Goal: Transaction & Acquisition: Book appointment/travel/reservation

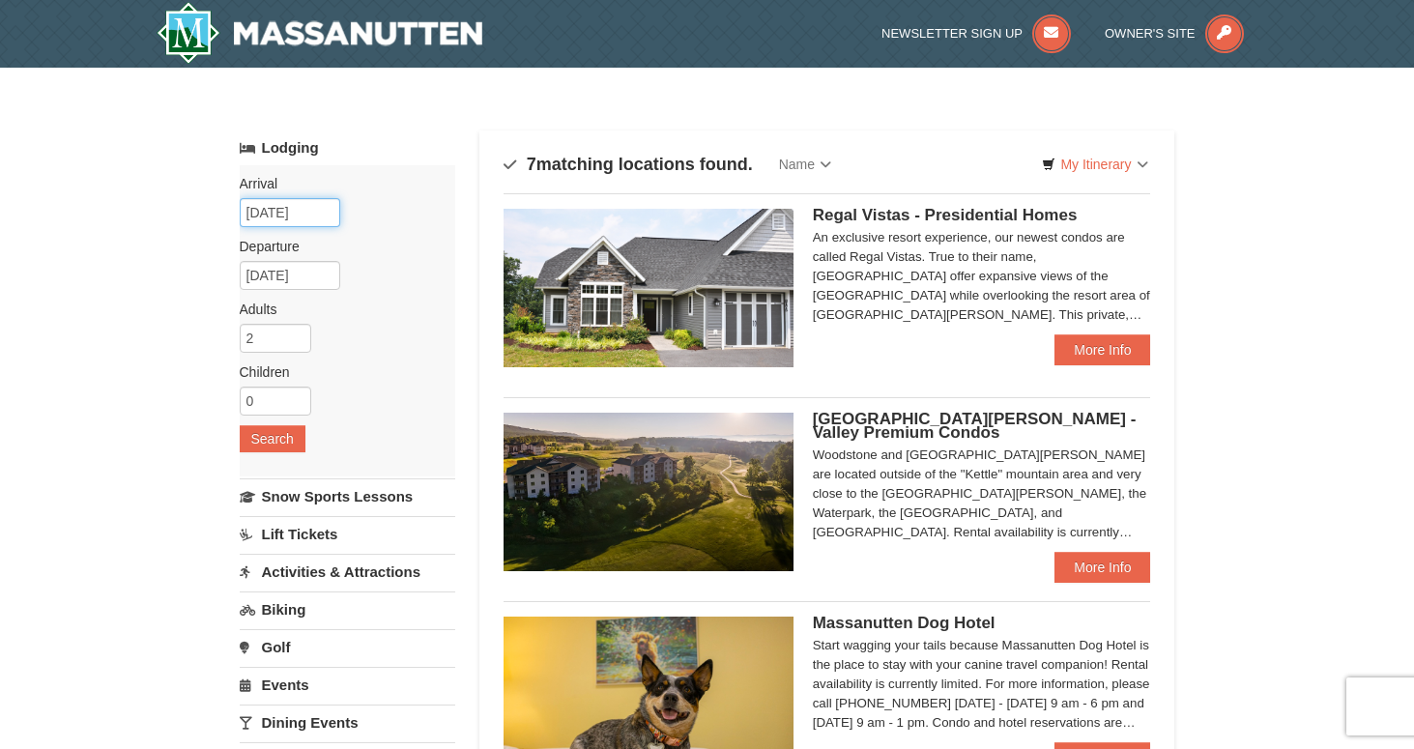
click at [321, 221] on input "09/03/2025" at bounding box center [290, 212] width 100 height 29
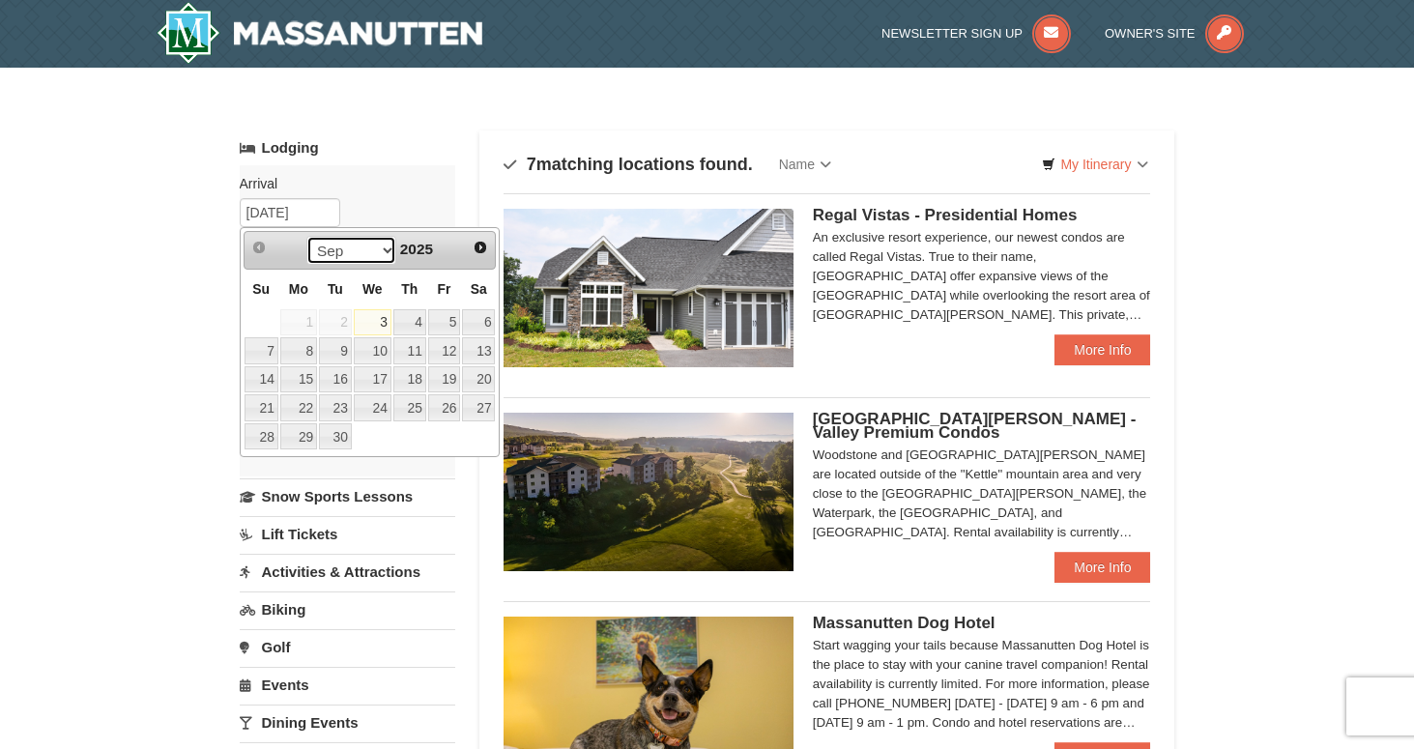
click at [381, 251] on select "Sep Oct Nov Dec" at bounding box center [351, 250] width 90 height 29
click at [447, 412] on link "24" at bounding box center [444, 407] width 33 height 27
type input "[DATE]"
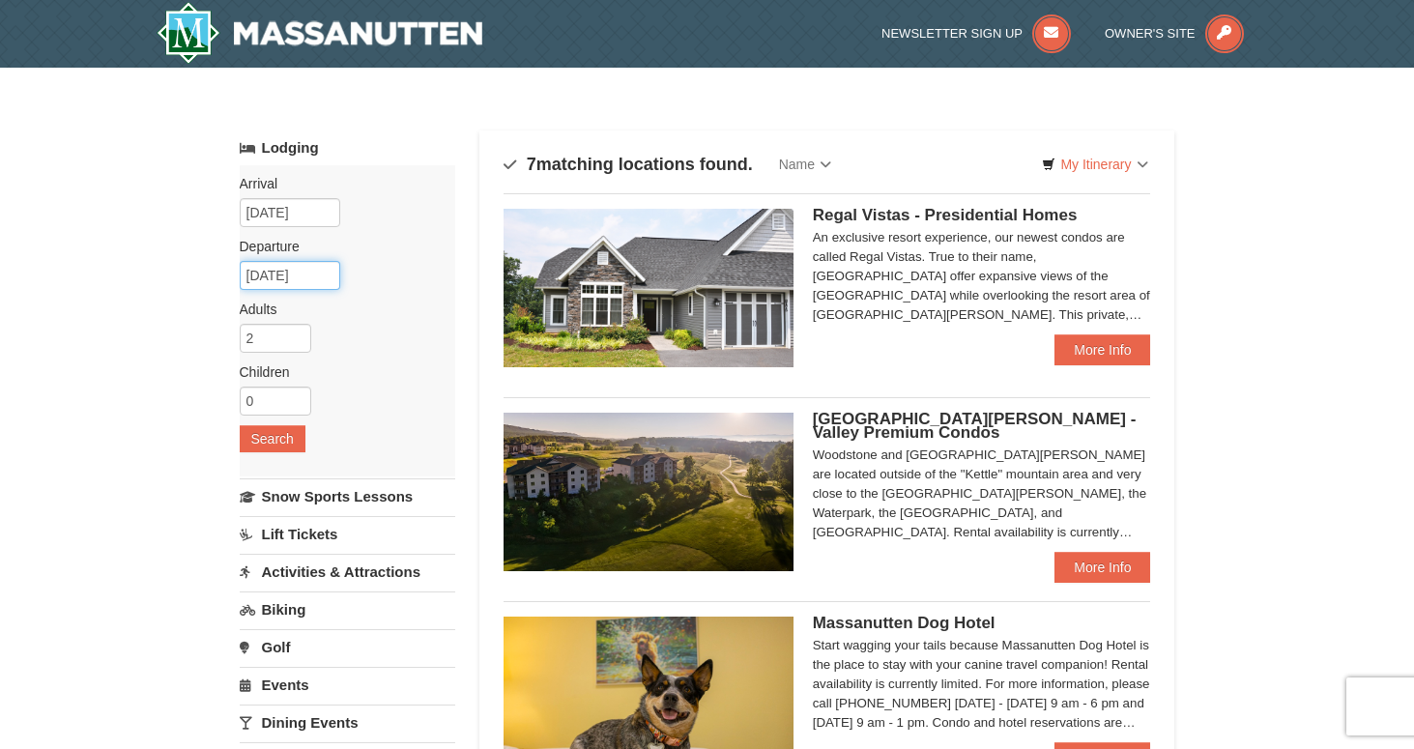
click at [319, 276] on input "10/25/2025" at bounding box center [290, 275] width 100 height 29
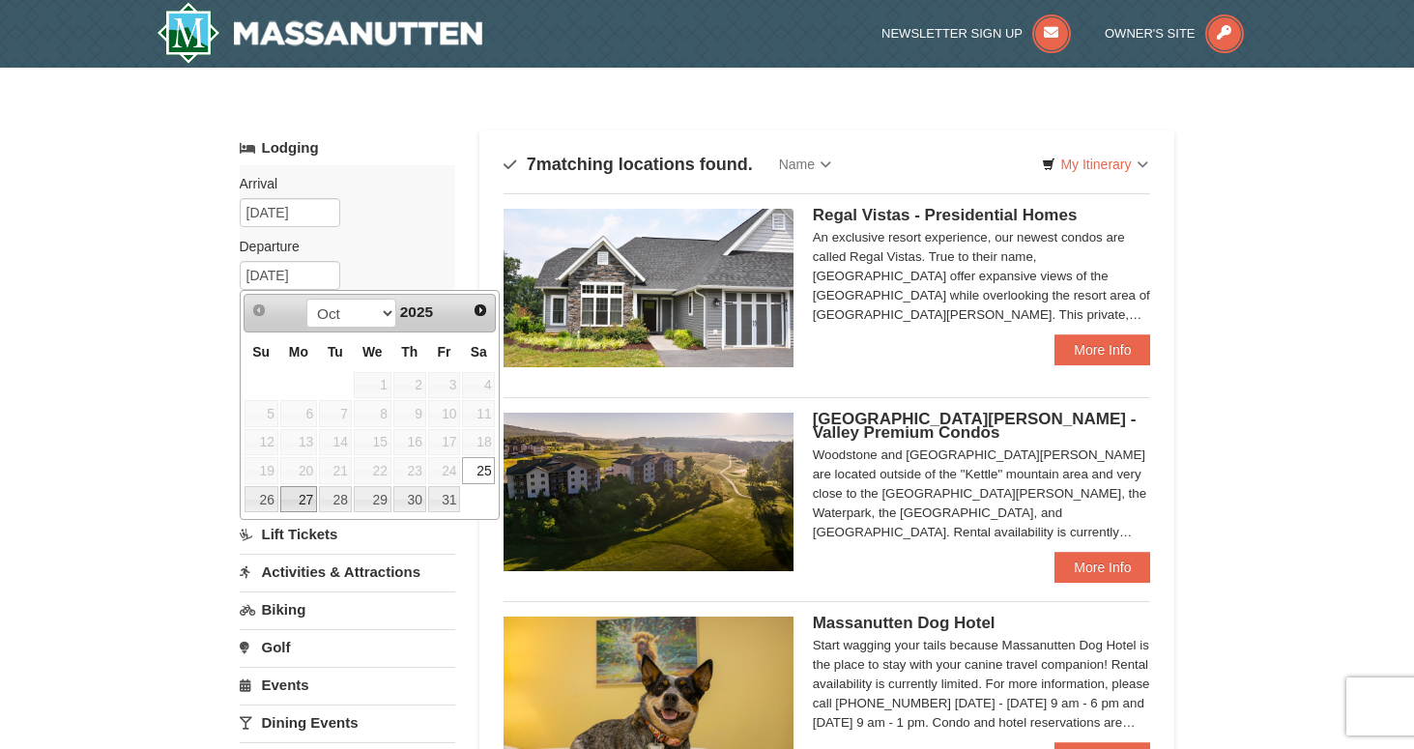
click at [262, 501] on link "26" at bounding box center [261, 499] width 34 height 27
type input "10/26/2025"
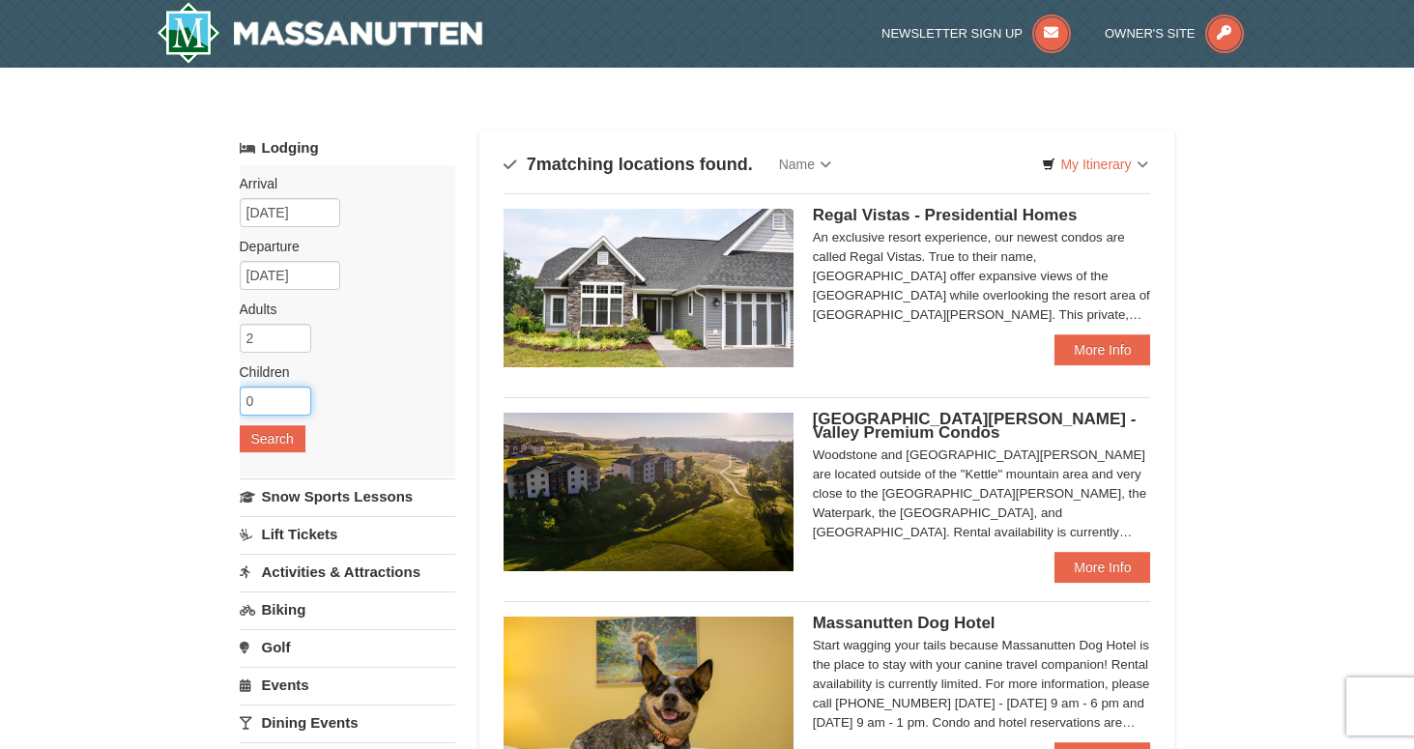
click at [304, 401] on input "0" at bounding box center [276, 401] width 72 height 29
click at [297, 398] on input "1" at bounding box center [276, 401] width 72 height 29
type input "2"
click at [297, 398] on input "2" at bounding box center [276, 401] width 72 height 29
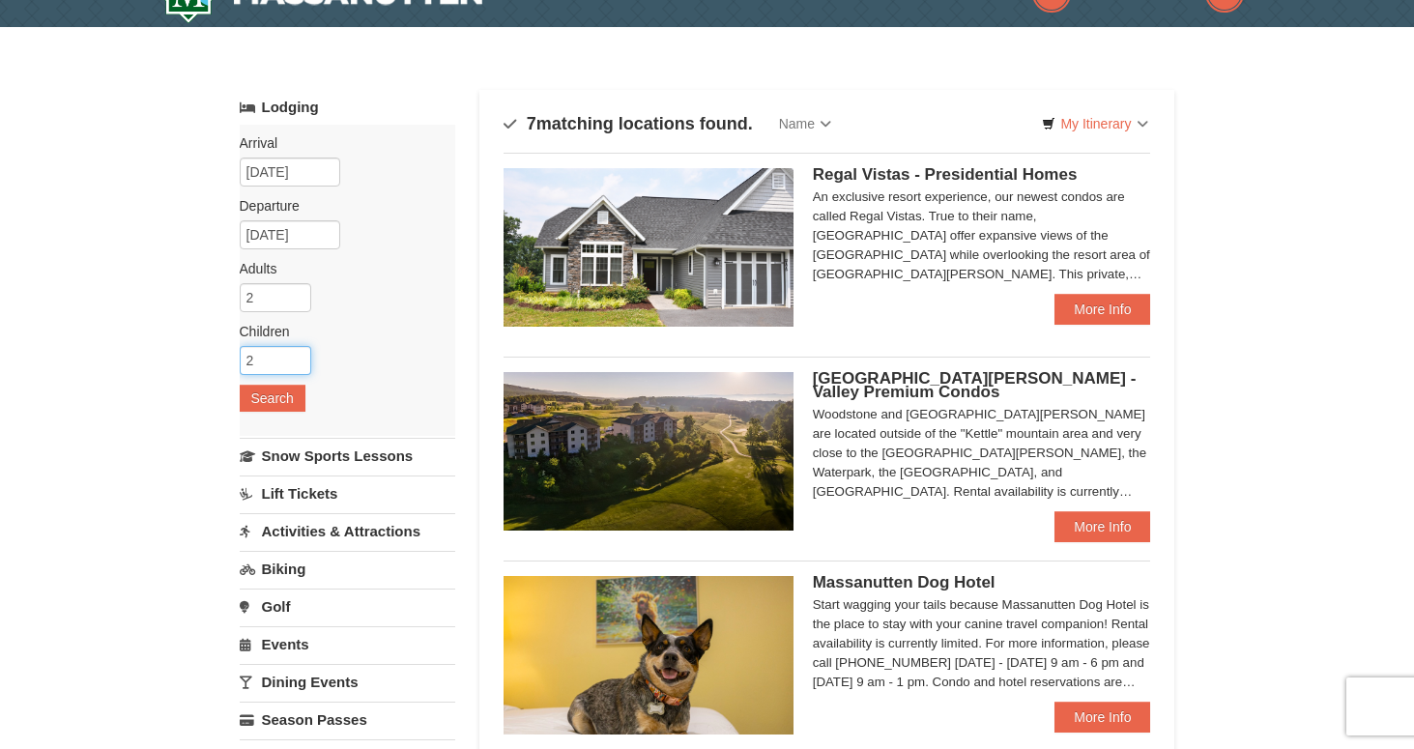
scroll to position [43, 0]
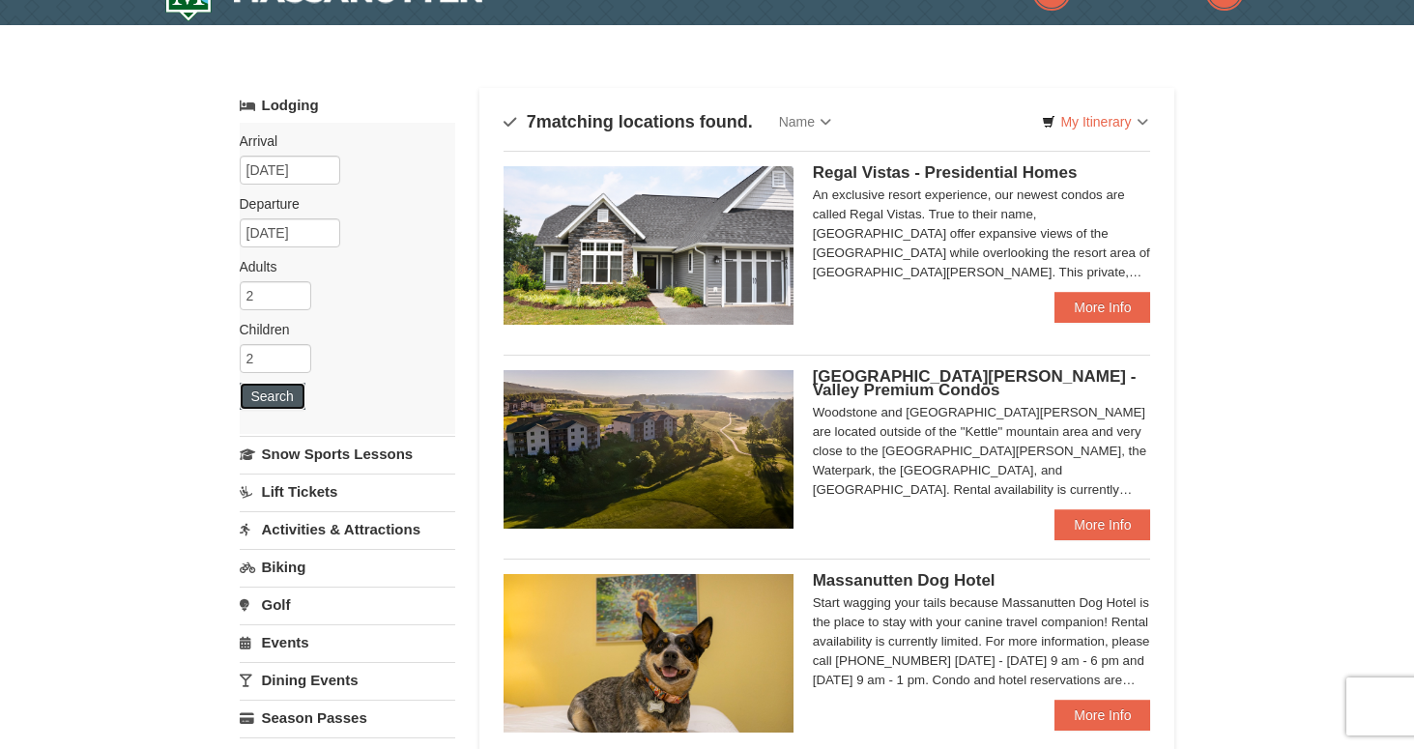
click at [269, 391] on button "Search" at bounding box center [273, 396] width 66 height 27
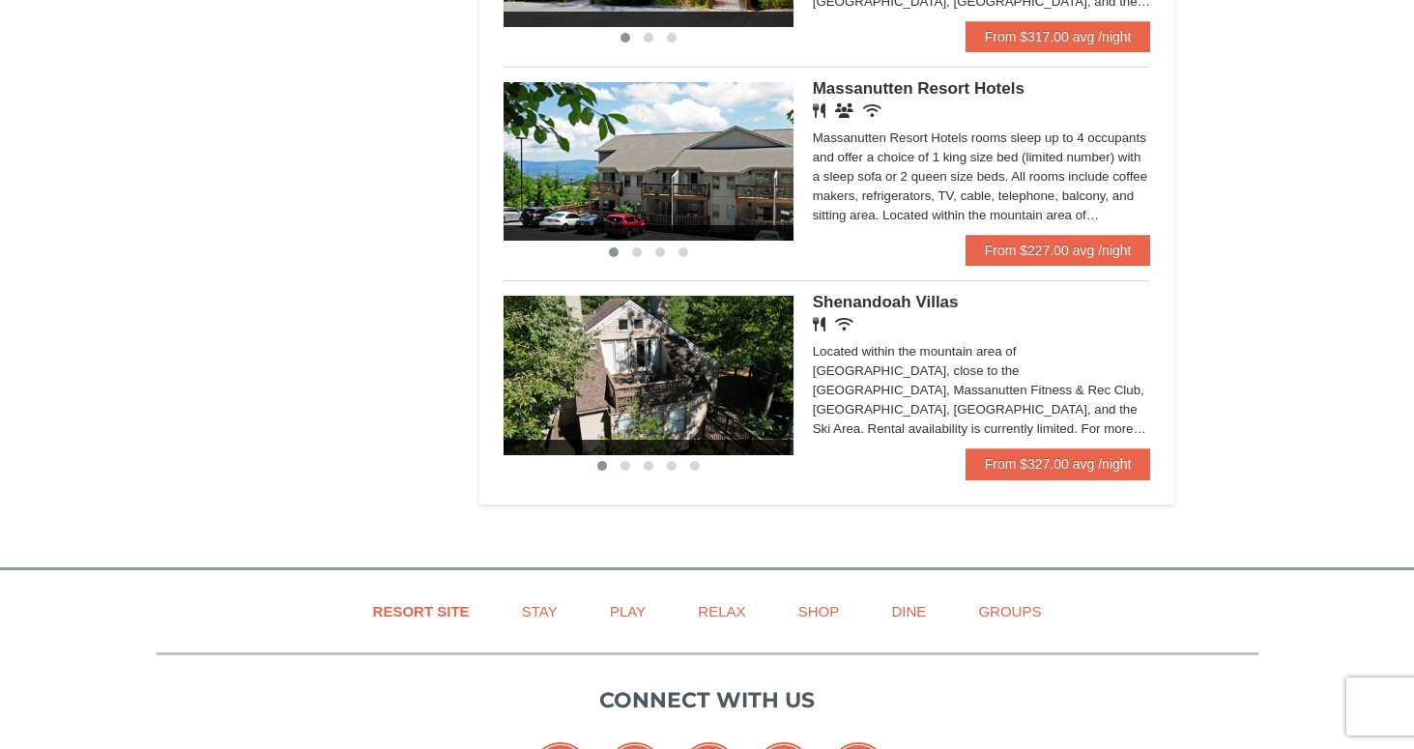
scroll to position [1221, 0]
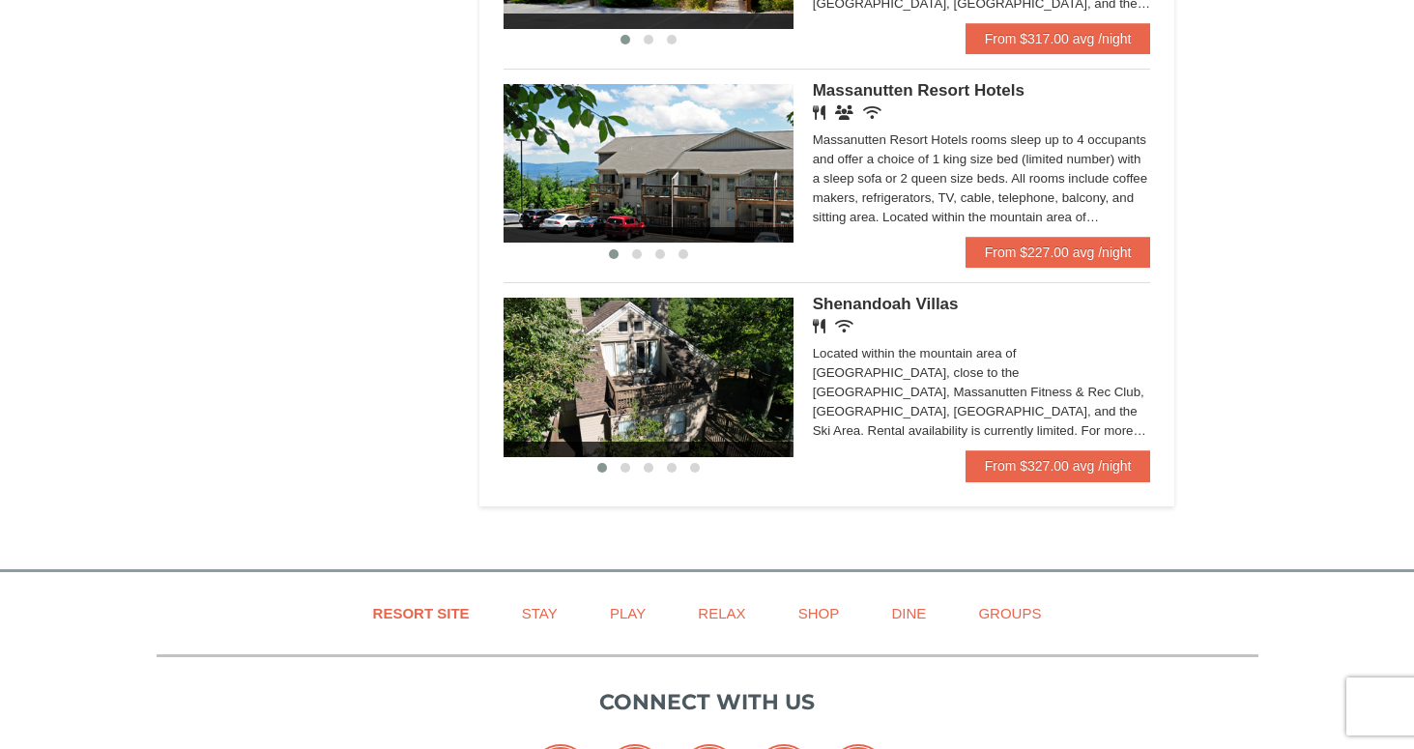
click at [731, 404] on img at bounding box center [648, 377] width 290 height 158
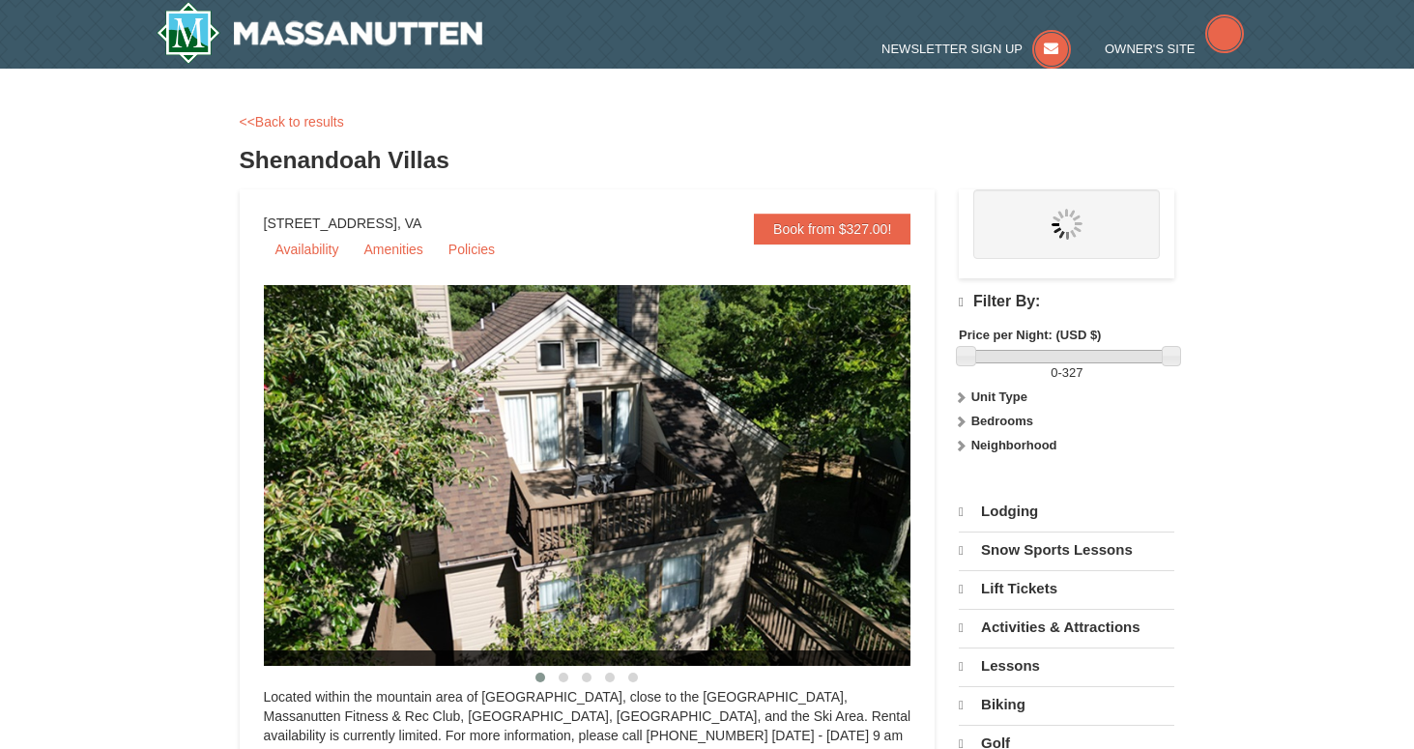
select select "9"
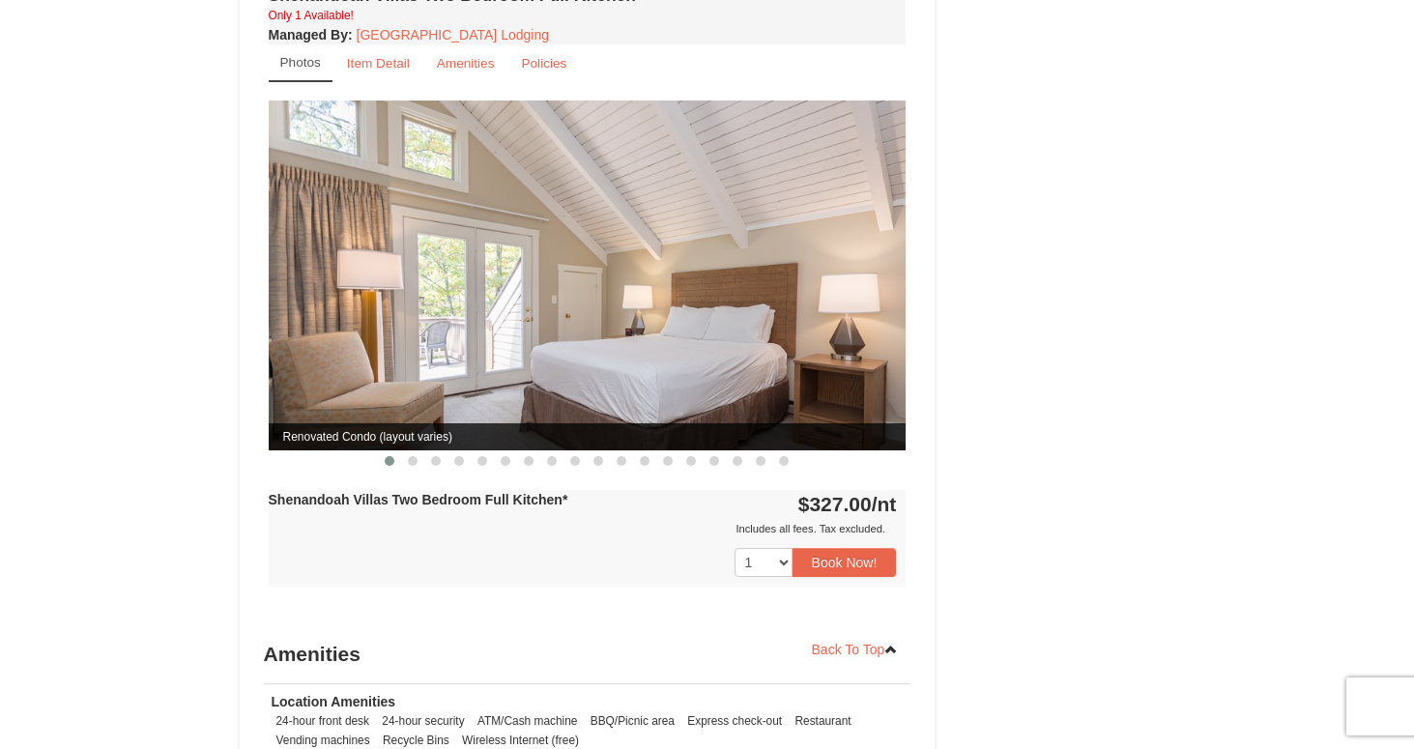
scroll to position [1339, 0]
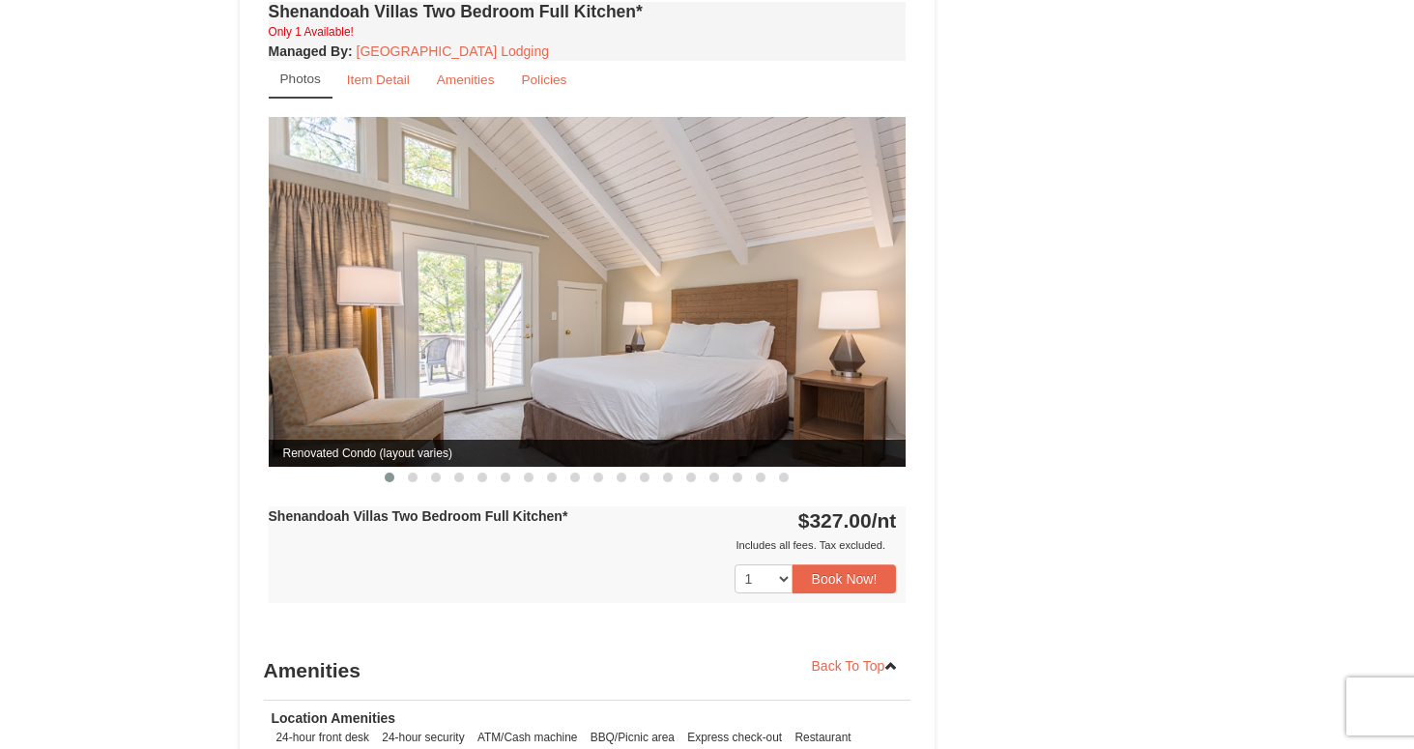
click at [795, 235] on img at bounding box center [588, 291] width 638 height 349
click at [731, 306] on img at bounding box center [588, 291] width 638 height 349
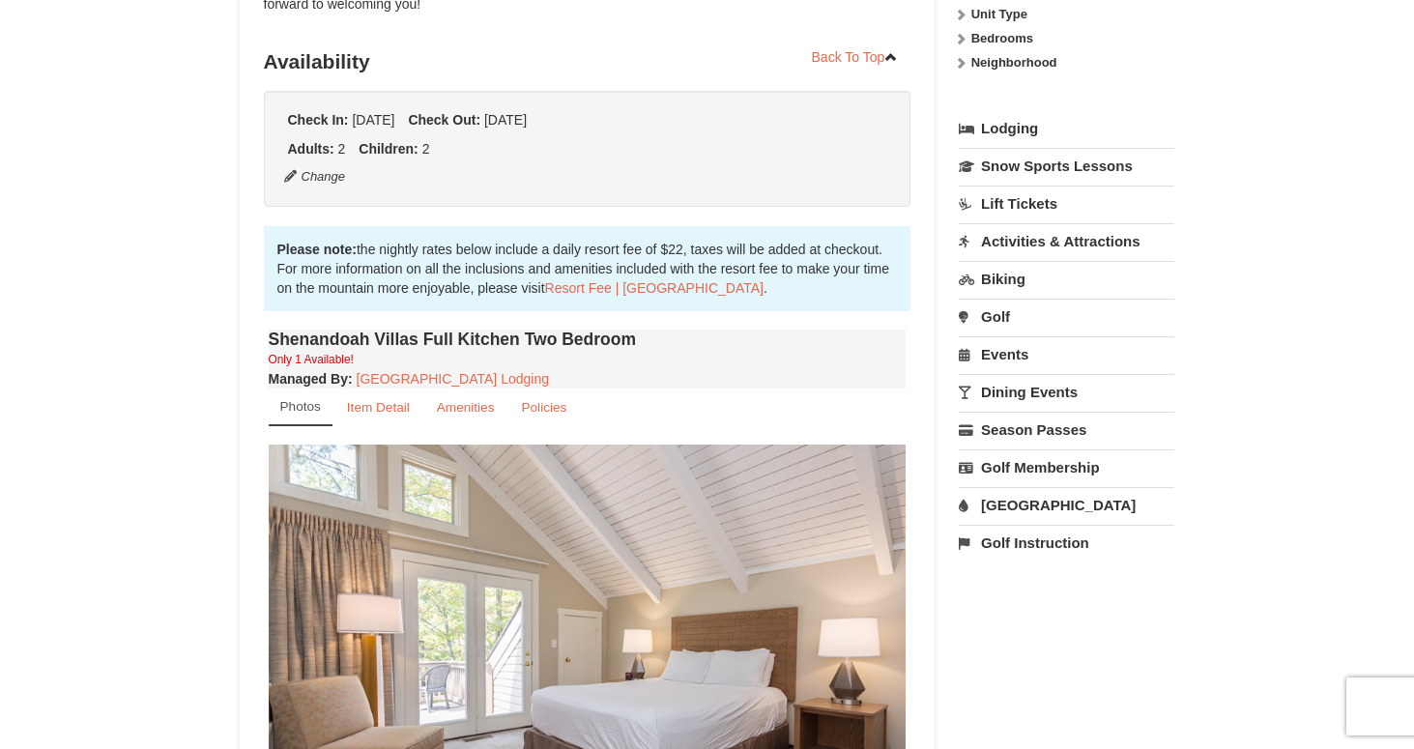
scroll to position [538, 0]
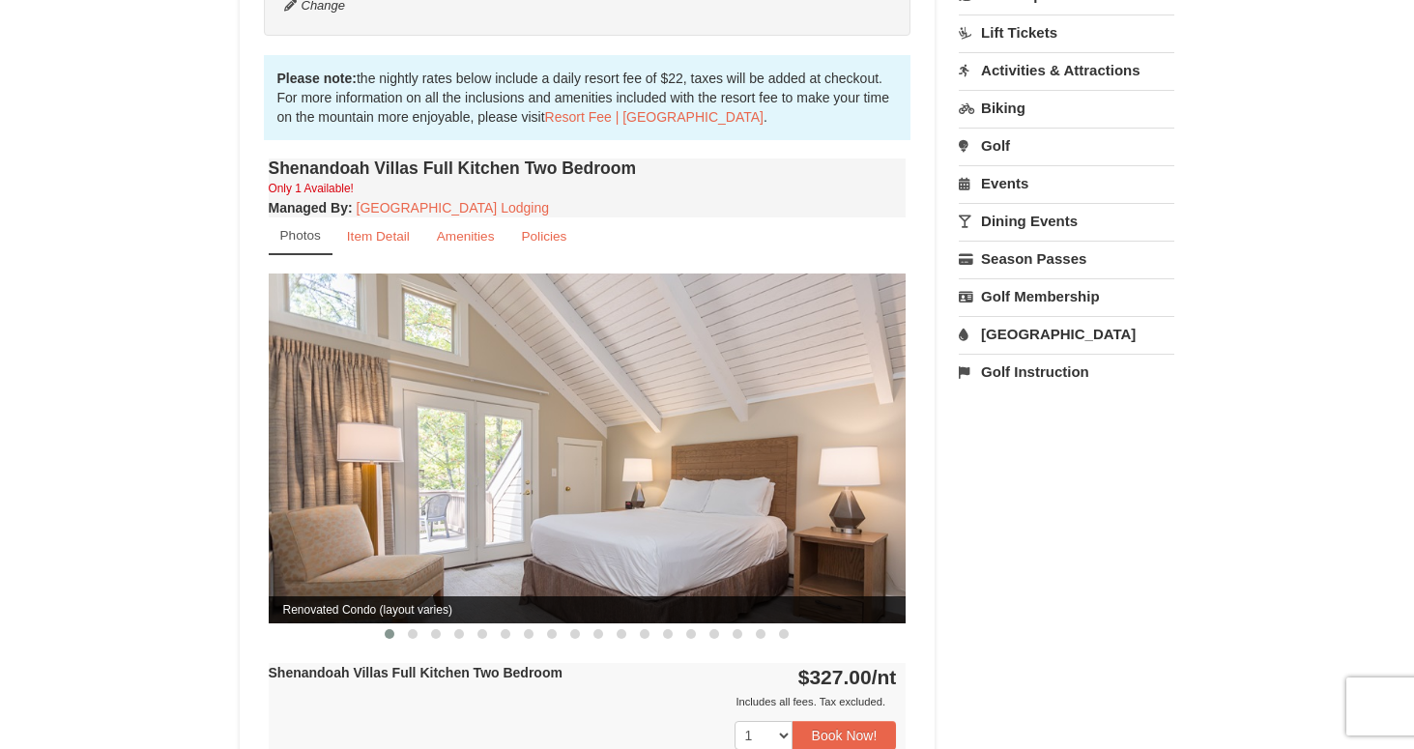
click at [636, 409] on img at bounding box center [588, 447] width 638 height 349
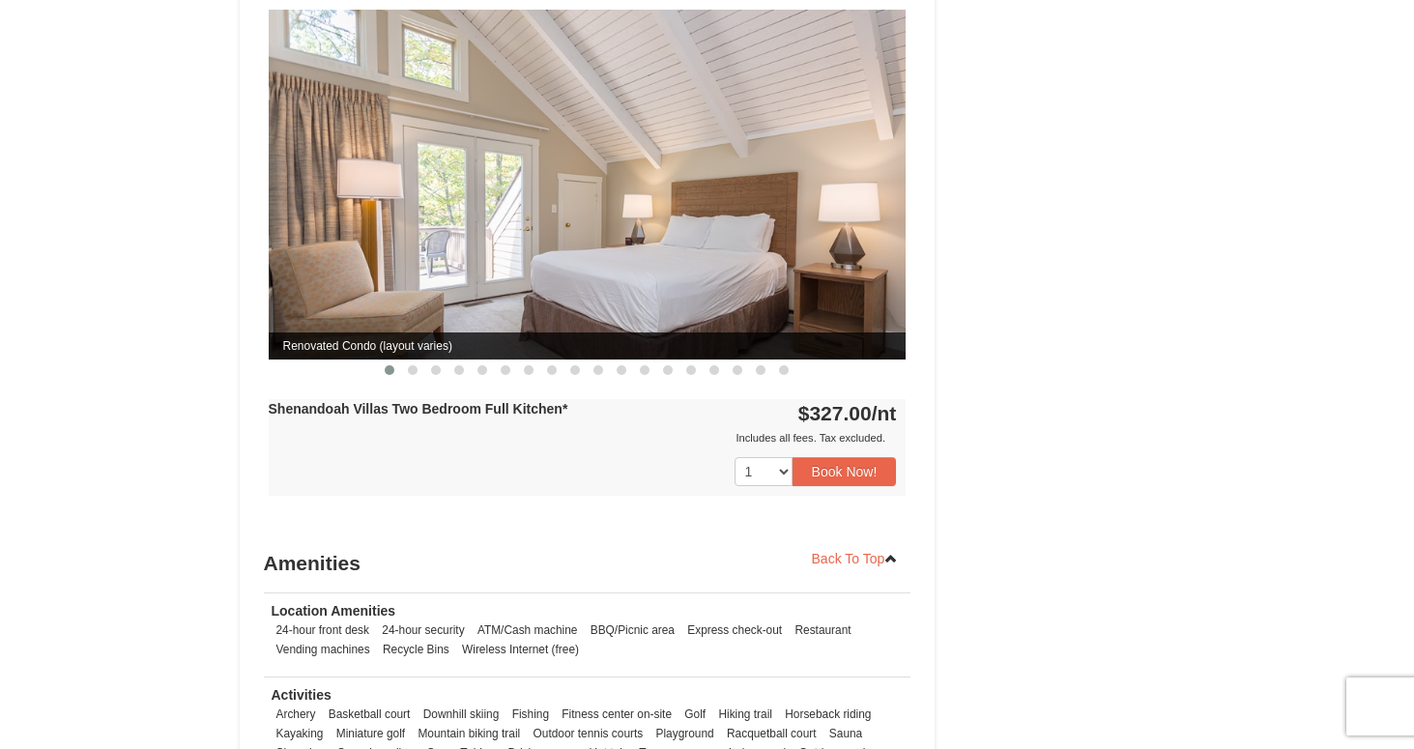
scroll to position [1426, 0]
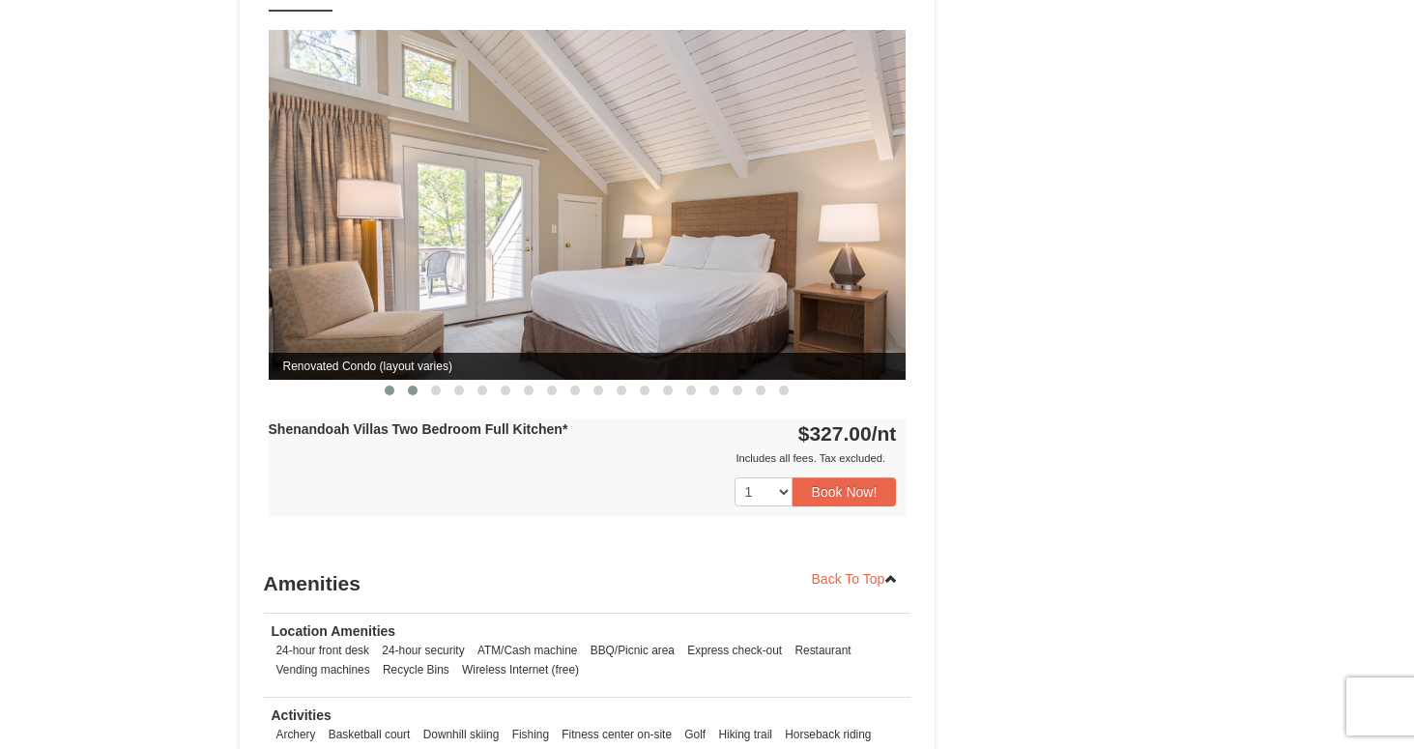
click at [414, 386] on span at bounding box center [413, 391] width 10 height 10
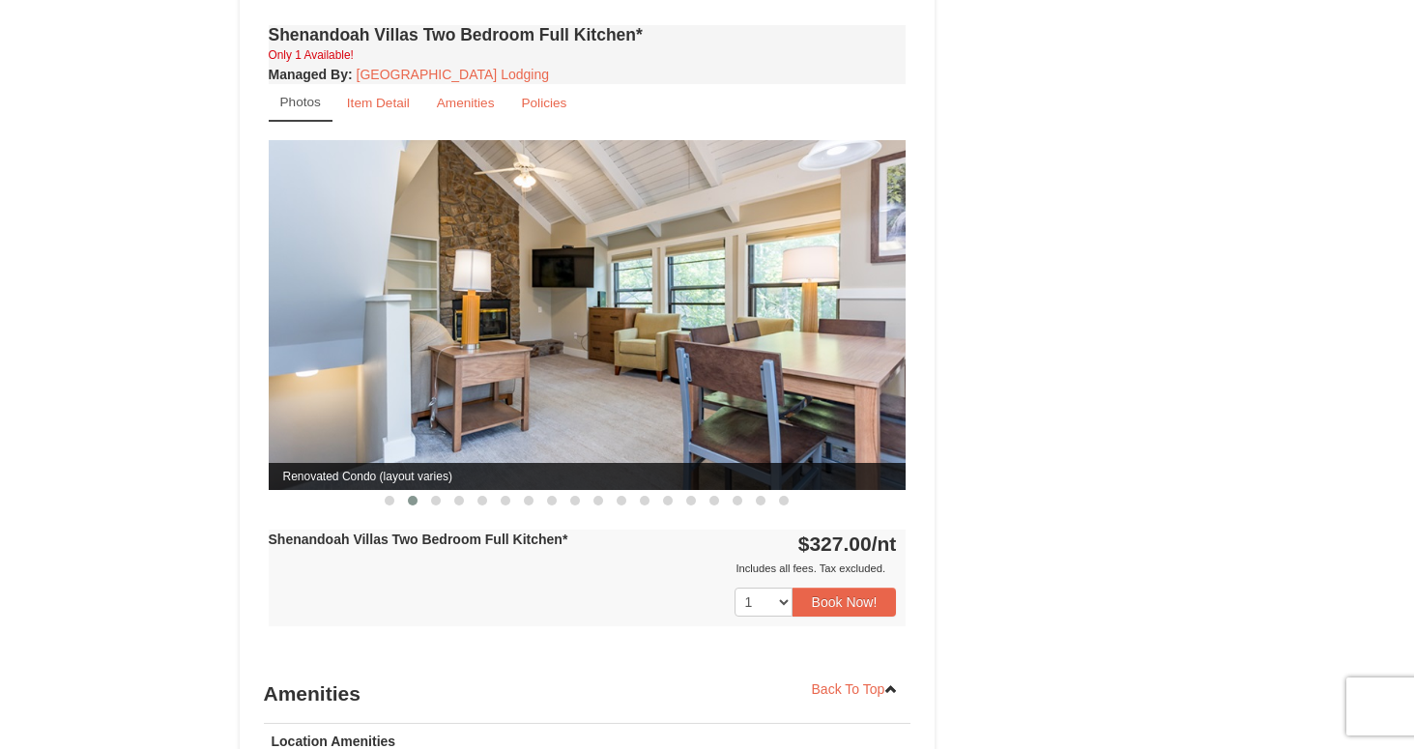
scroll to position [1279, 0]
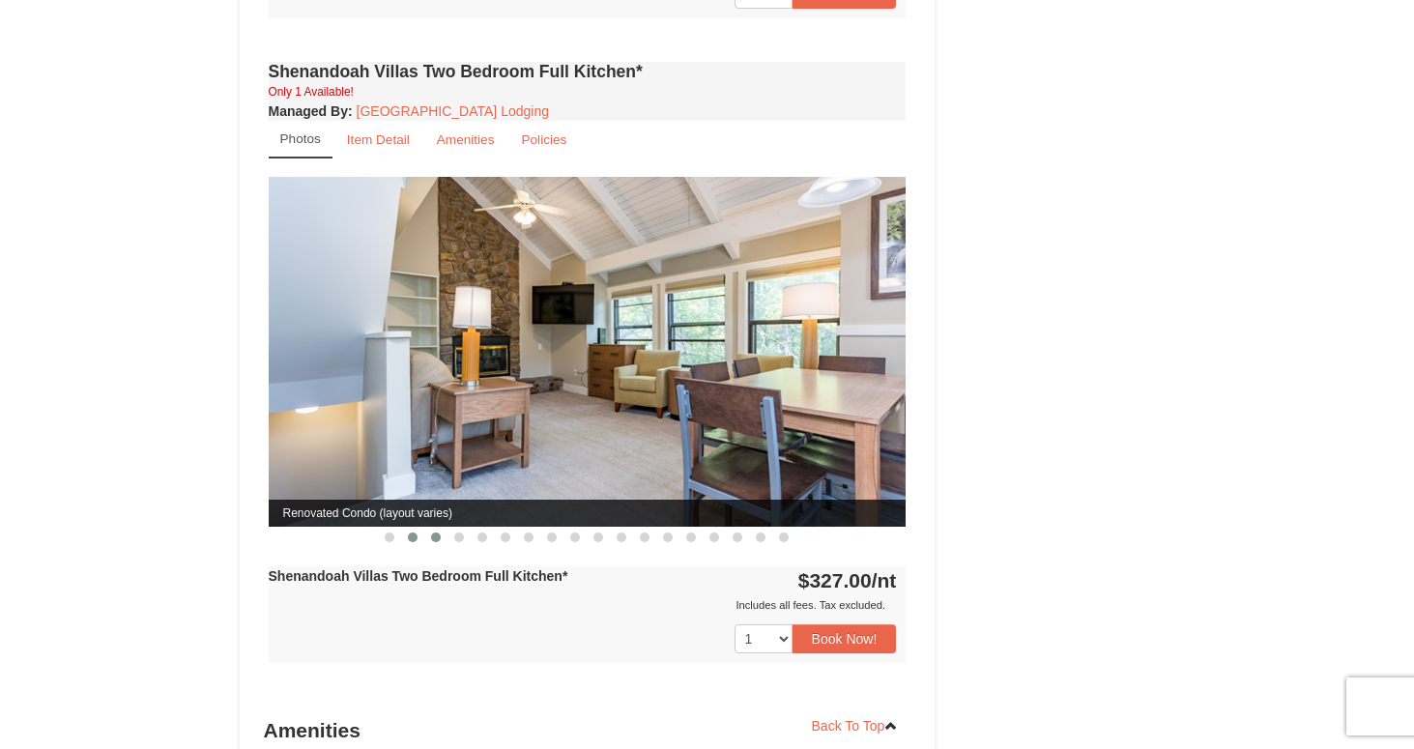
click at [437, 532] on span at bounding box center [436, 537] width 10 height 10
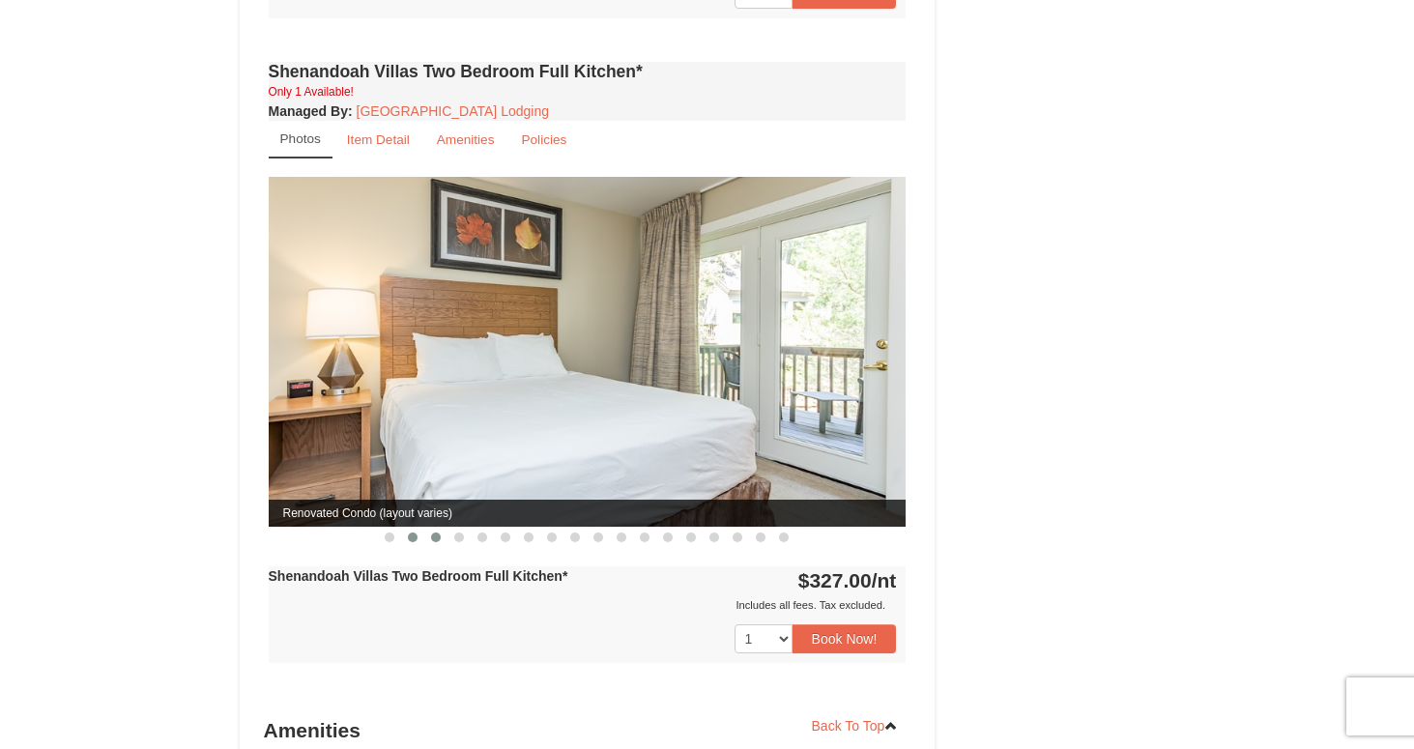
click at [413, 532] on span at bounding box center [413, 537] width 10 height 10
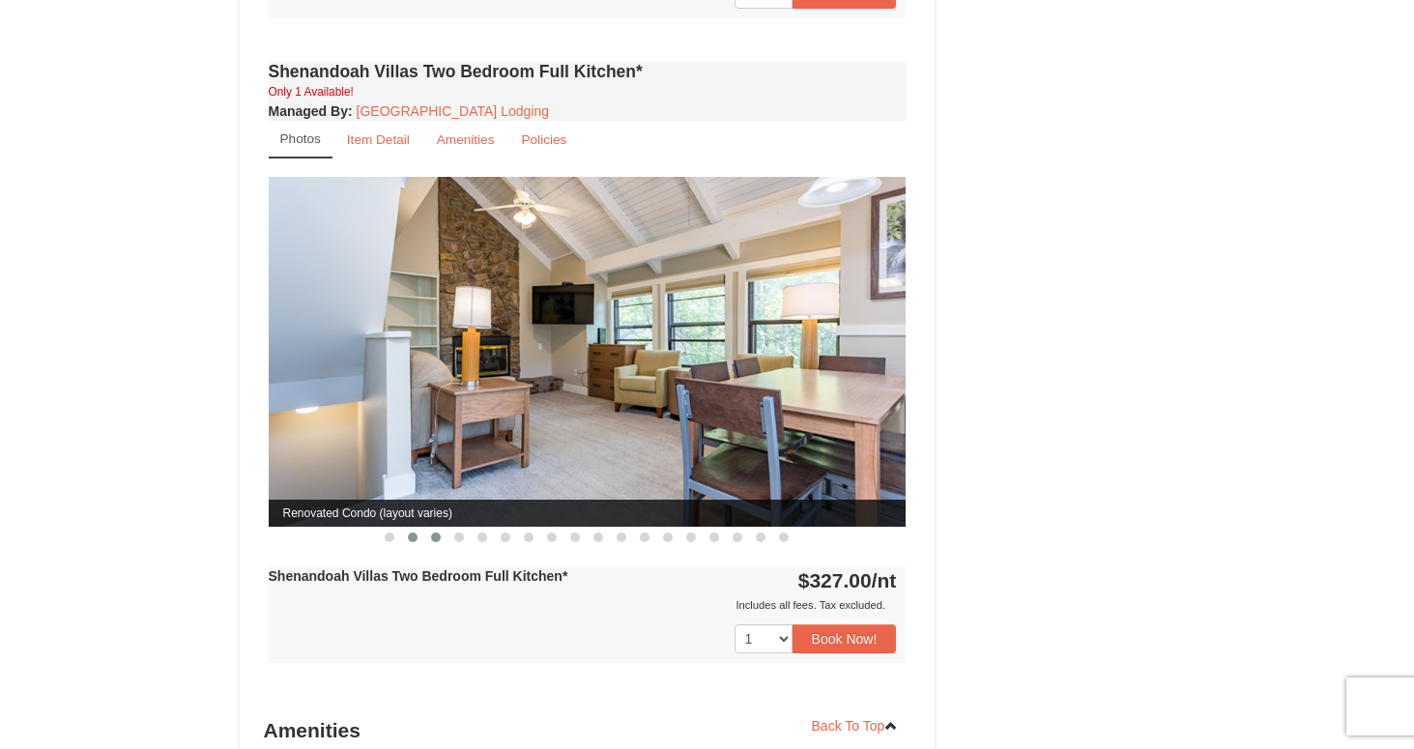
click at [437, 532] on span at bounding box center [436, 537] width 10 height 10
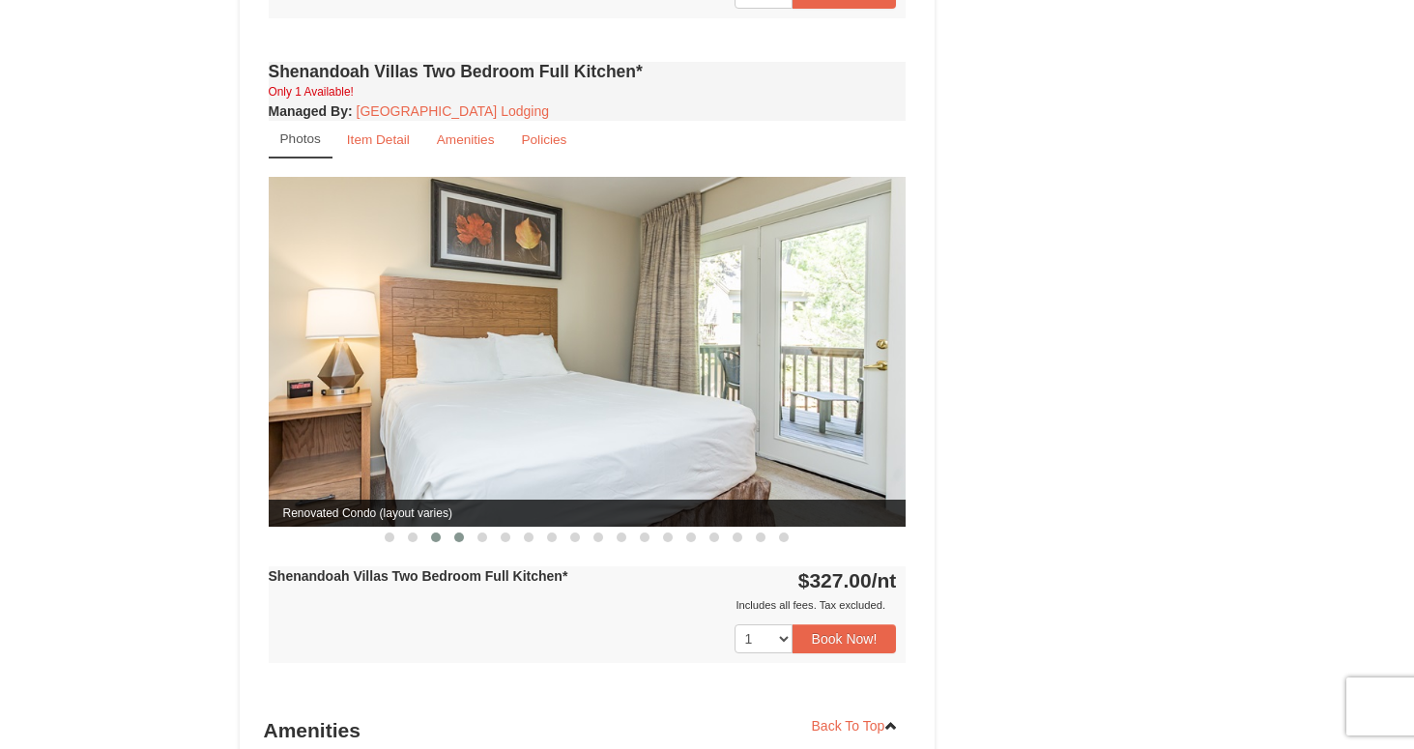
click at [458, 532] on span at bounding box center [459, 537] width 10 height 10
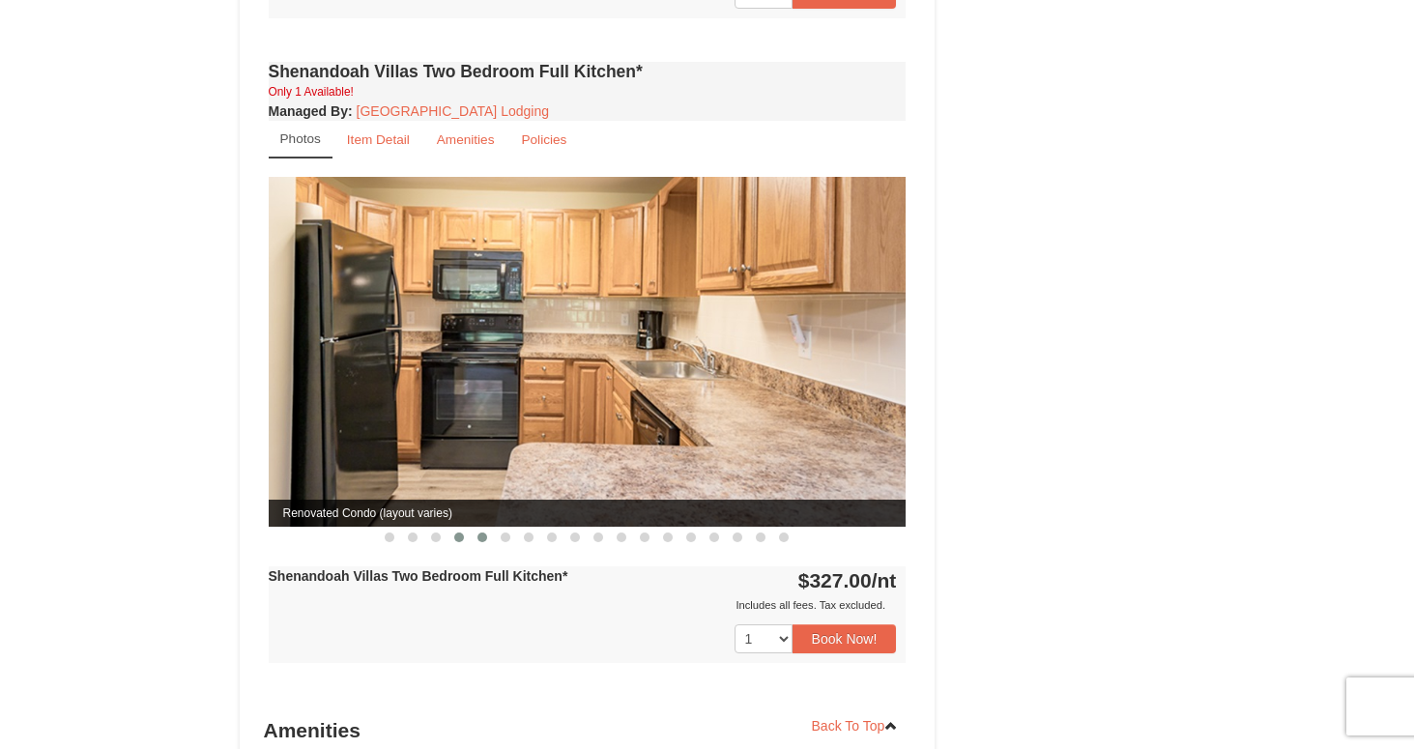
click at [477, 528] on button at bounding box center [482, 537] width 23 height 19
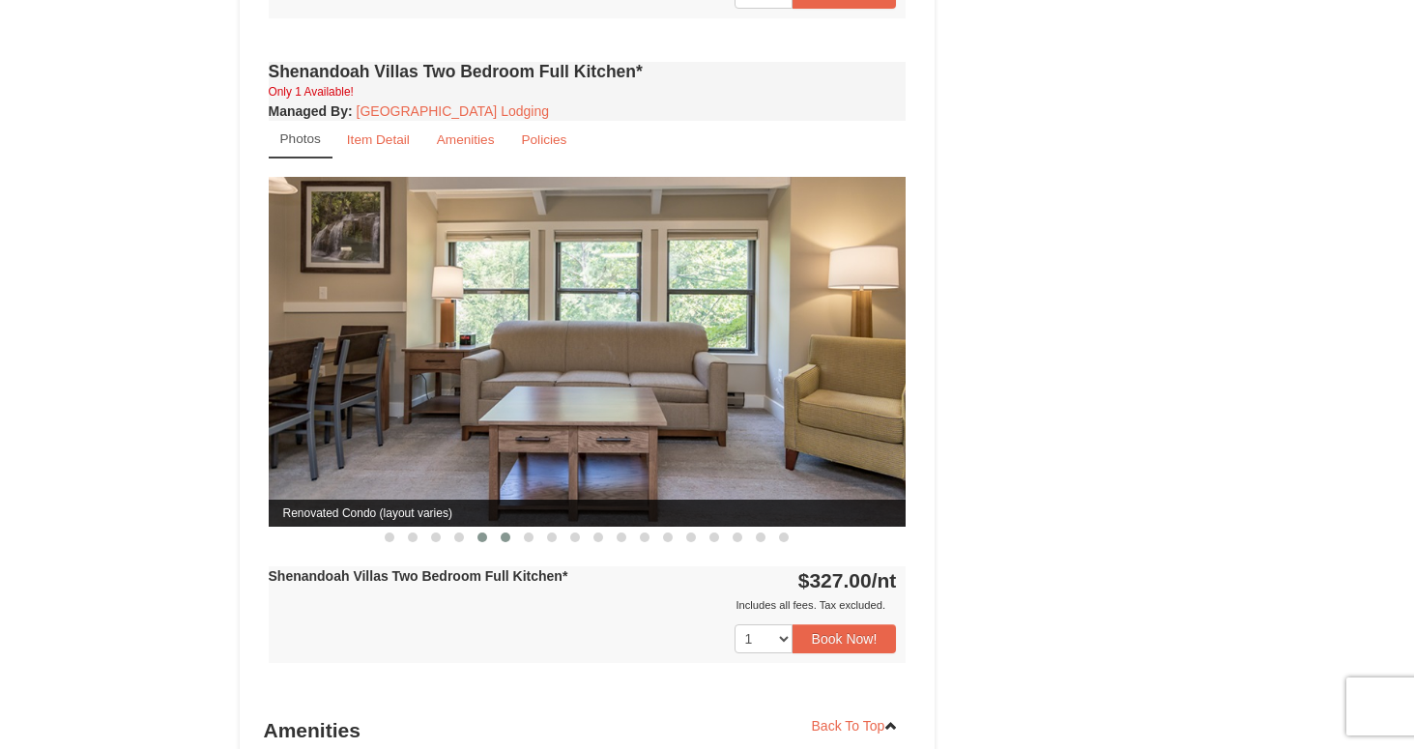
click at [508, 532] on span at bounding box center [506, 537] width 10 height 10
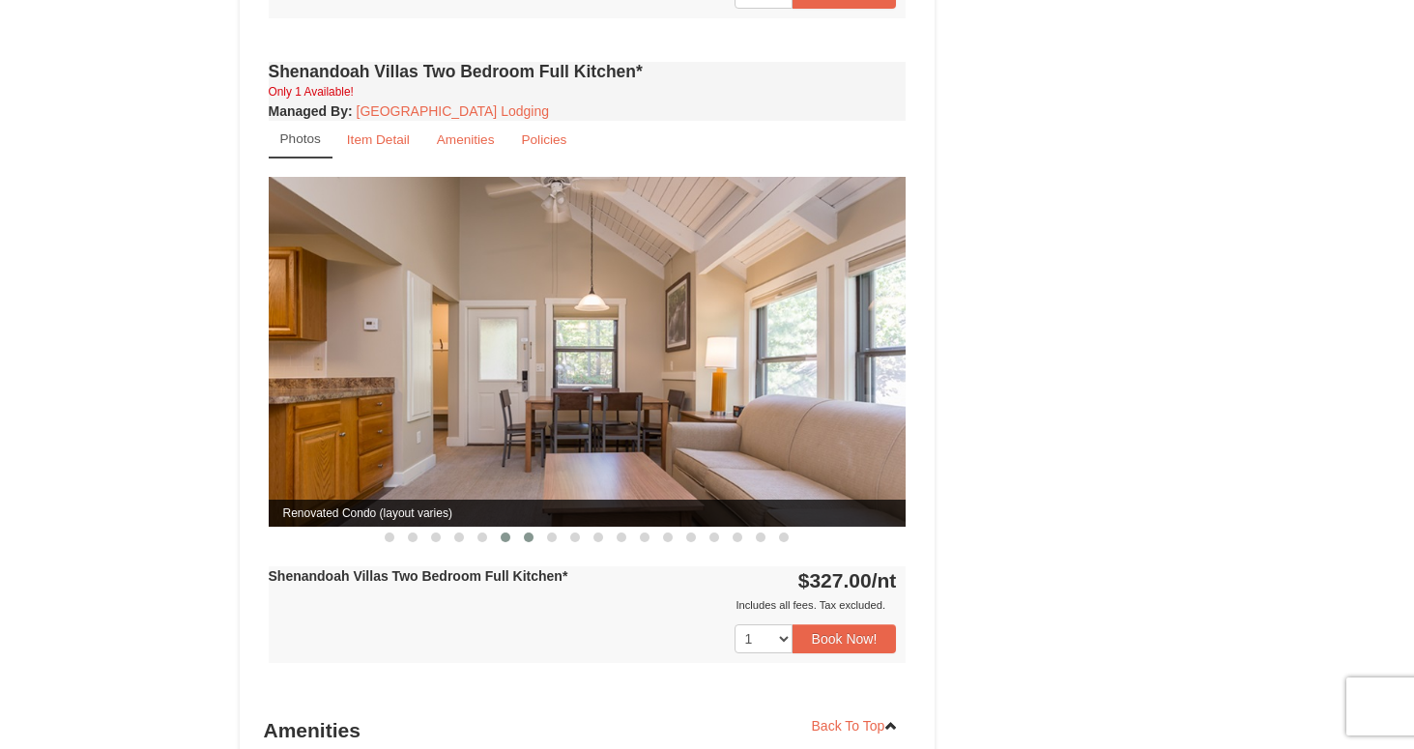
click at [523, 528] on button at bounding box center [528, 537] width 23 height 19
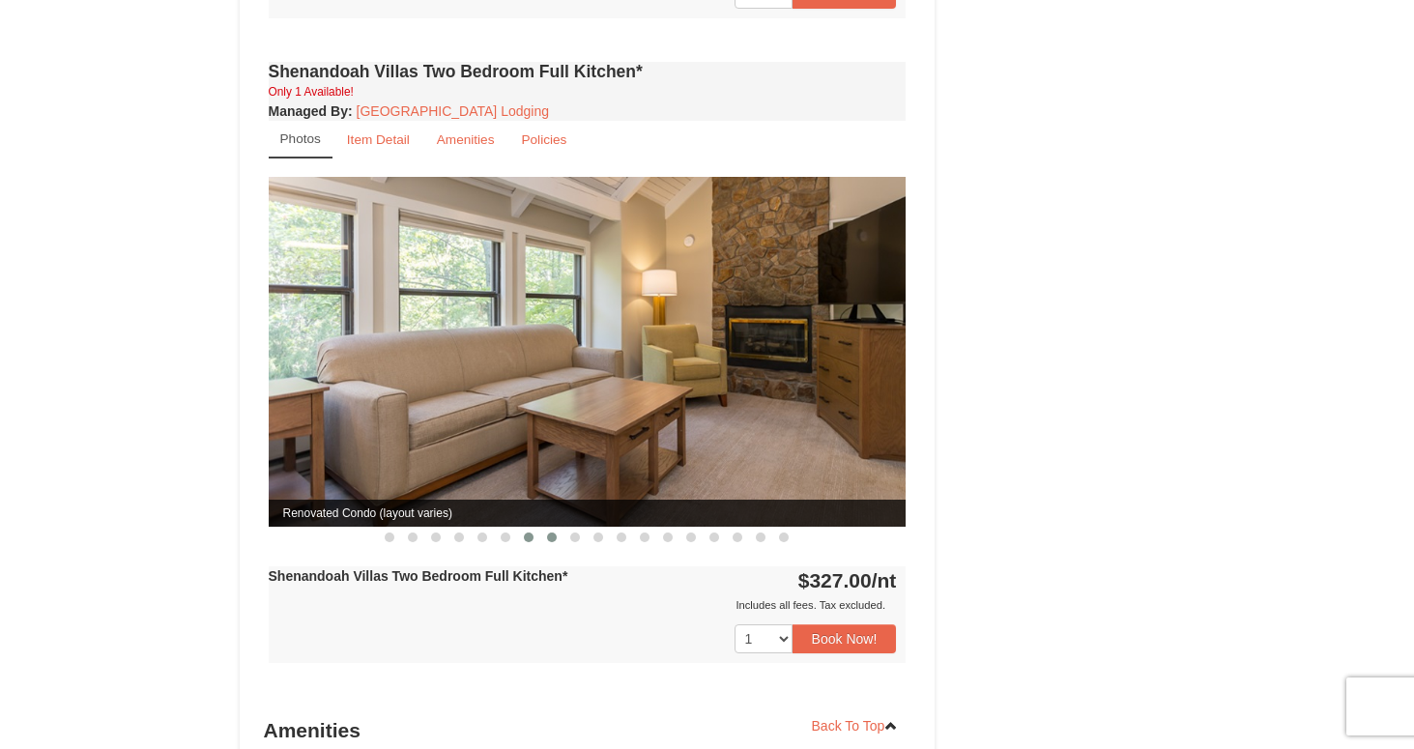
click at [550, 532] on span at bounding box center [552, 537] width 10 height 10
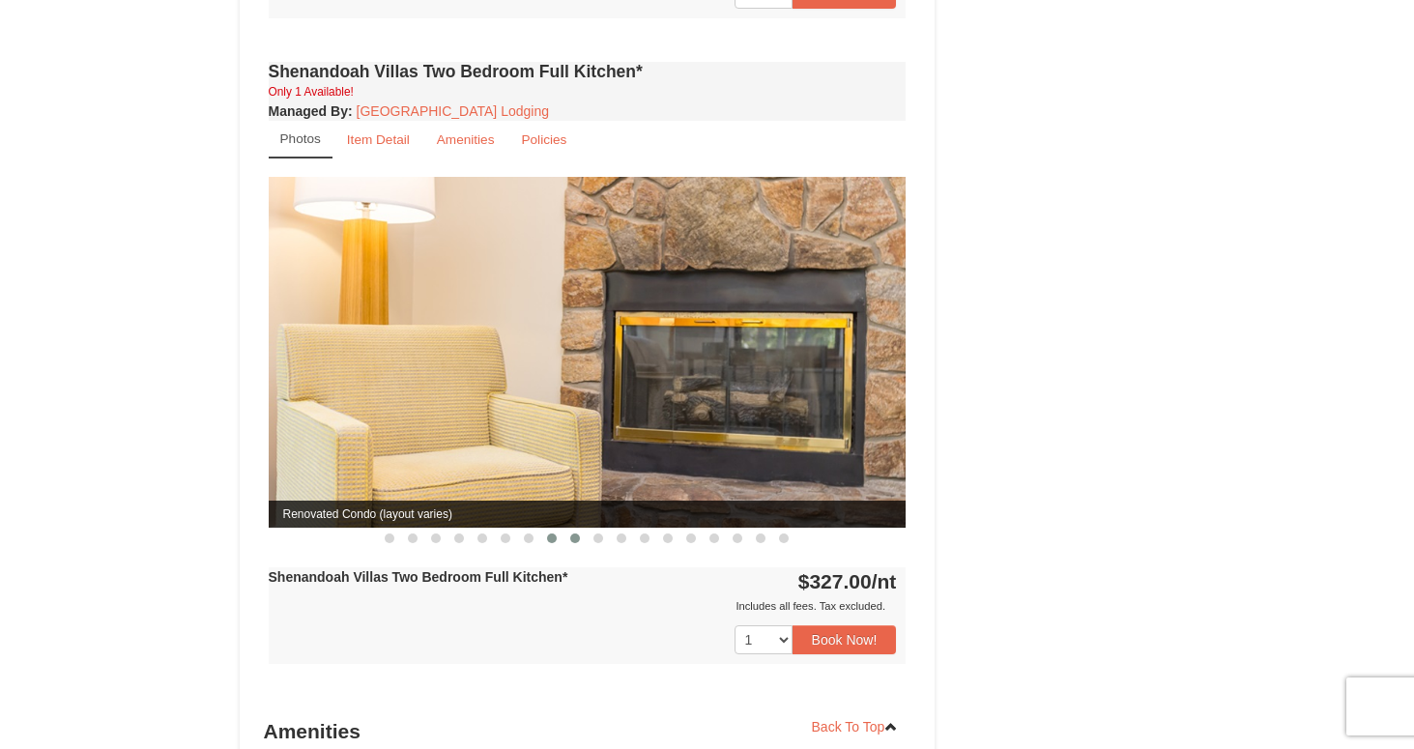
click at [578, 533] on span at bounding box center [575, 538] width 10 height 10
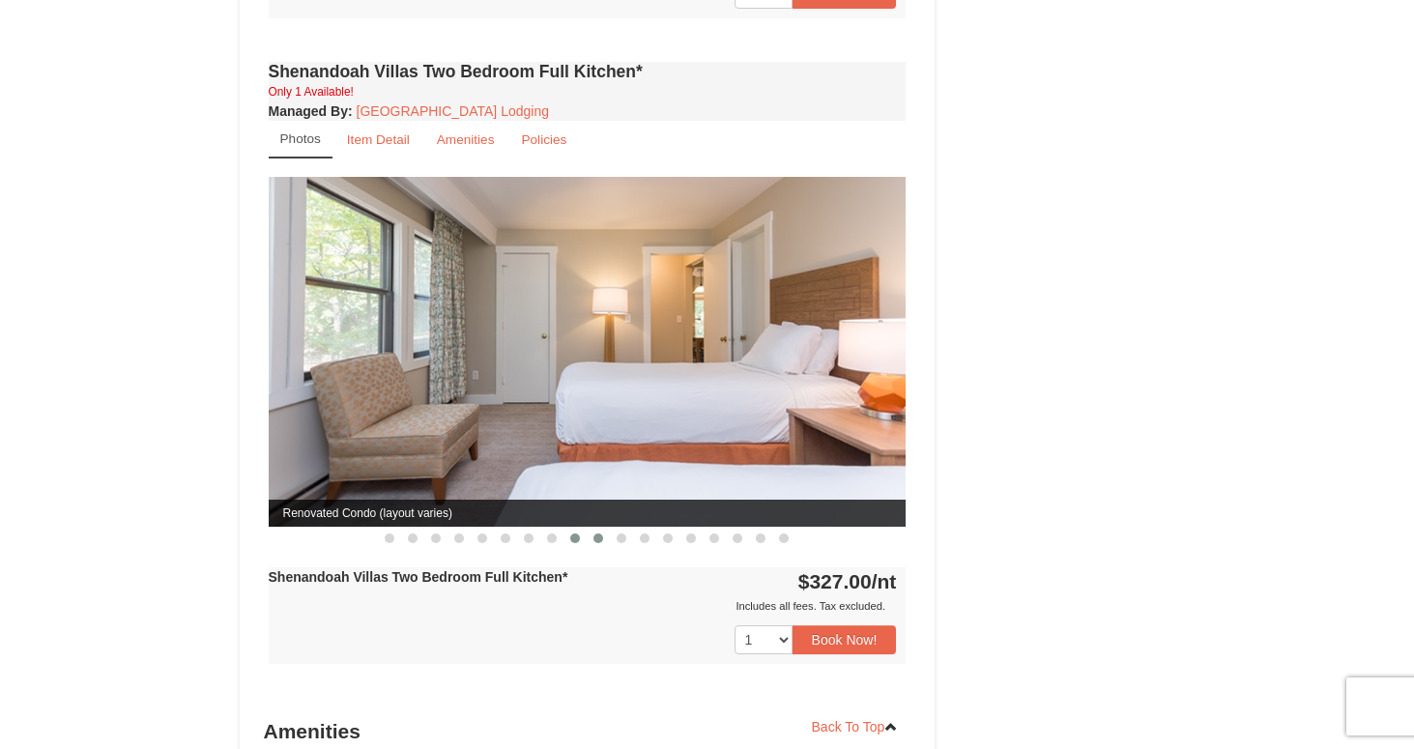
click at [598, 533] on span at bounding box center [598, 538] width 10 height 10
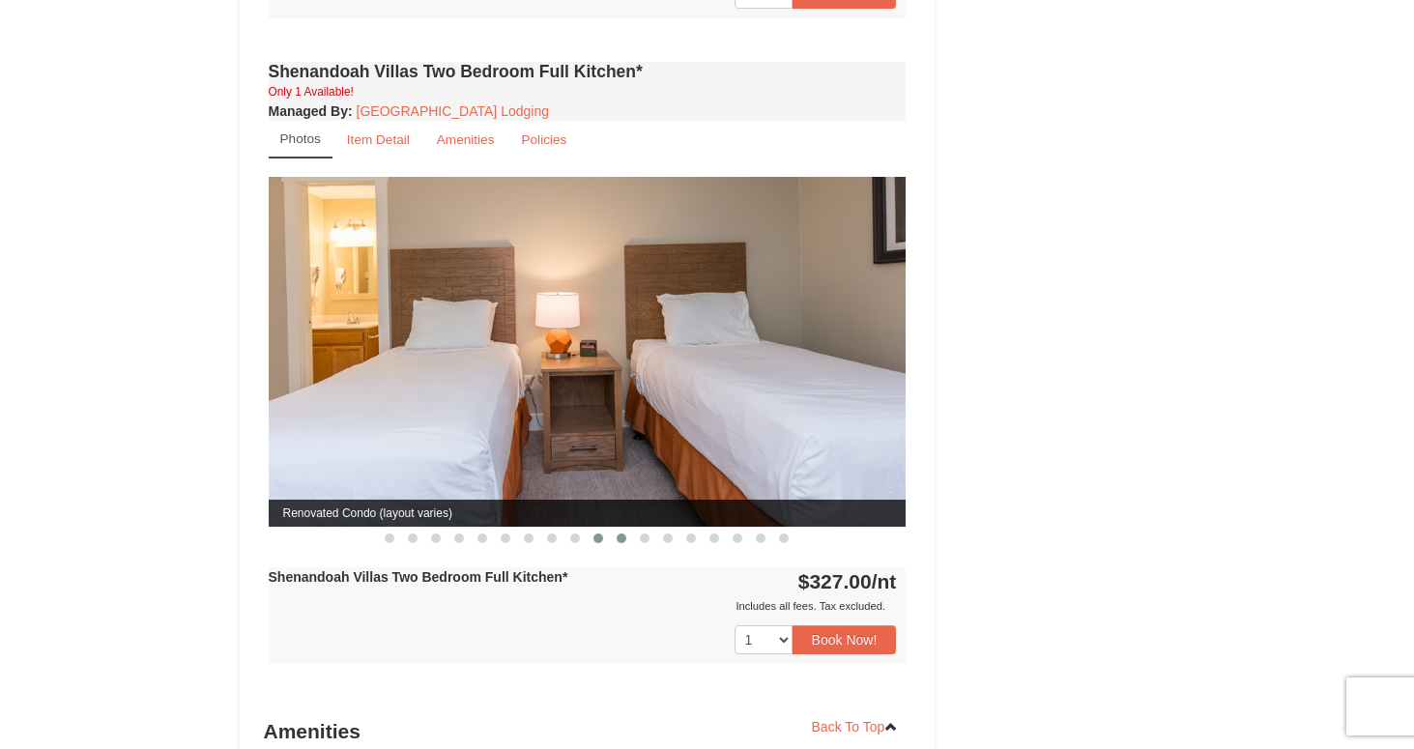
click at [620, 533] on span at bounding box center [621, 538] width 10 height 10
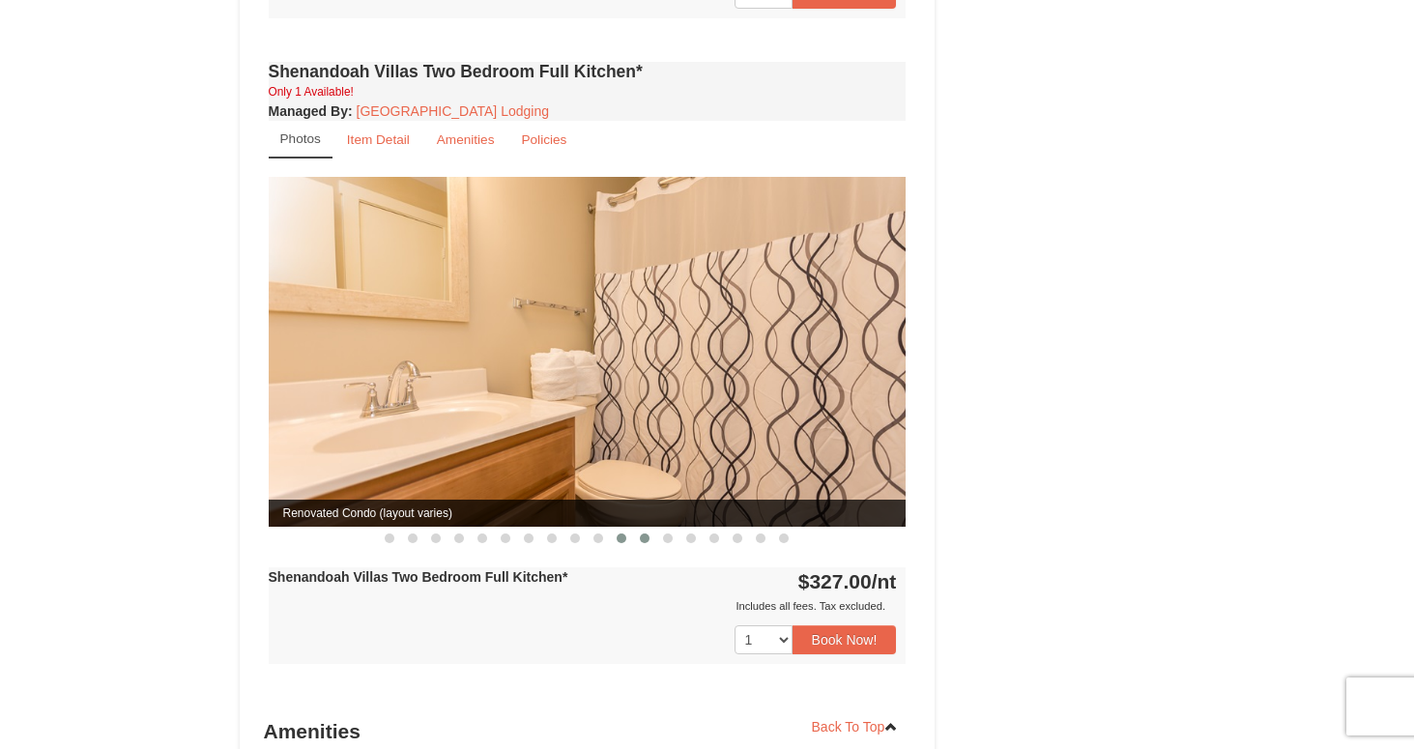
click at [642, 533] on span at bounding box center [645, 538] width 10 height 10
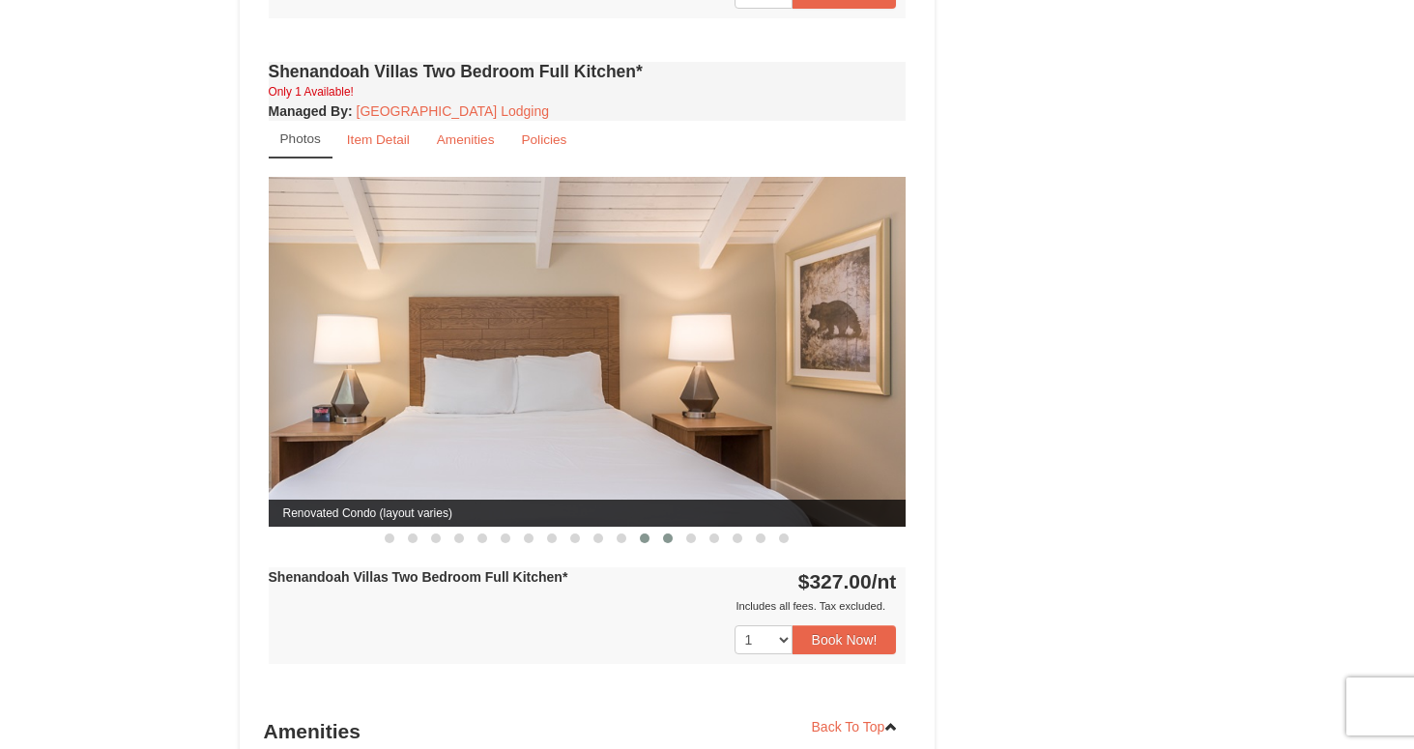
click at [662, 529] on button at bounding box center [667, 538] width 23 height 19
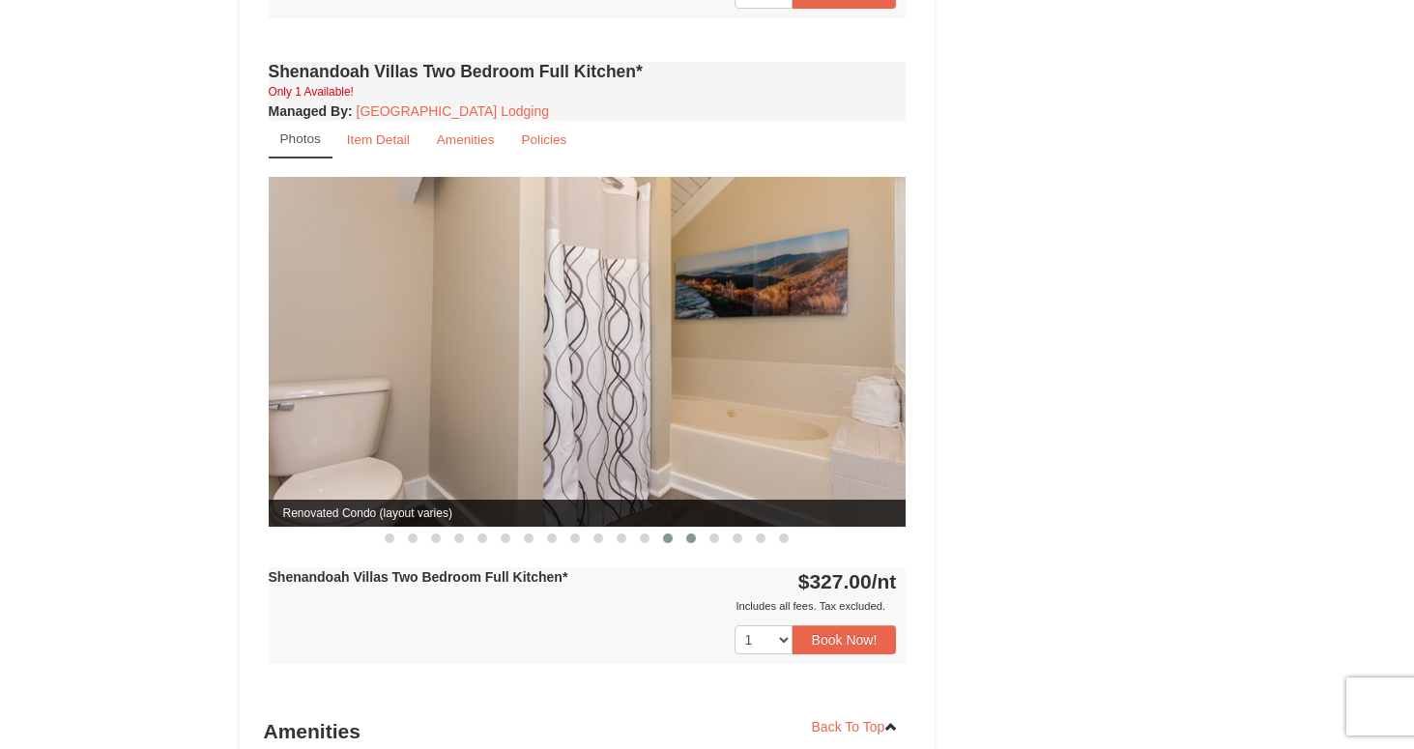
click at [695, 529] on button at bounding box center [690, 538] width 23 height 19
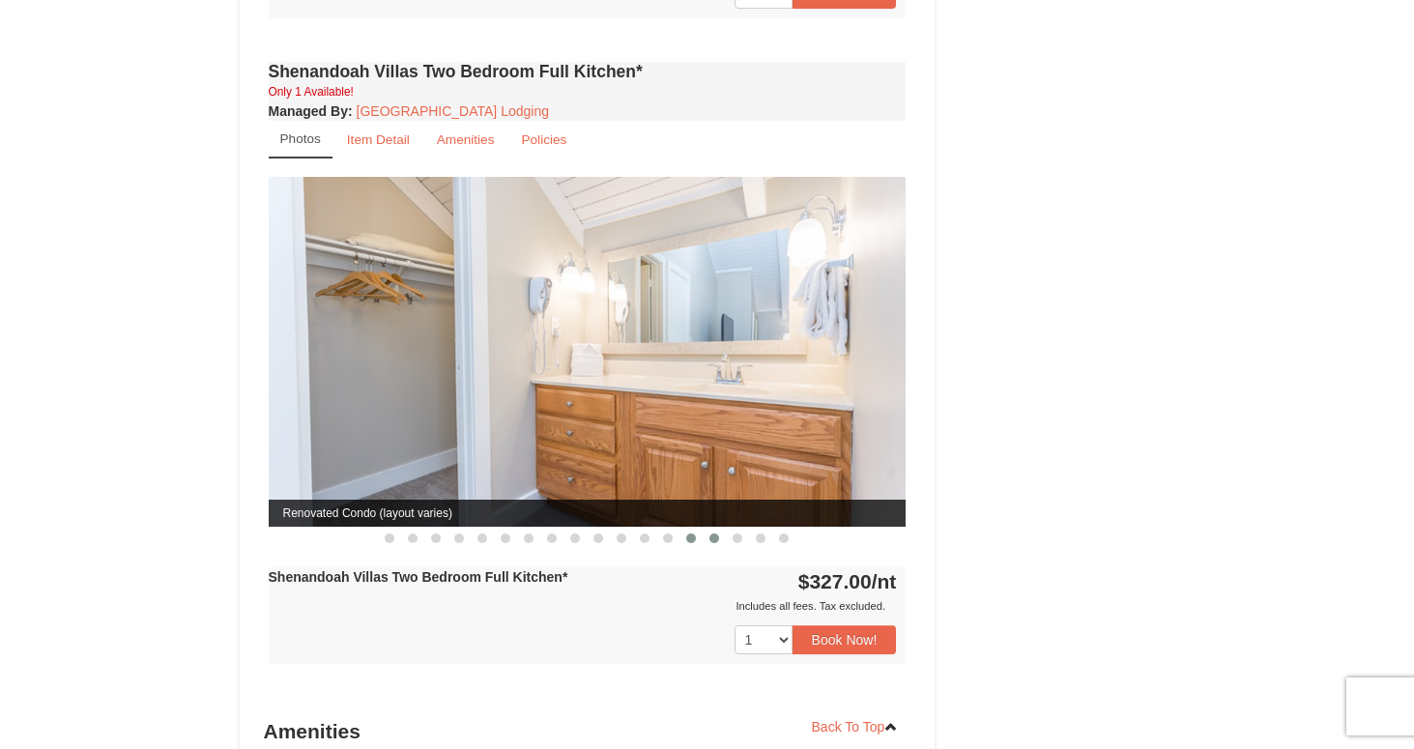
click at [710, 533] on span at bounding box center [714, 538] width 10 height 10
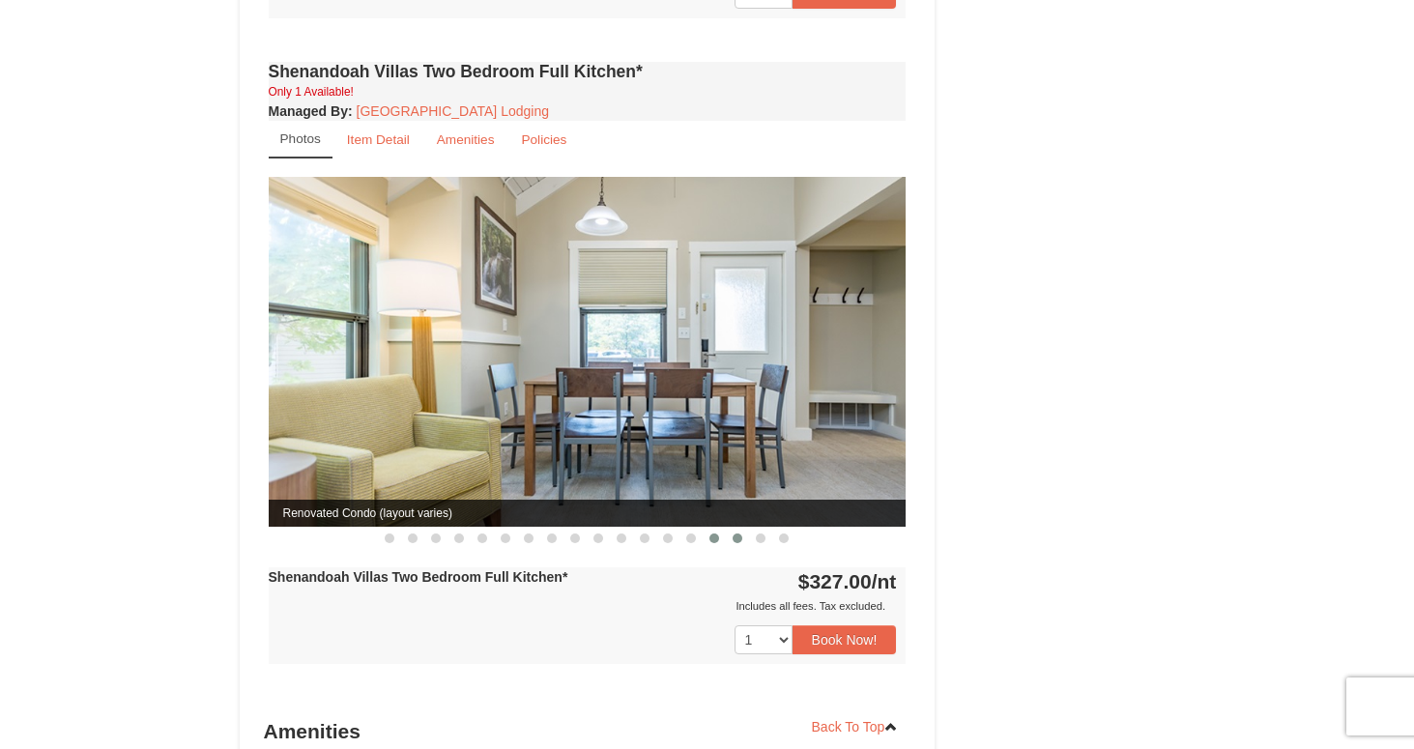
click at [738, 533] on span at bounding box center [737, 538] width 10 height 10
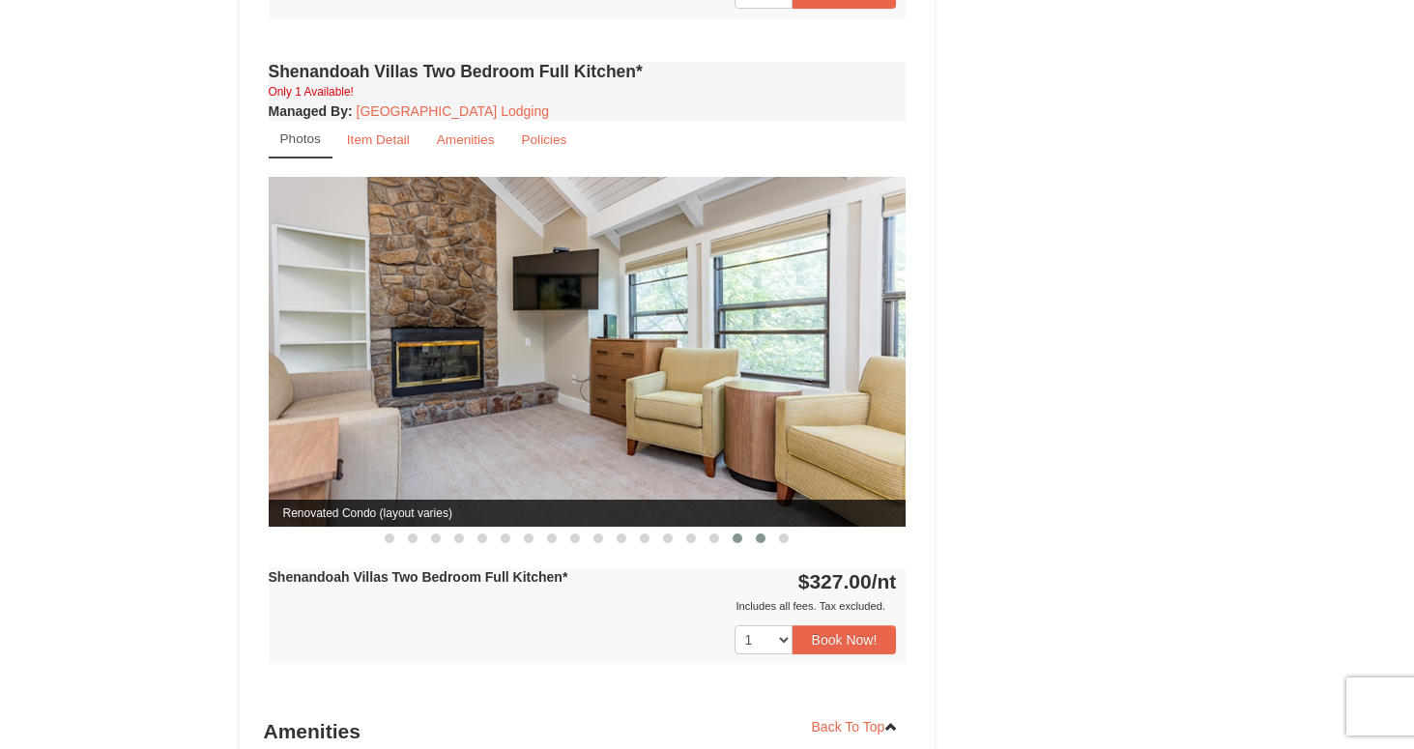
click at [761, 533] on span at bounding box center [761, 538] width 10 height 10
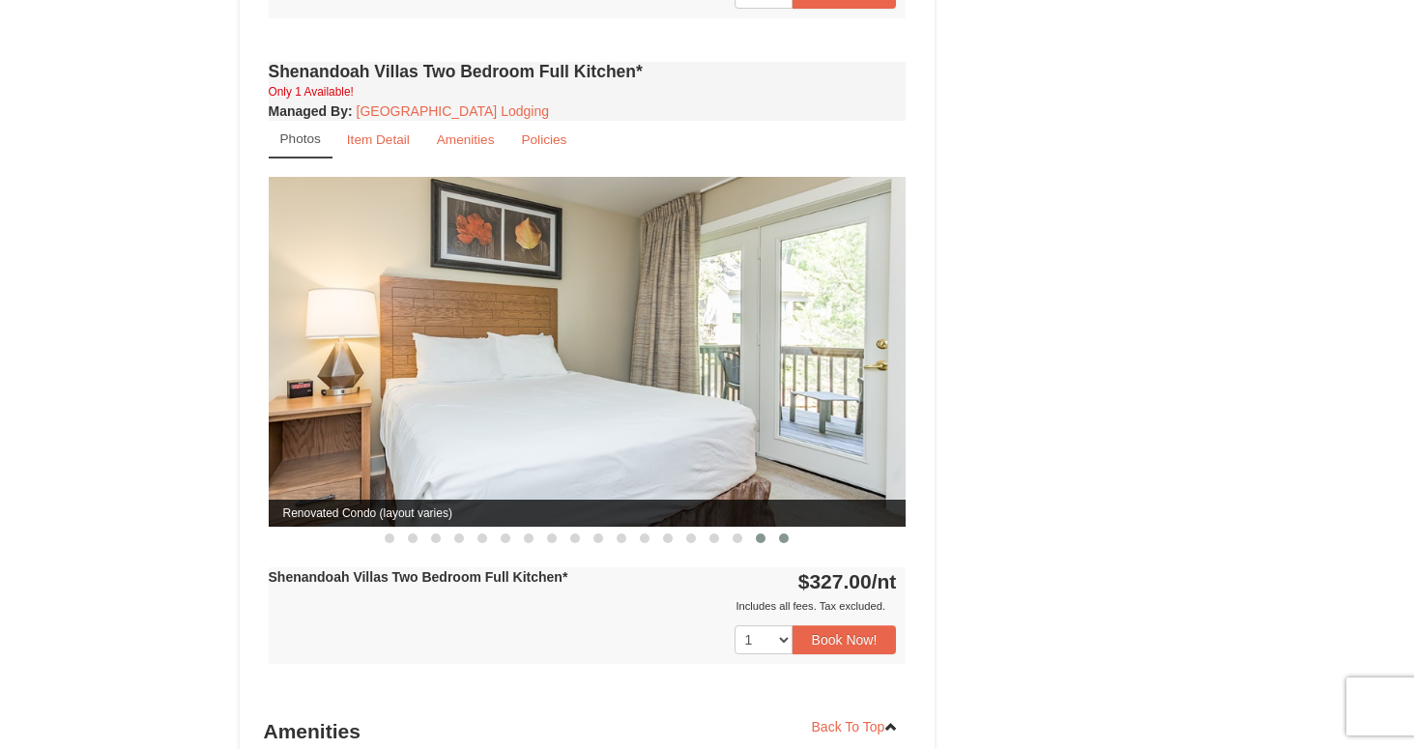
click at [785, 529] on button at bounding box center [783, 538] width 23 height 19
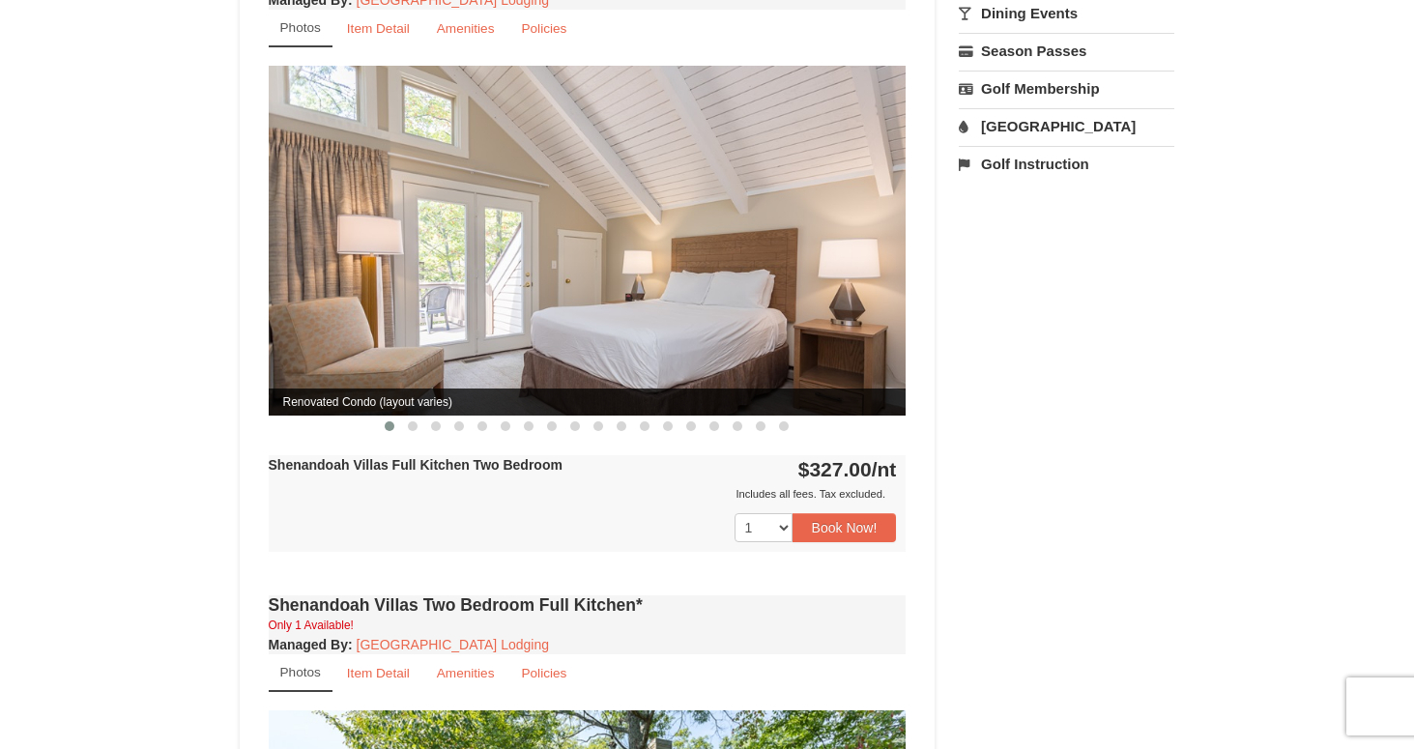
scroll to position [1098, 0]
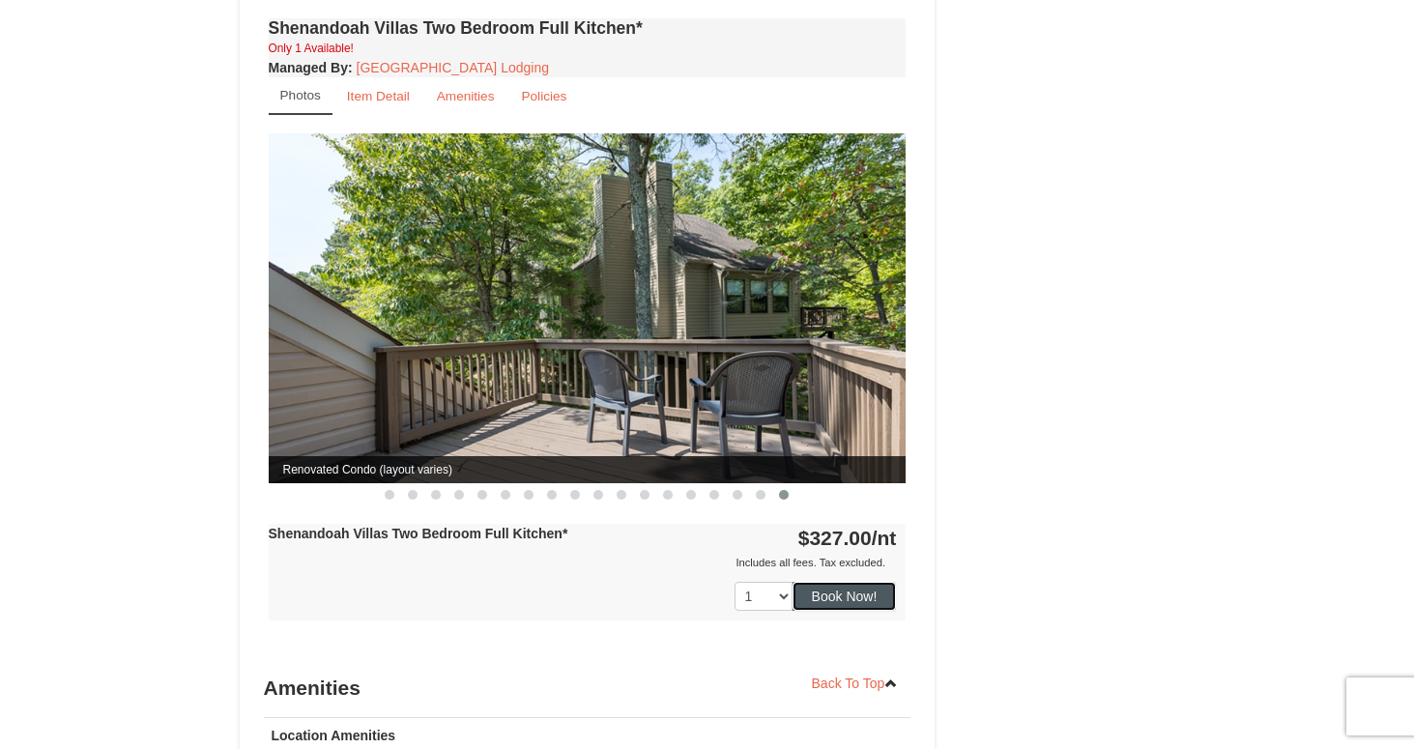
click at [817, 582] on button "Book Now!" at bounding box center [844, 596] width 104 height 29
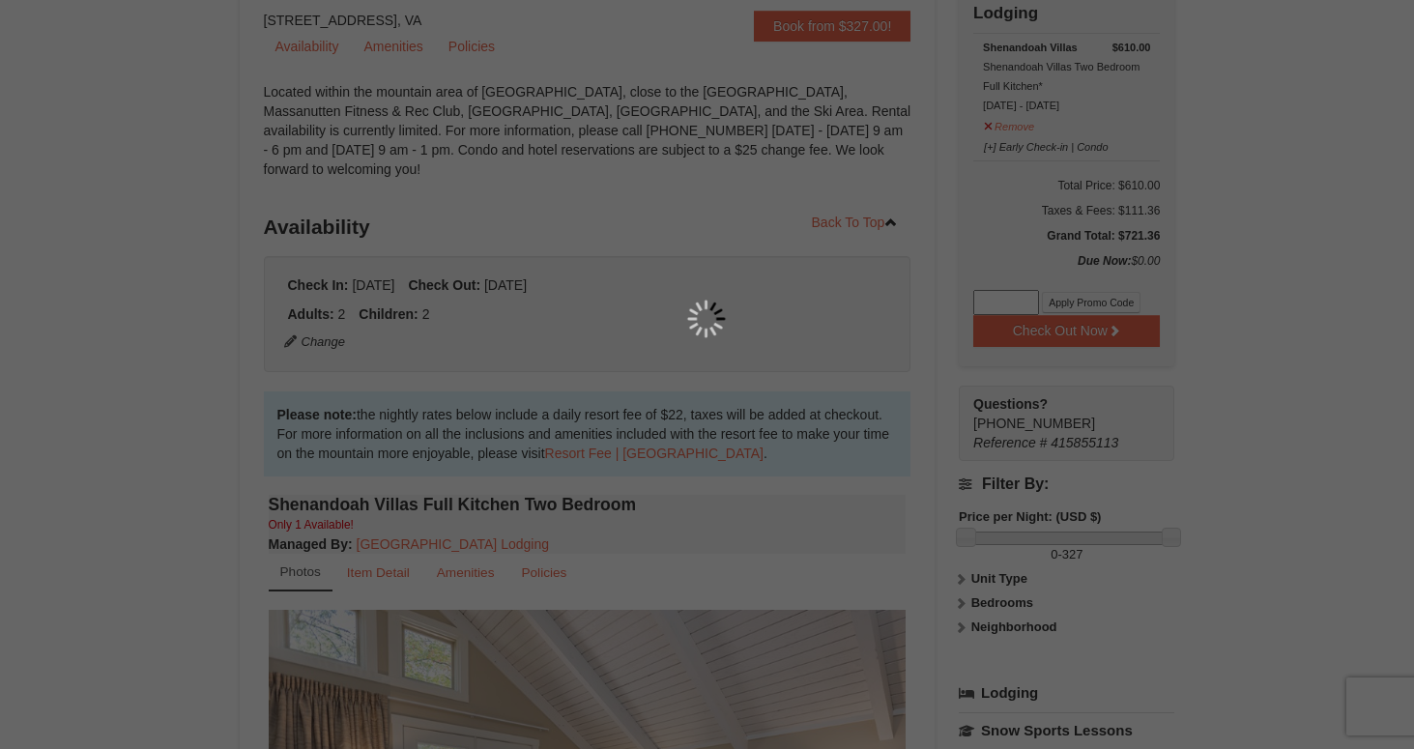
scroll to position [188, 0]
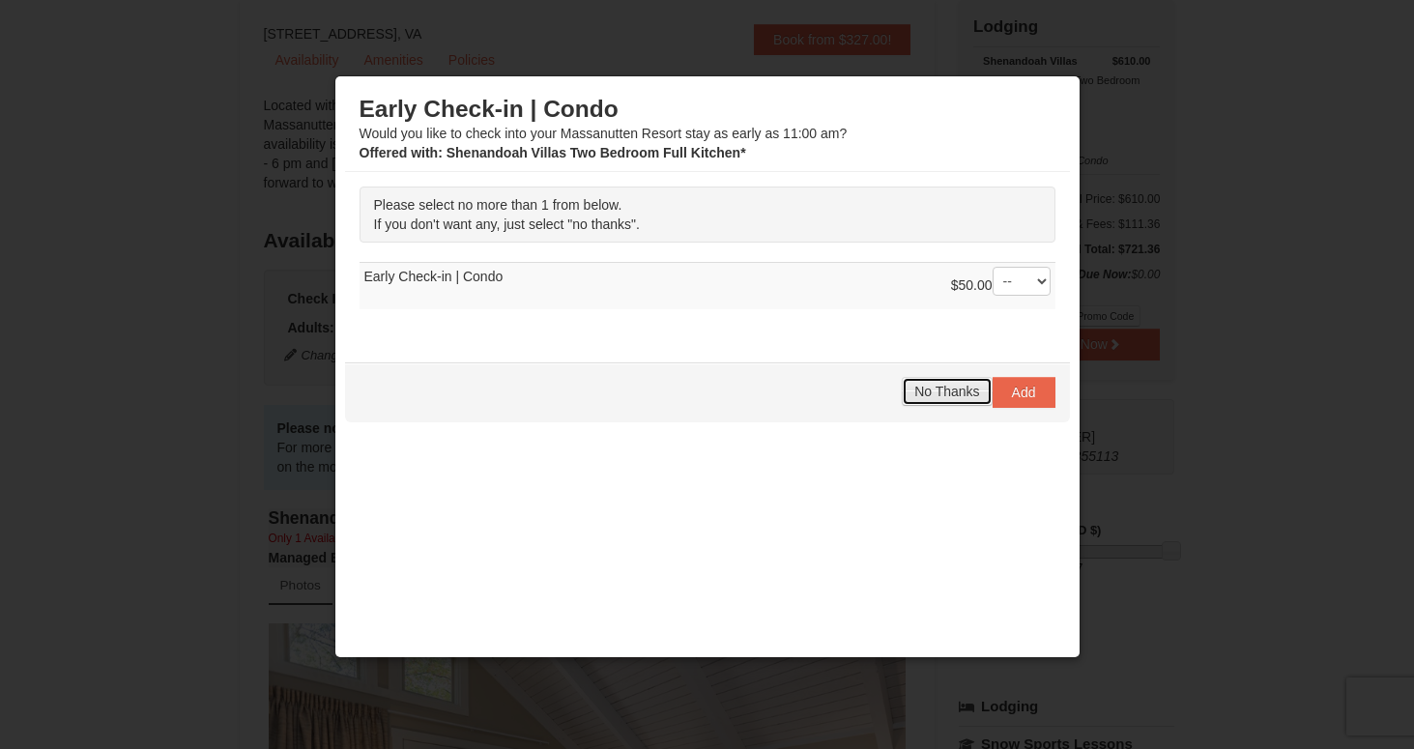
click at [938, 396] on span "No Thanks" at bounding box center [946, 391] width 65 height 15
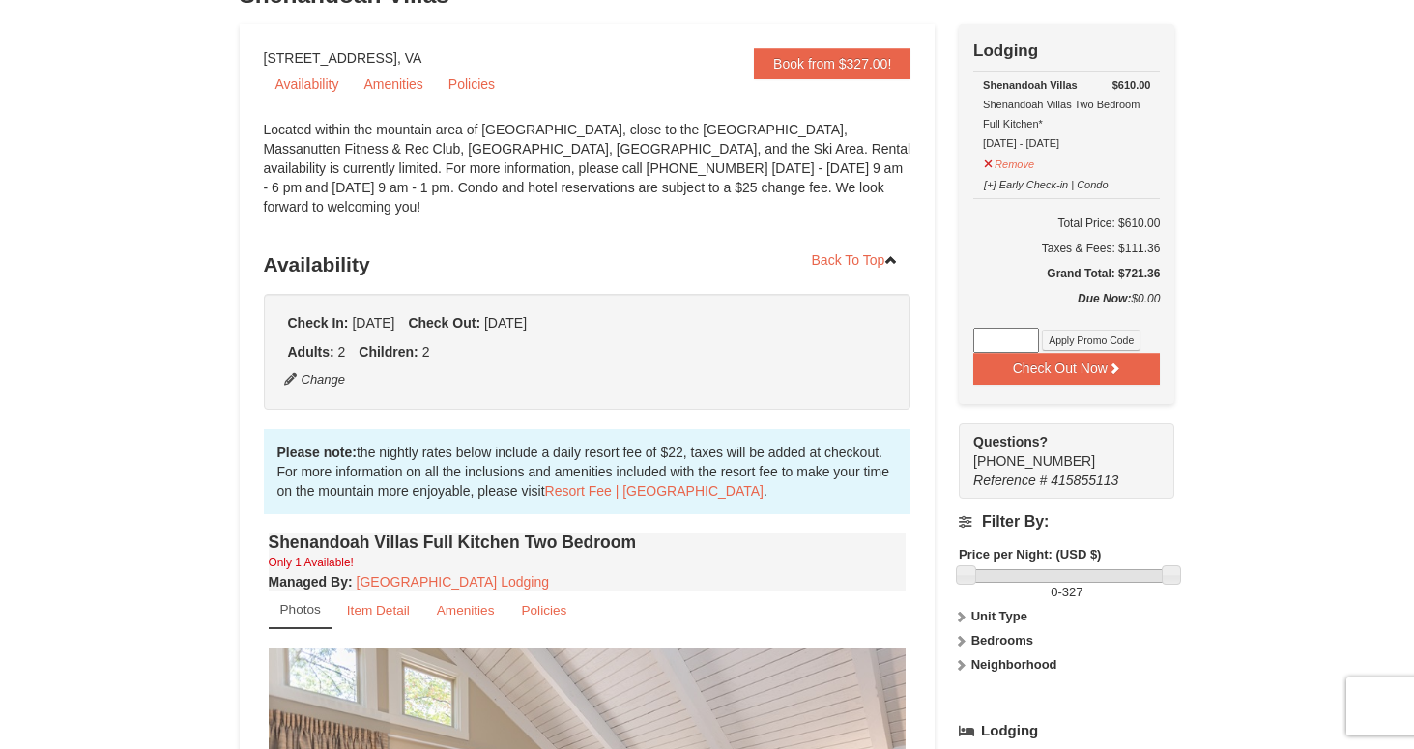
scroll to position [162, 0]
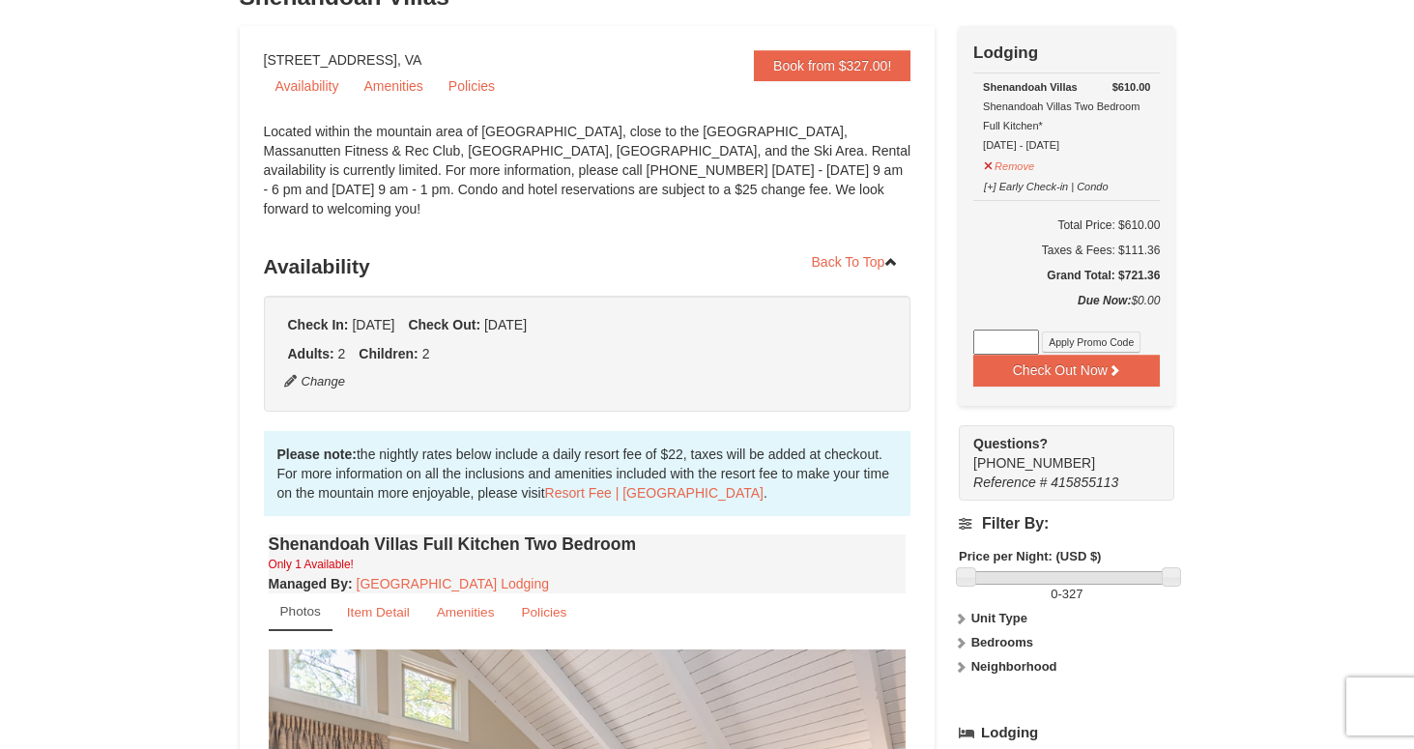
click at [1020, 345] on input at bounding box center [1006, 341] width 66 height 25
type input "TwoTimesin25"
click at [1110, 372] on icon at bounding box center [1114, 370] width 14 height 14
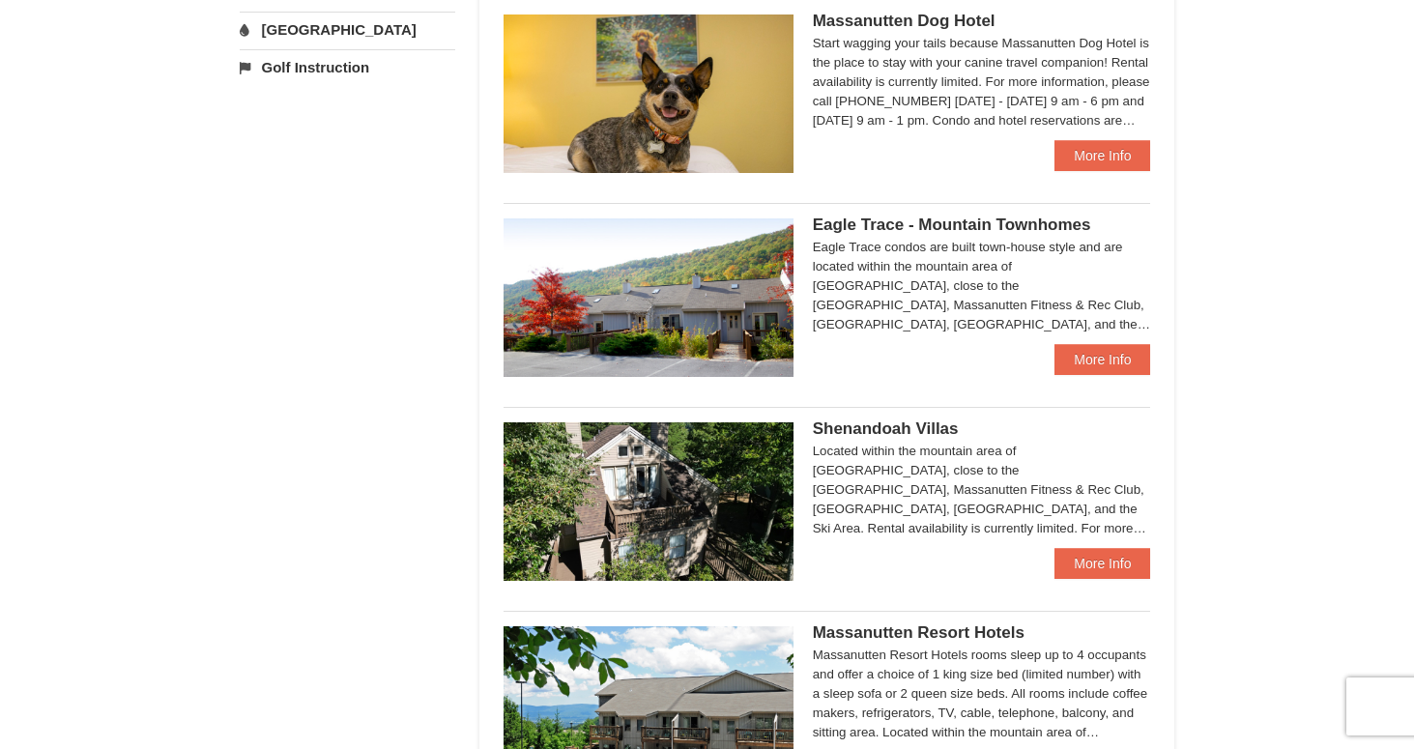
scroll to position [805, 0]
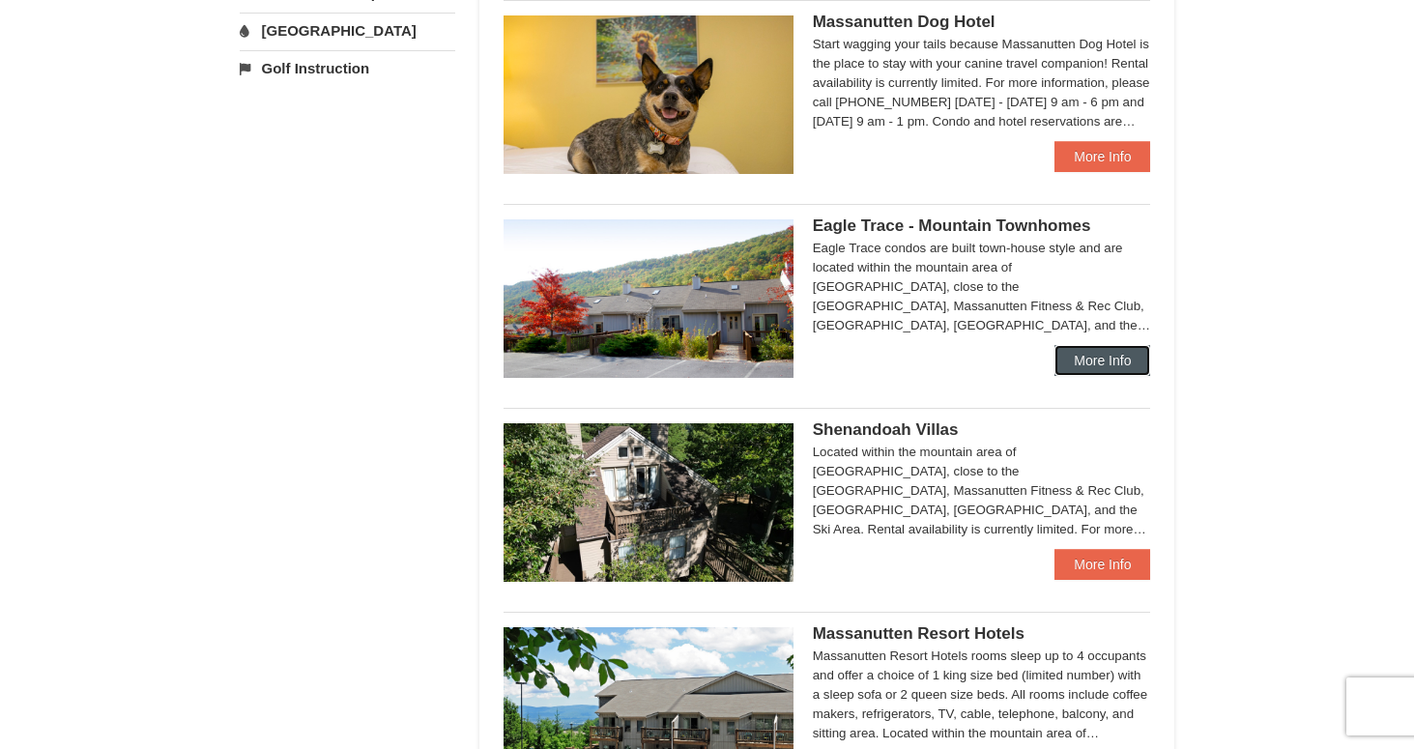
click at [1086, 358] on link "More Info" at bounding box center [1102, 360] width 96 height 31
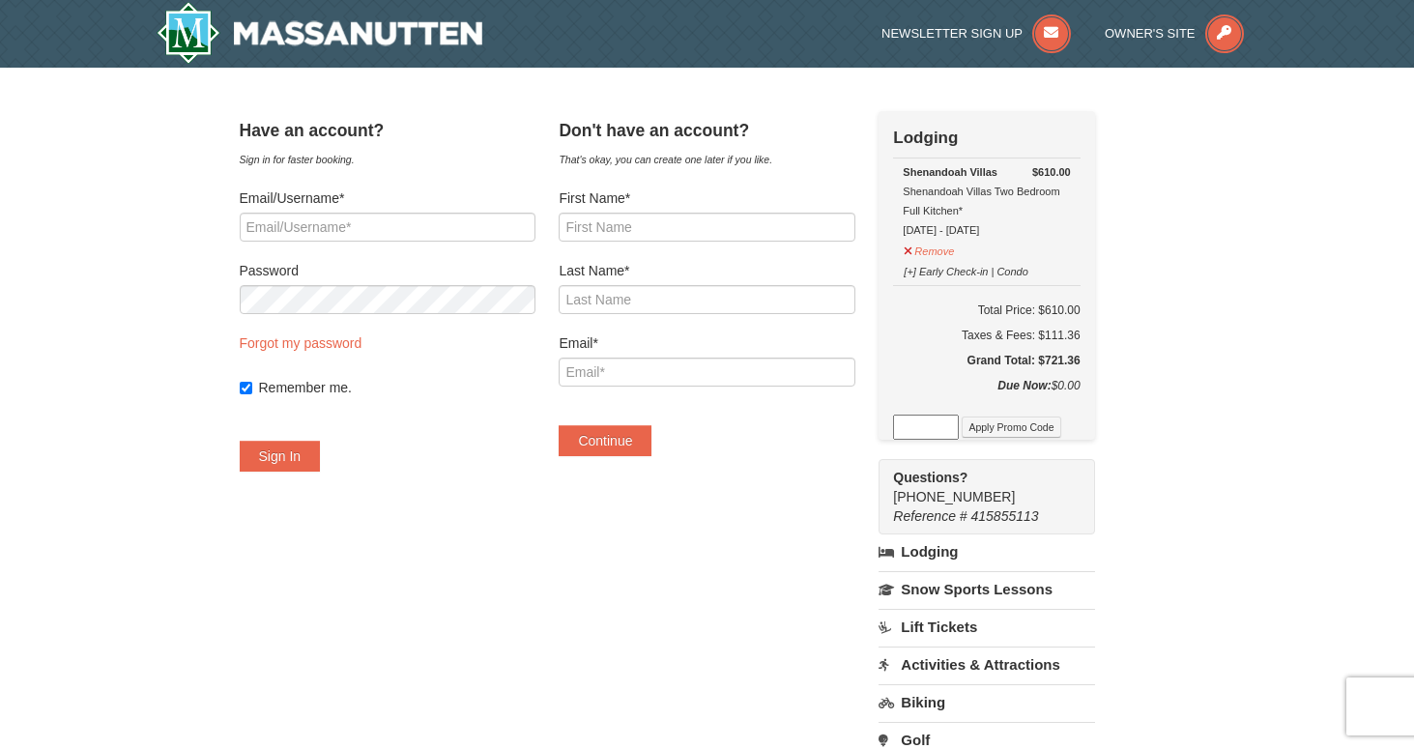
click at [942, 431] on input at bounding box center [926, 427] width 66 height 25
type input "TwoTimesin25"
click at [1017, 418] on button "Apply Promo Code" at bounding box center [1010, 426] width 99 height 21
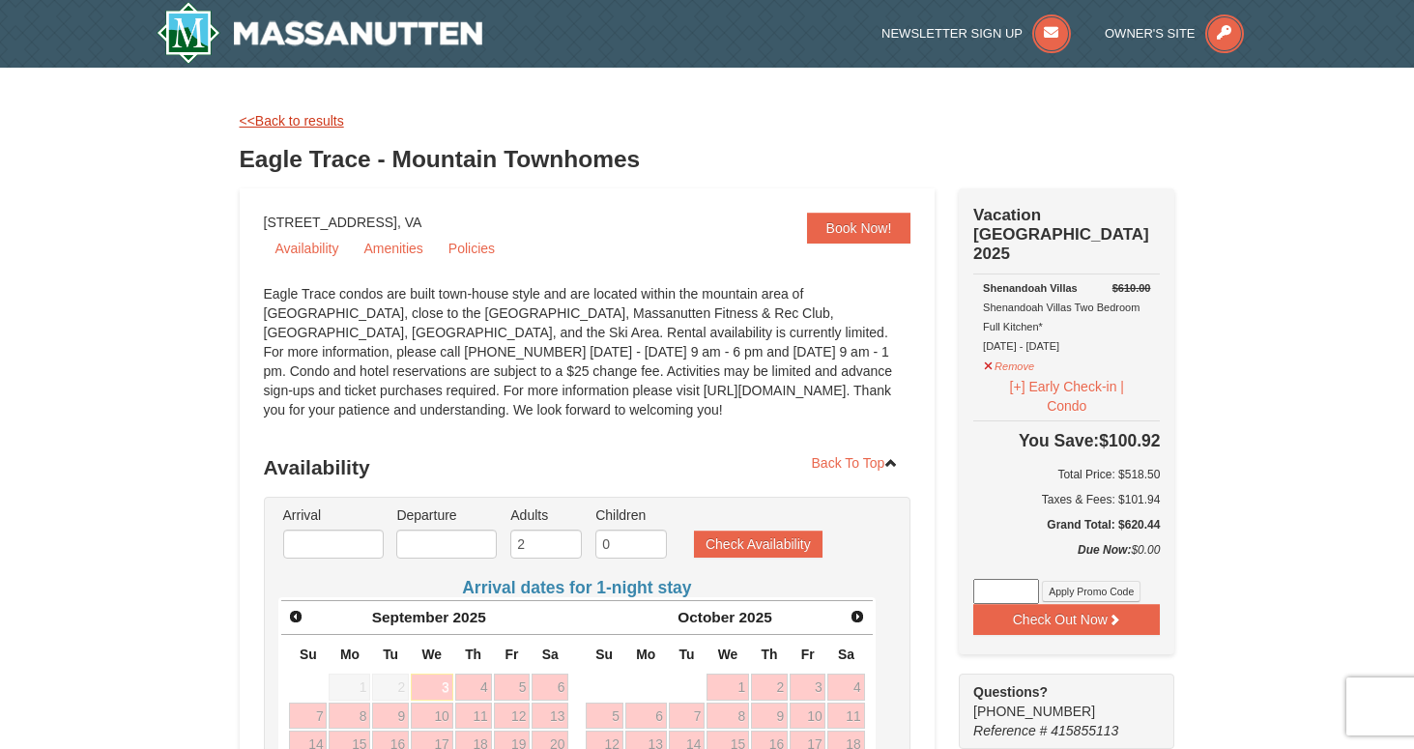
click at [288, 126] on link "<<Back to results" at bounding box center [292, 120] width 104 height 15
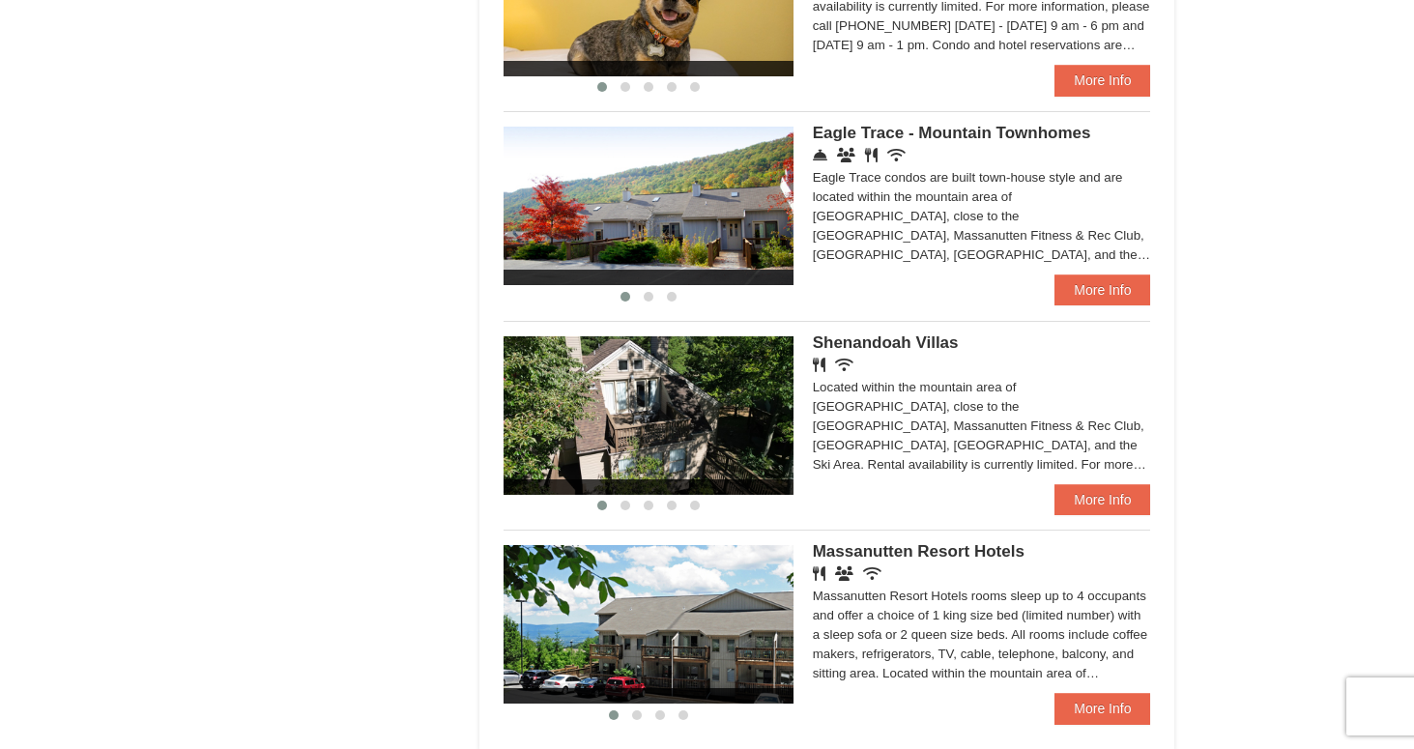
scroll to position [955, 0]
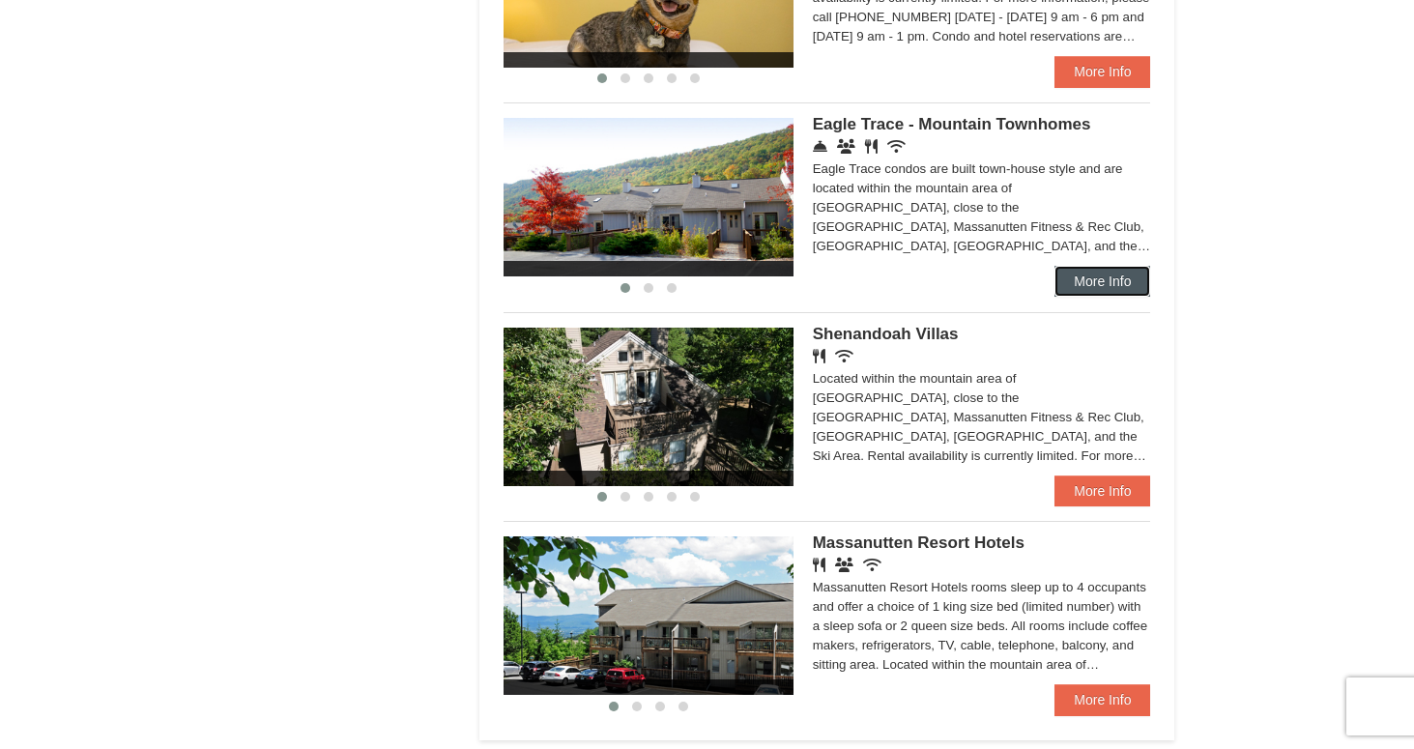
click at [1104, 285] on link "More Info" at bounding box center [1102, 281] width 96 height 31
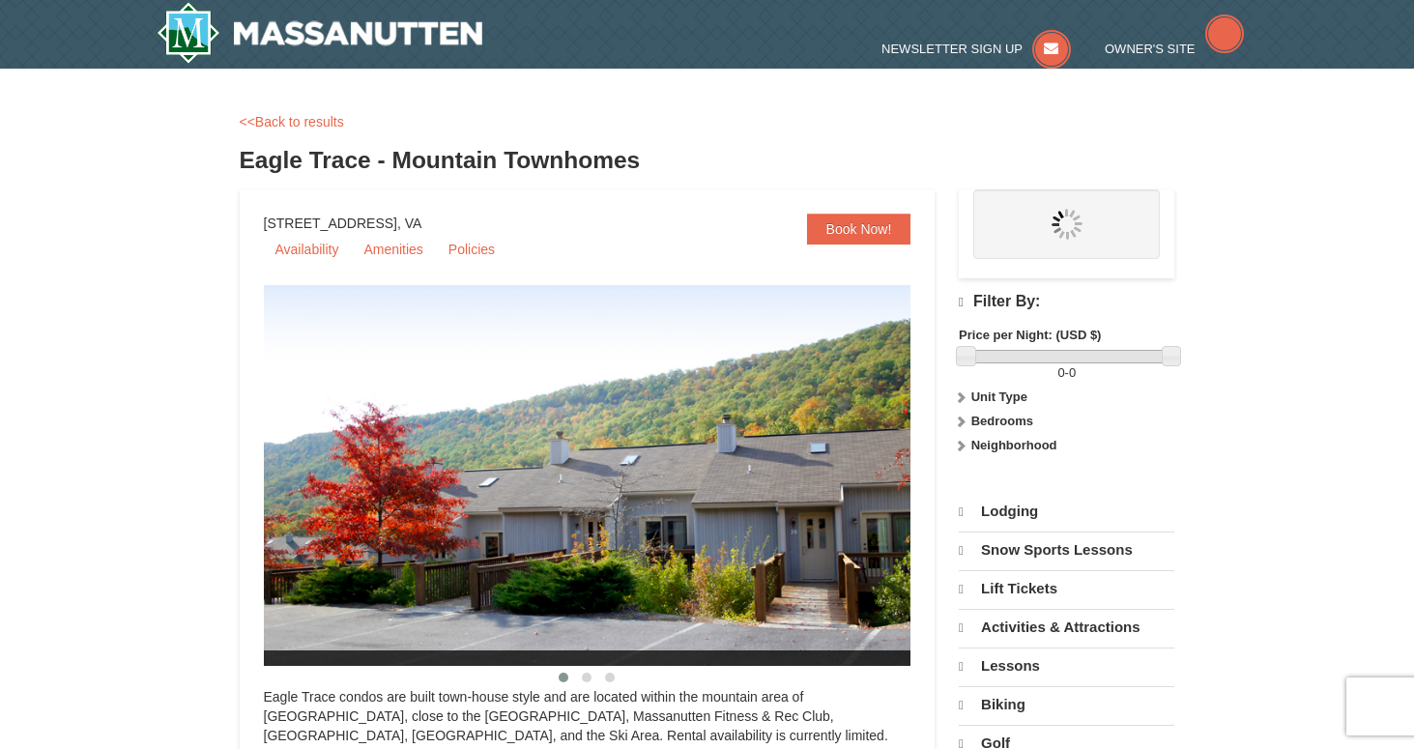
select select "9"
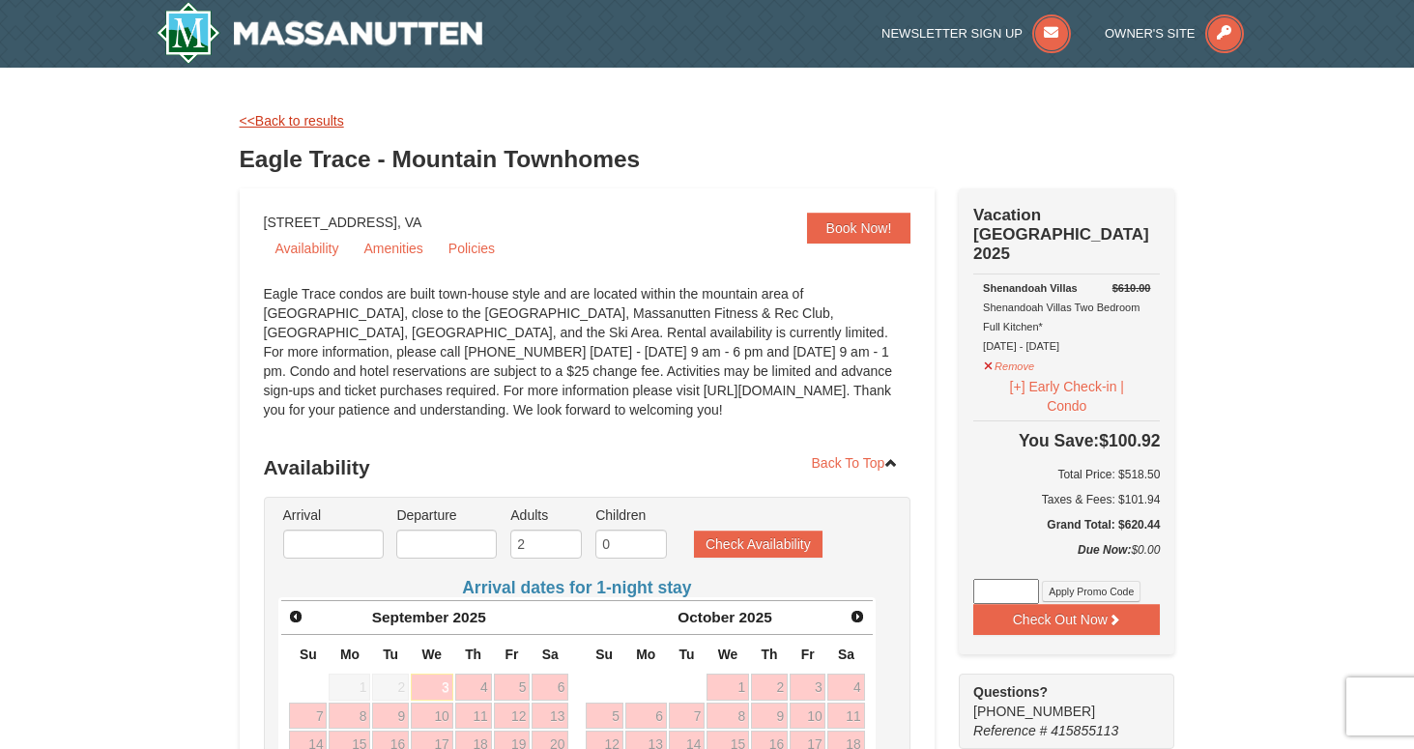
click at [313, 116] on link "<<Back to results" at bounding box center [292, 120] width 104 height 15
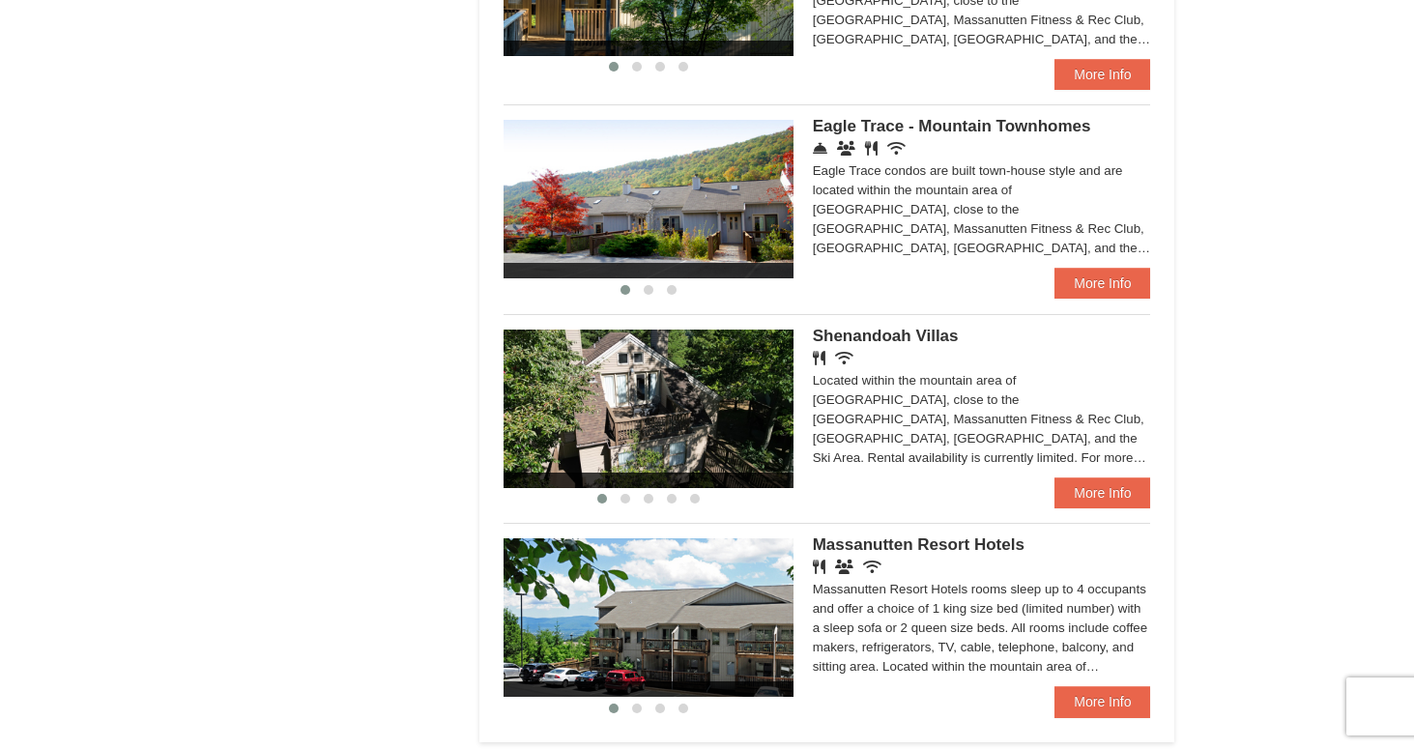
scroll to position [955, 0]
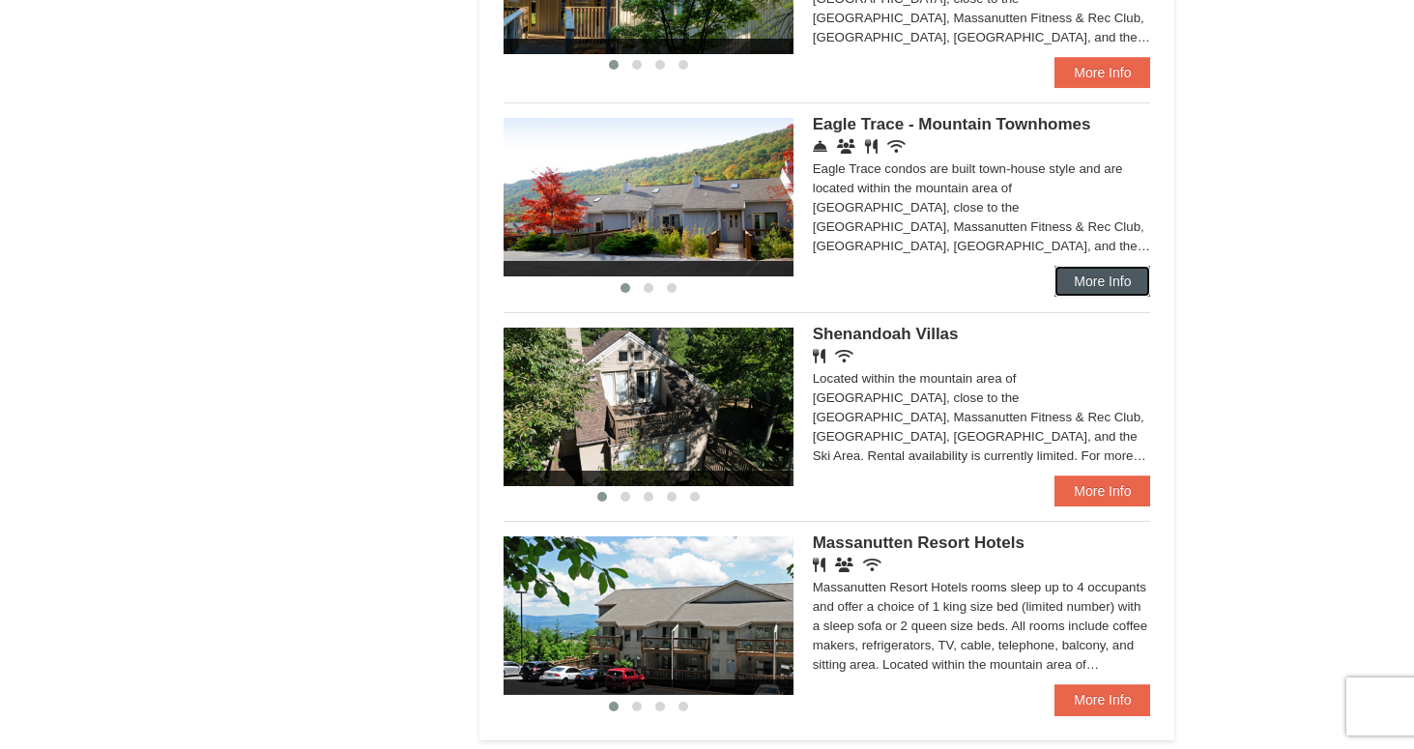
click at [1095, 286] on link "More Info" at bounding box center [1102, 281] width 96 height 31
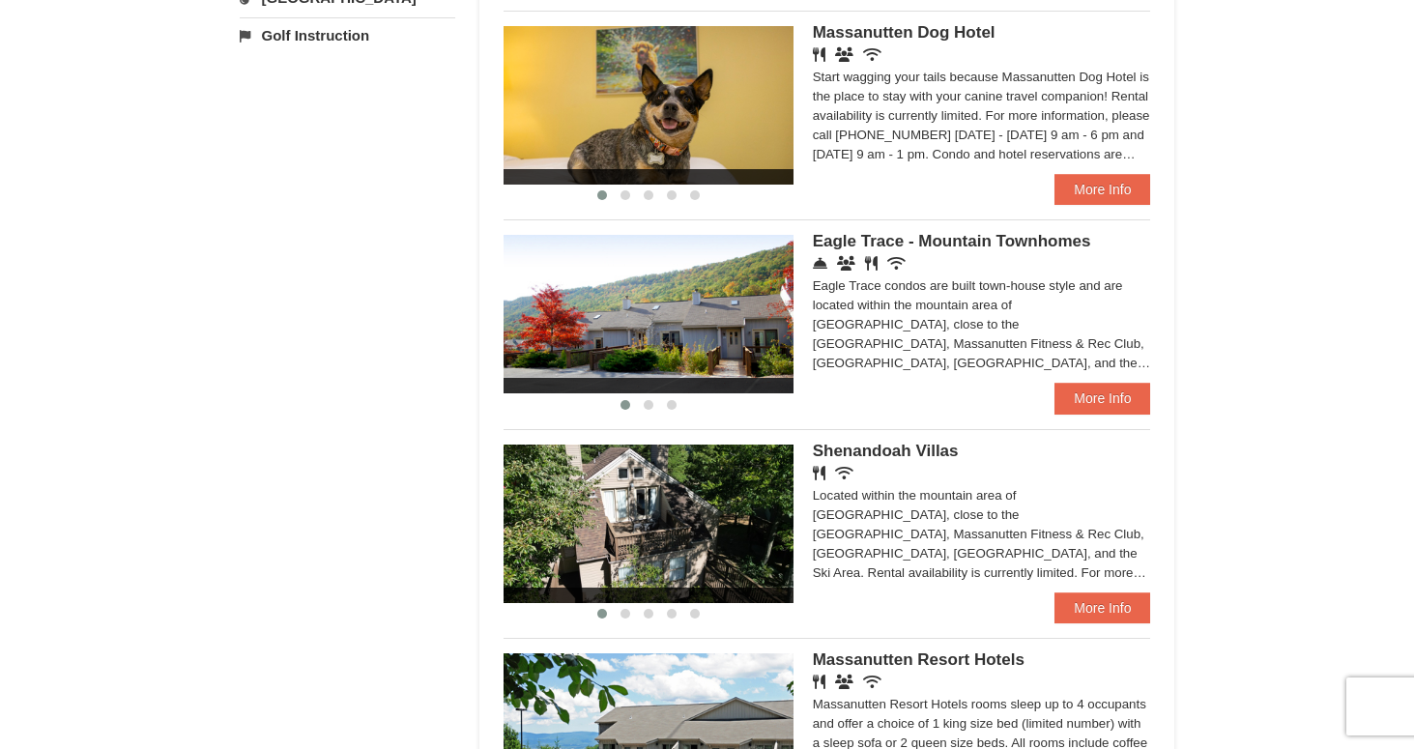
scroll to position [798, 0]
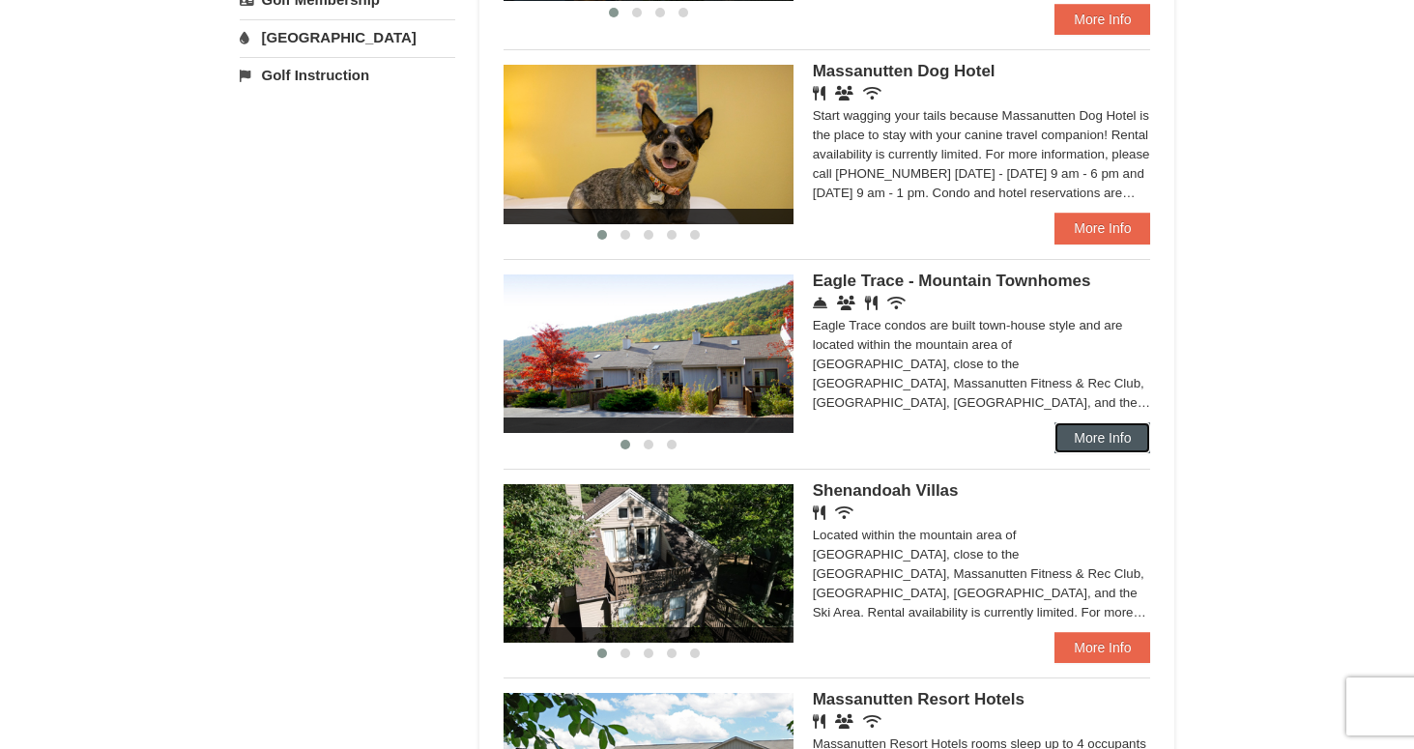
click at [1108, 453] on link "More Info" at bounding box center [1102, 437] width 96 height 31
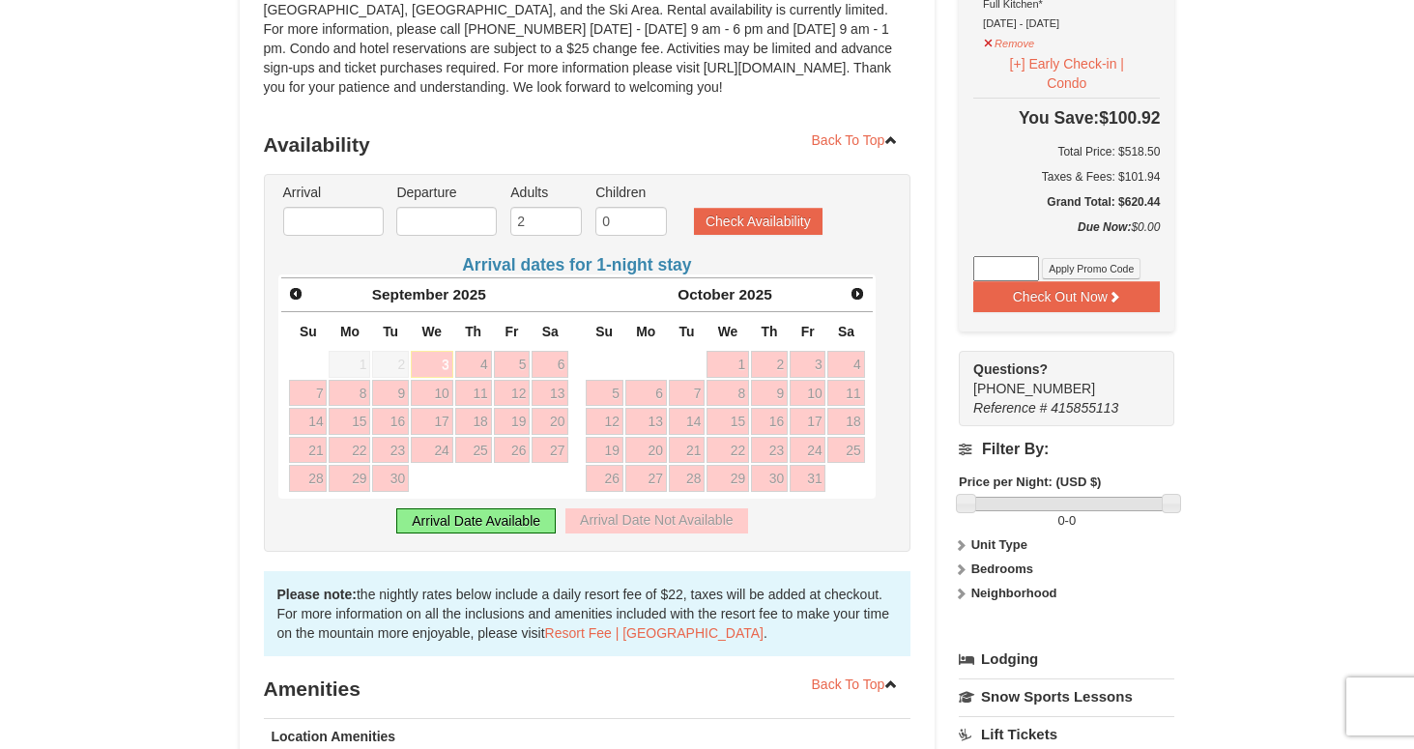
scroll to position [450, 0]
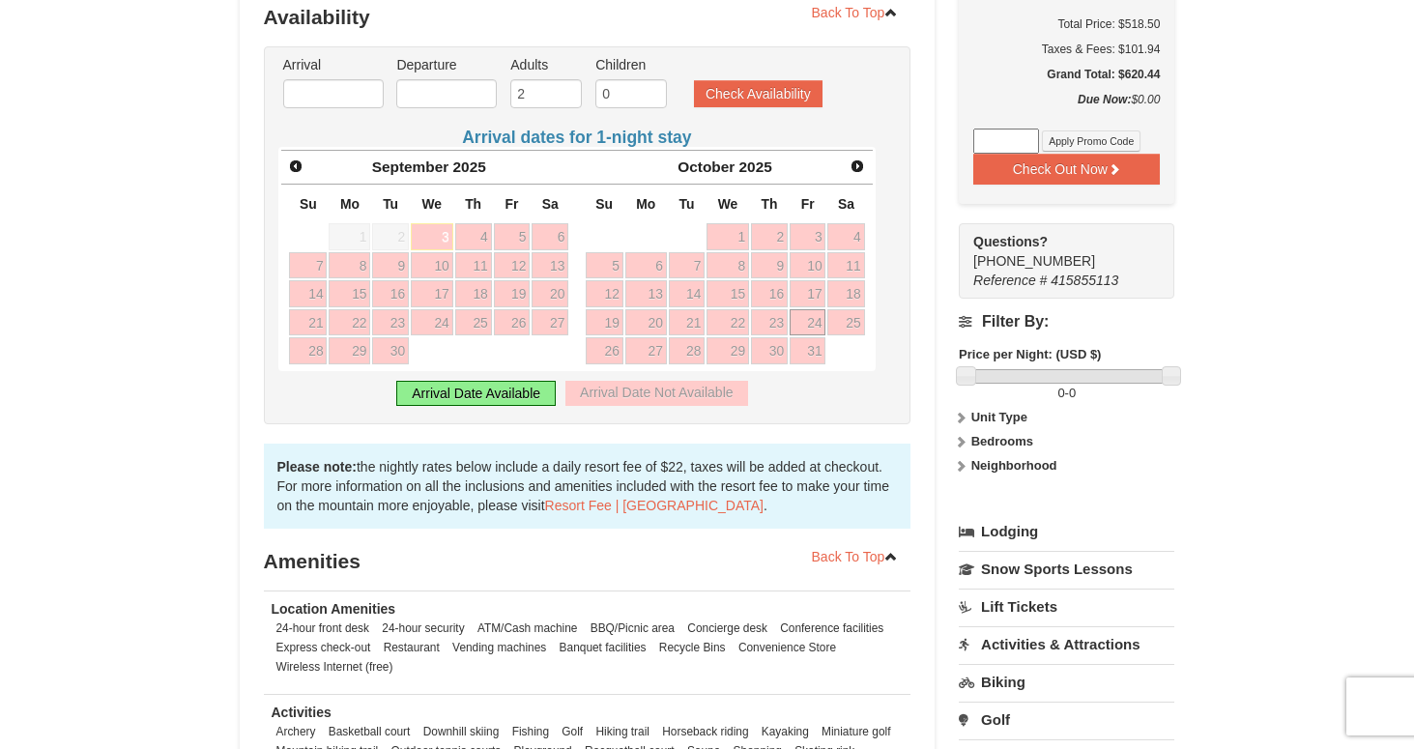
click at [812, 325] on link "24" at bounding box center [807, 322] width 37 height 27
type input "[DATE]"
click at [611, 352] on link "26" at bounding box center [605, 350] width 38 height 27
type input "10/26/2025"
click at [550, 91] on input "2" at bounding box center [546, 93] width 72 height 29
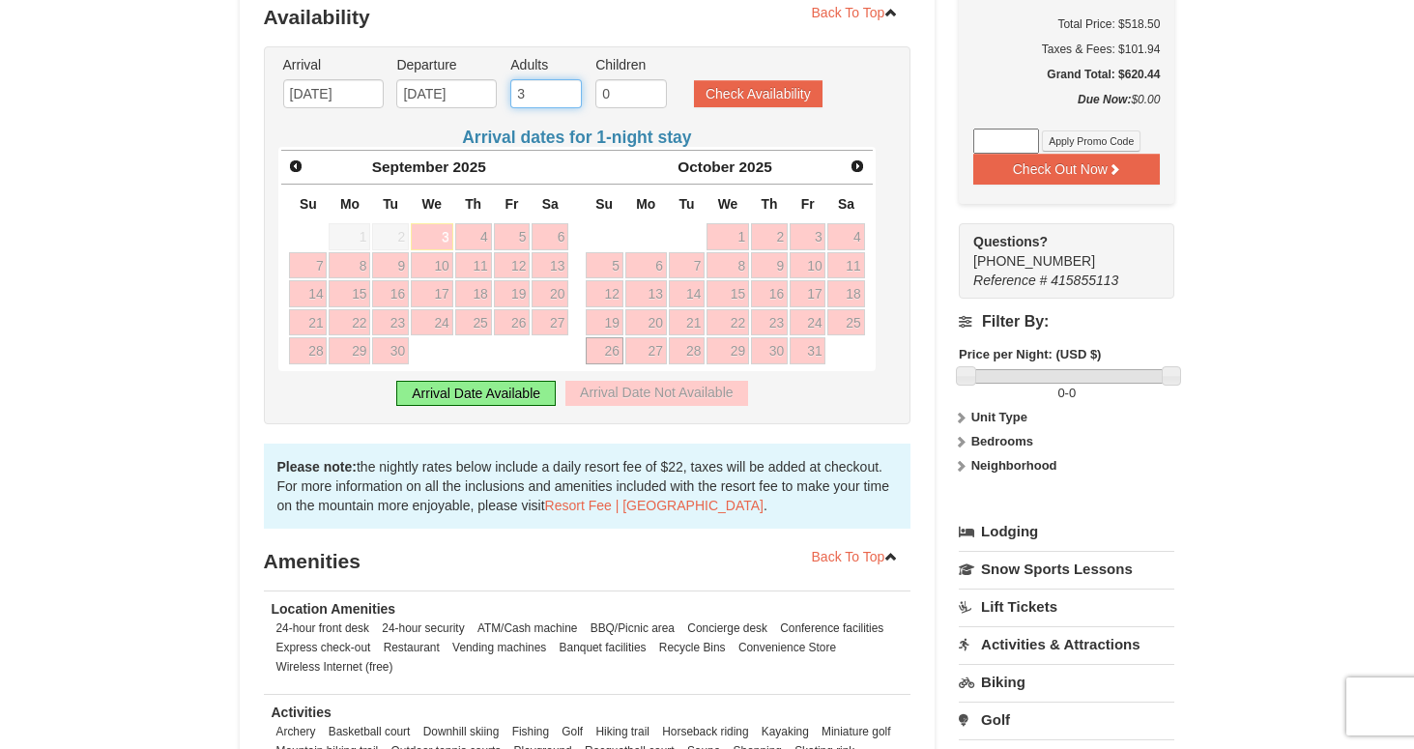
click at [569, 87] on input "3" at bounding box center [546, 93] width 72 height 29
click at [569, 87] on input "4" at bounding box center [546, 93] width 72 height 29
click at [569, 100] on input "3" at bounding box center [546, 93] width 72 height 29
type input "2"
click at [569, 100] on input "2" at bounding box center [546, 93] width 72 height 29
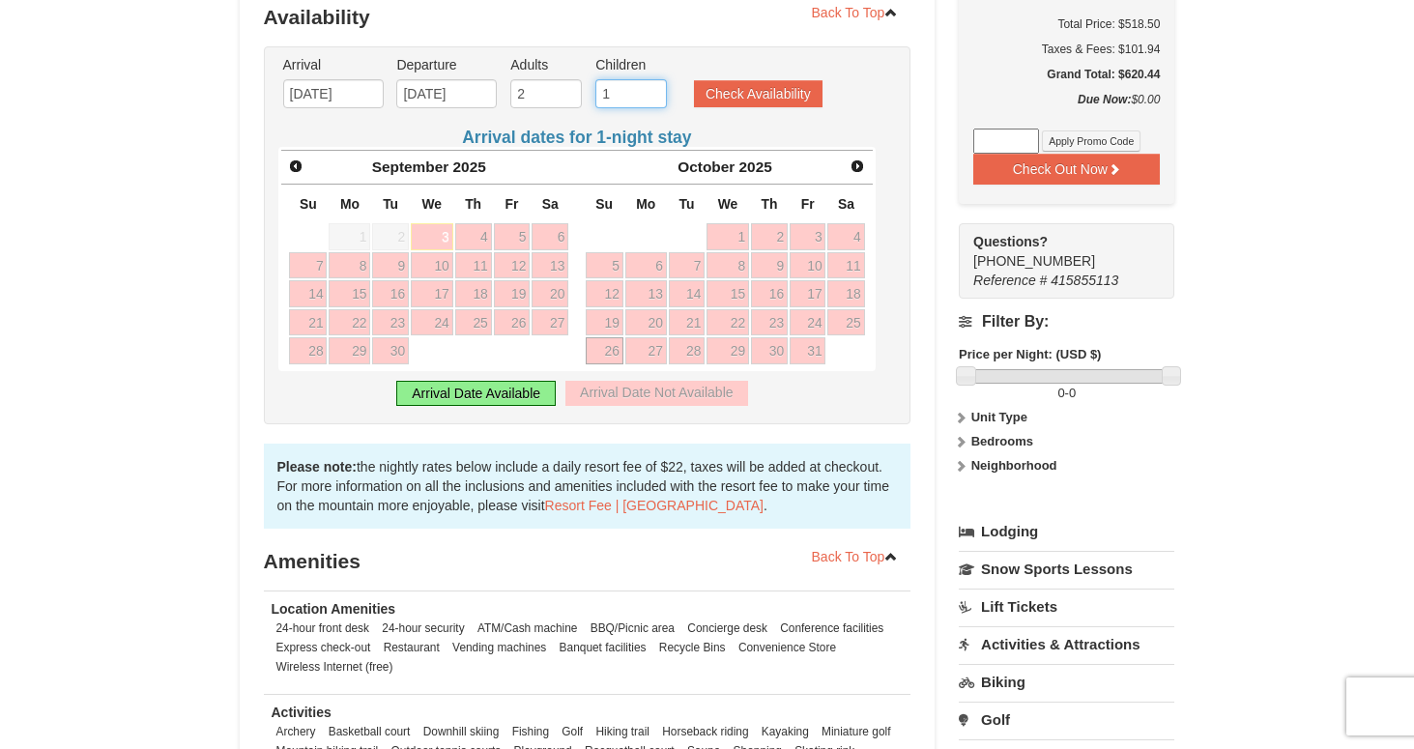
click at [653, 86] on input "1" at bounding box center [631, 93] width 72 height 29
type input "2"
click at [653, 86] on input "2" at bounding box center [631, 93] width 72 height 29
click at [742, 97] on button "Check Availability" at bounding box center [758, 93] width 129 height 27
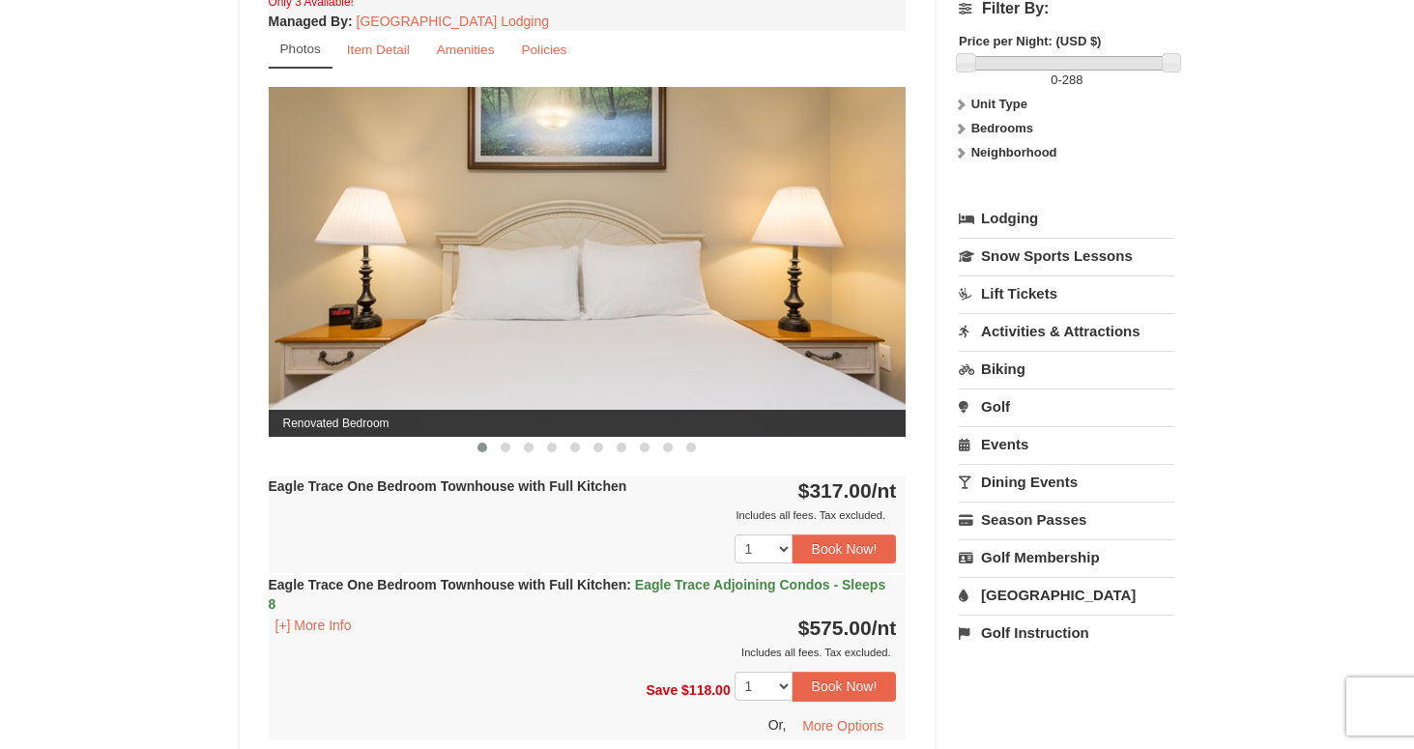
scroll to position [750, 0]
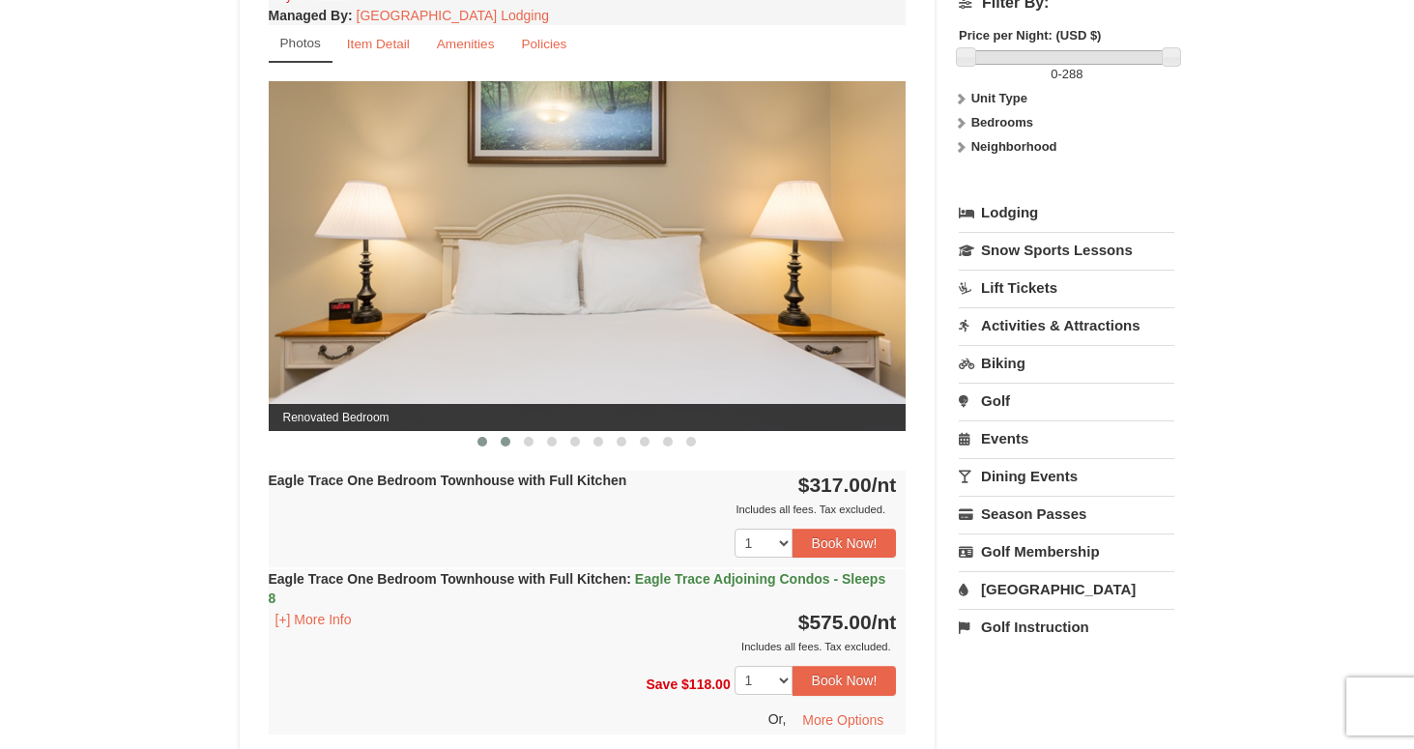
click at [506, 437] on span at bounding box center [506, 442] width 10 height 10
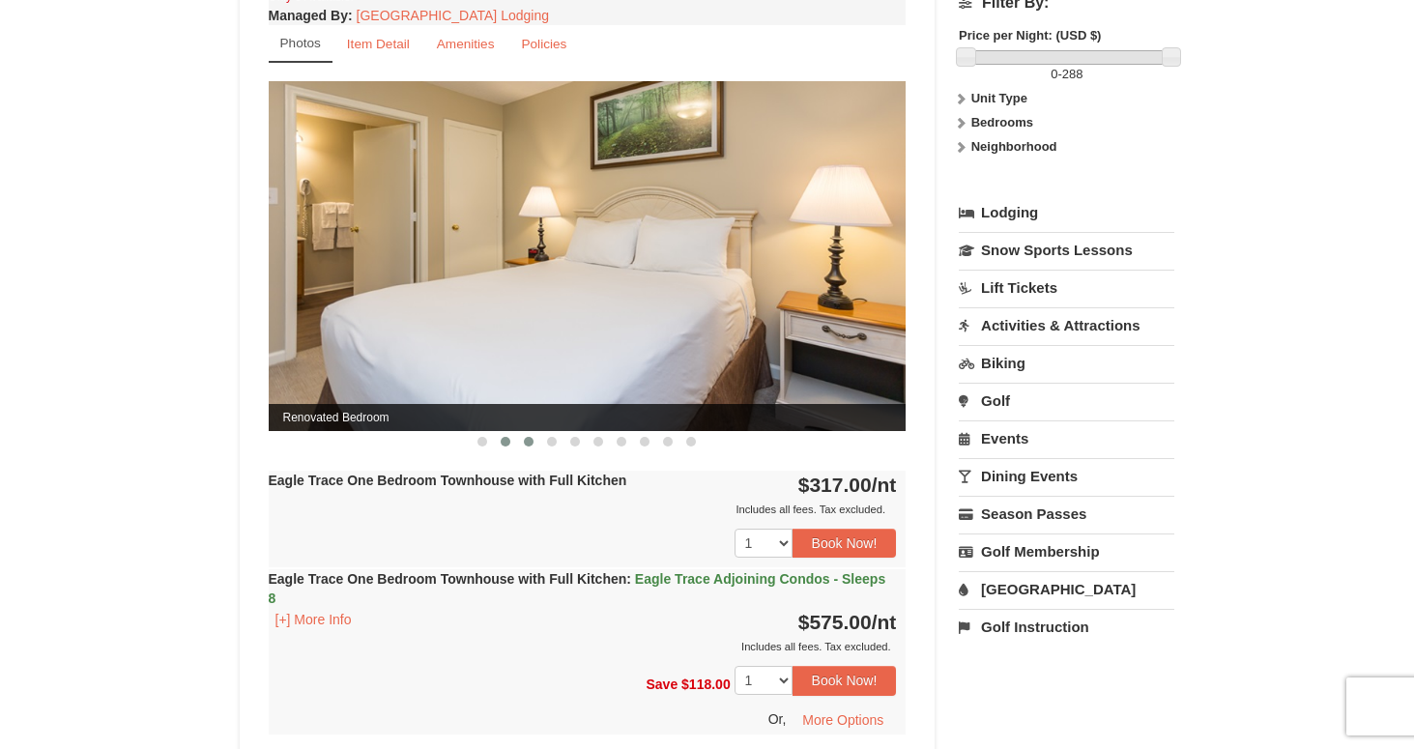
click at [529, 438] on span at bounding box center [529, 442] width 10 height 10
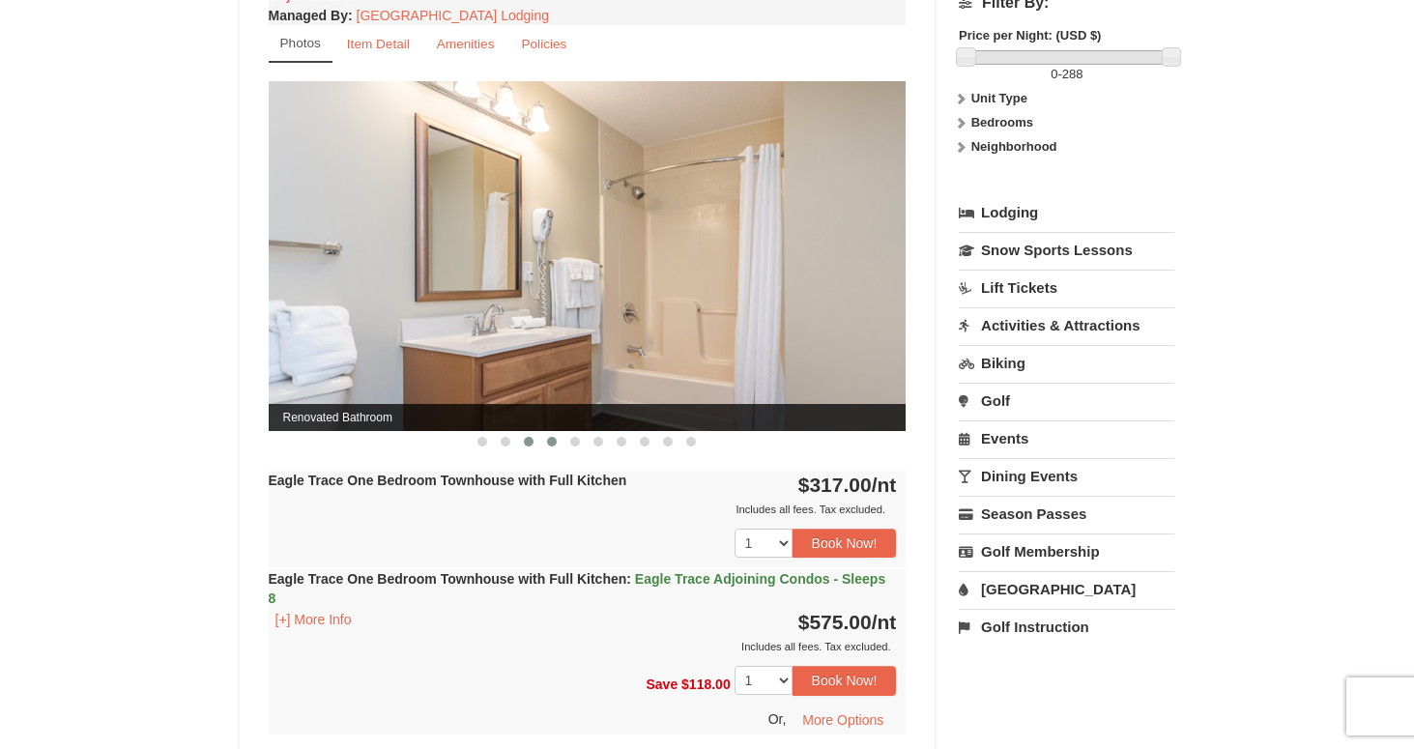
click at [548, 439] on span at bounding box center [552, 442] width 10 height 10
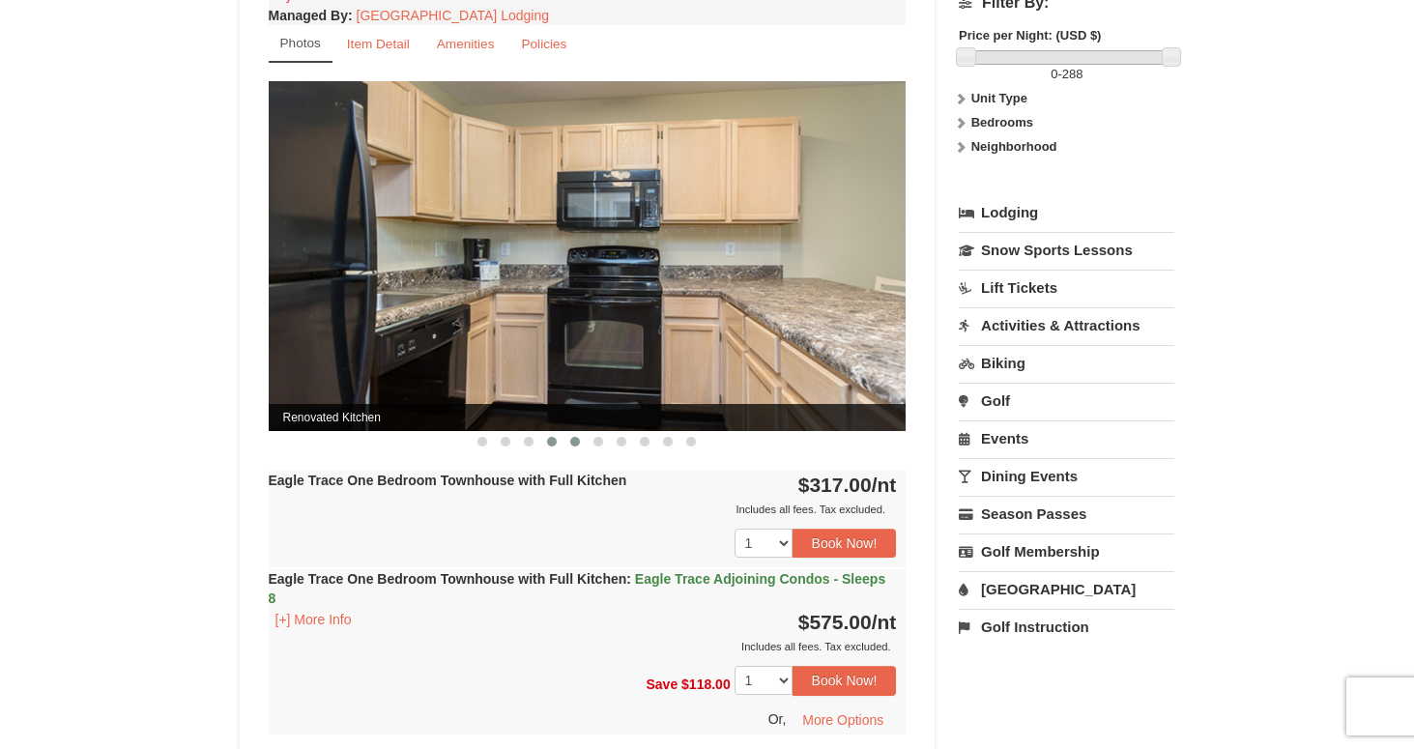
click at [574, 442] on span at bounding box center [575, 442] width 10 height 10
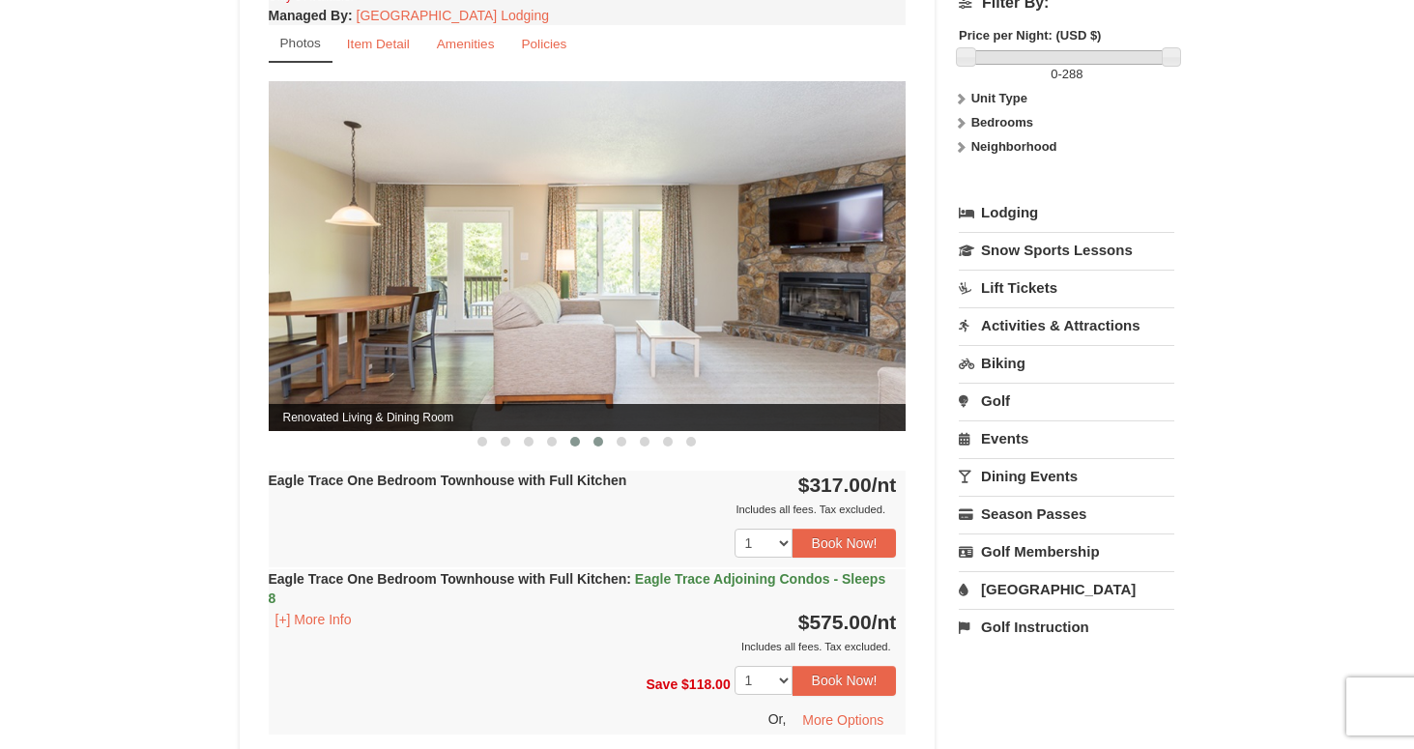
click at [597, 447] on button at bounding box center [598, 441] width 23 height 19
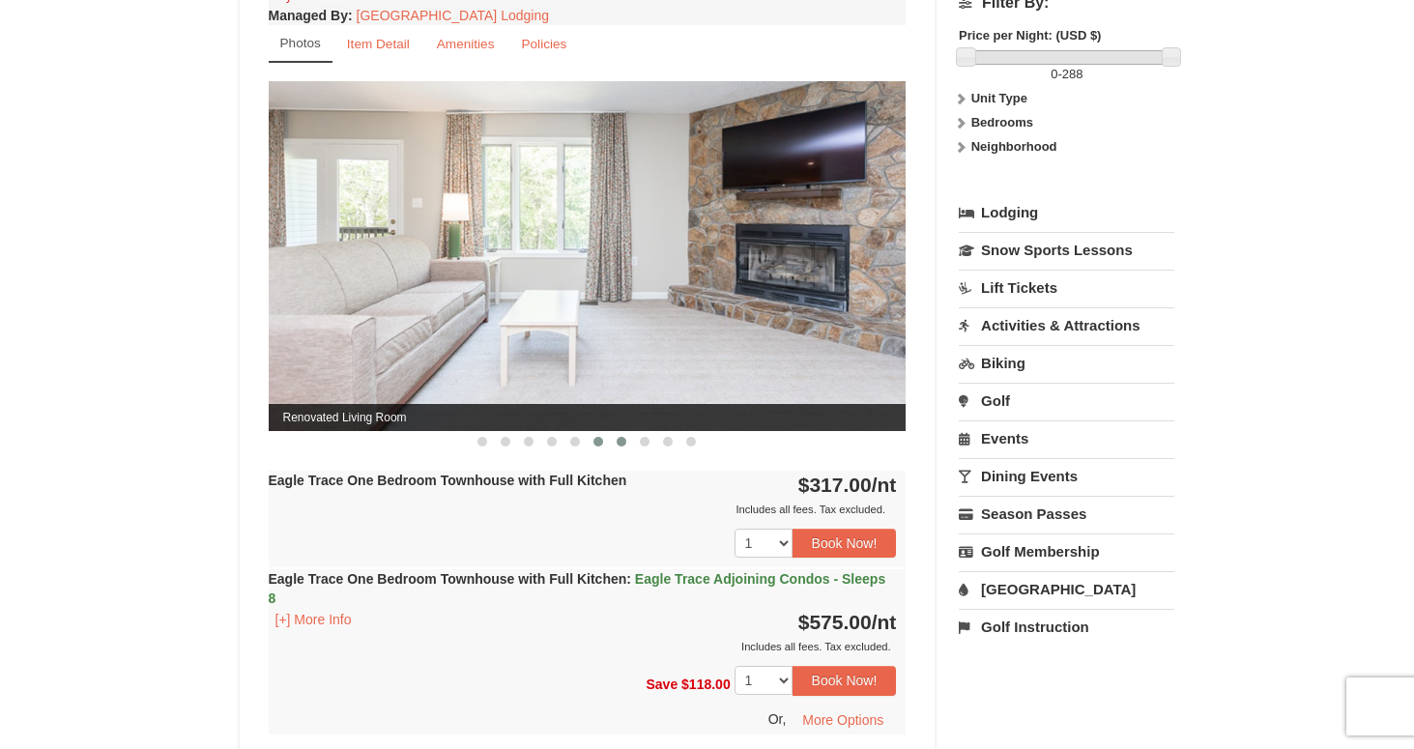
click at [621, 445] on button at bounding box center [621, 441] width 23 height 19
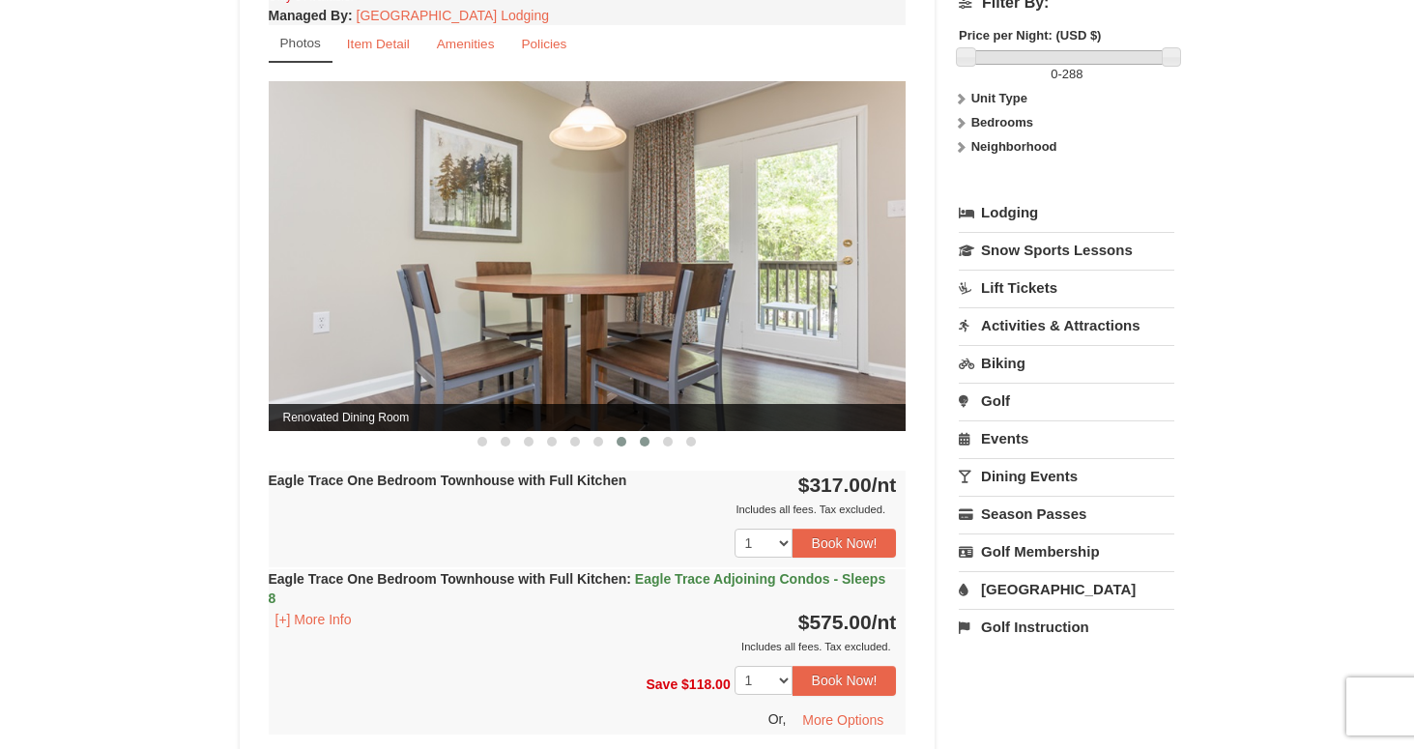
click at [645, 444] on span at bounding box center [645, 442] width 10 height 10
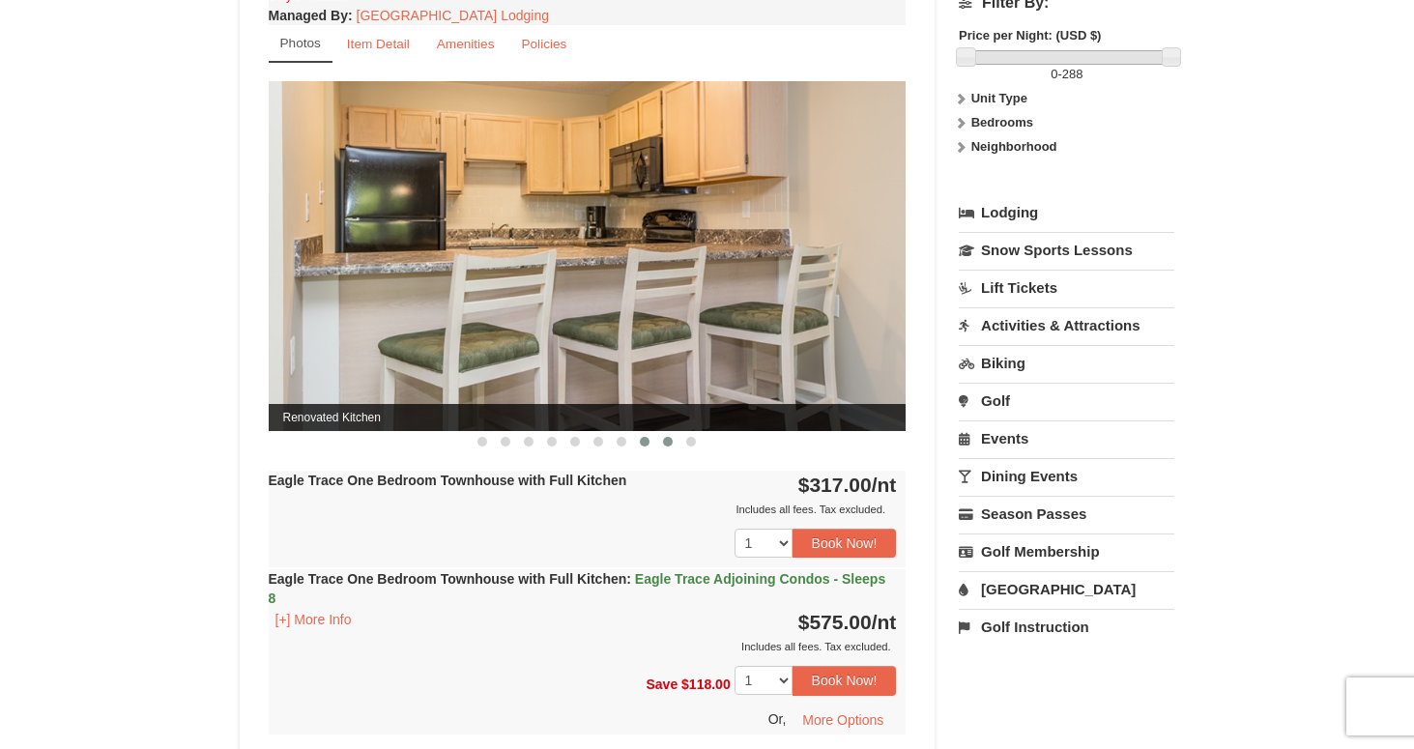
click at [665, 444] on span at bounding box center [668, 442] width 10 height 10
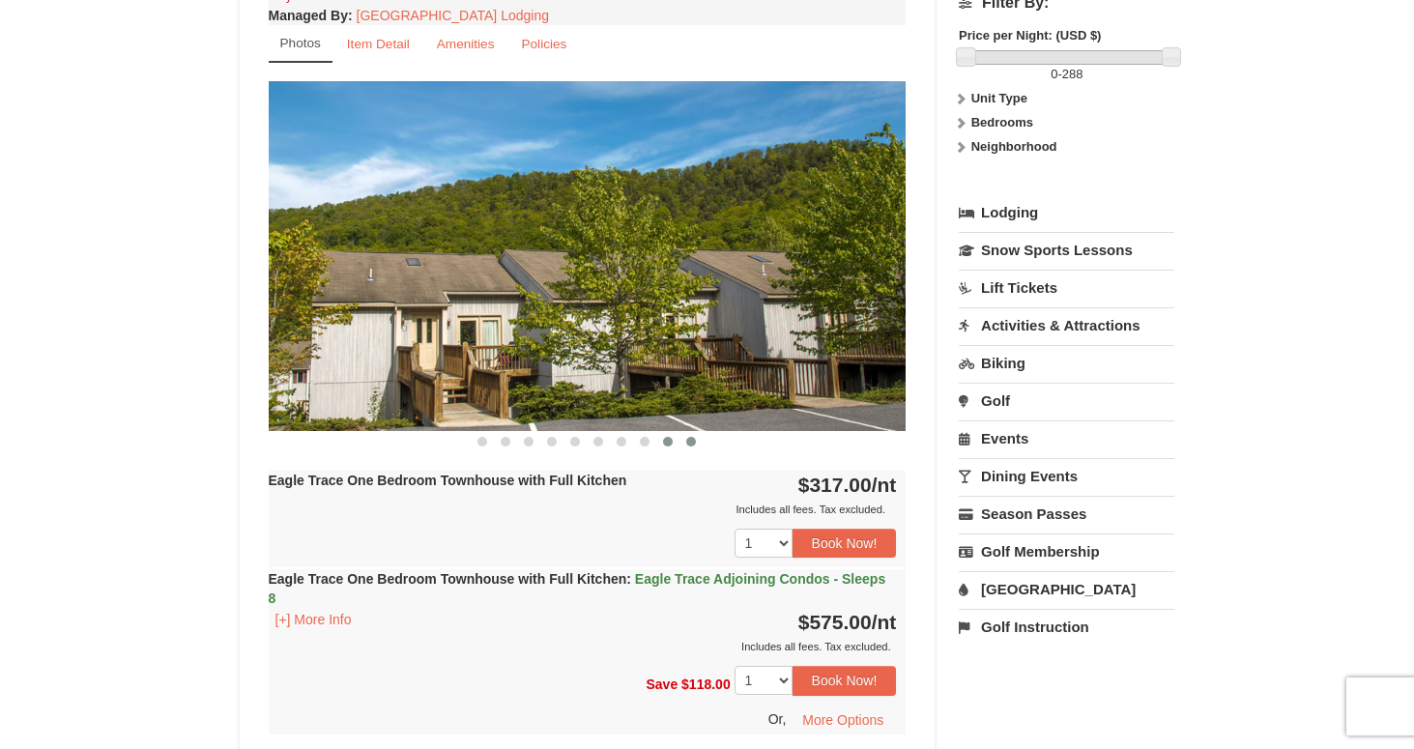
click at [686, 443] on button at bounding box center [690, 441] width 23 height 19
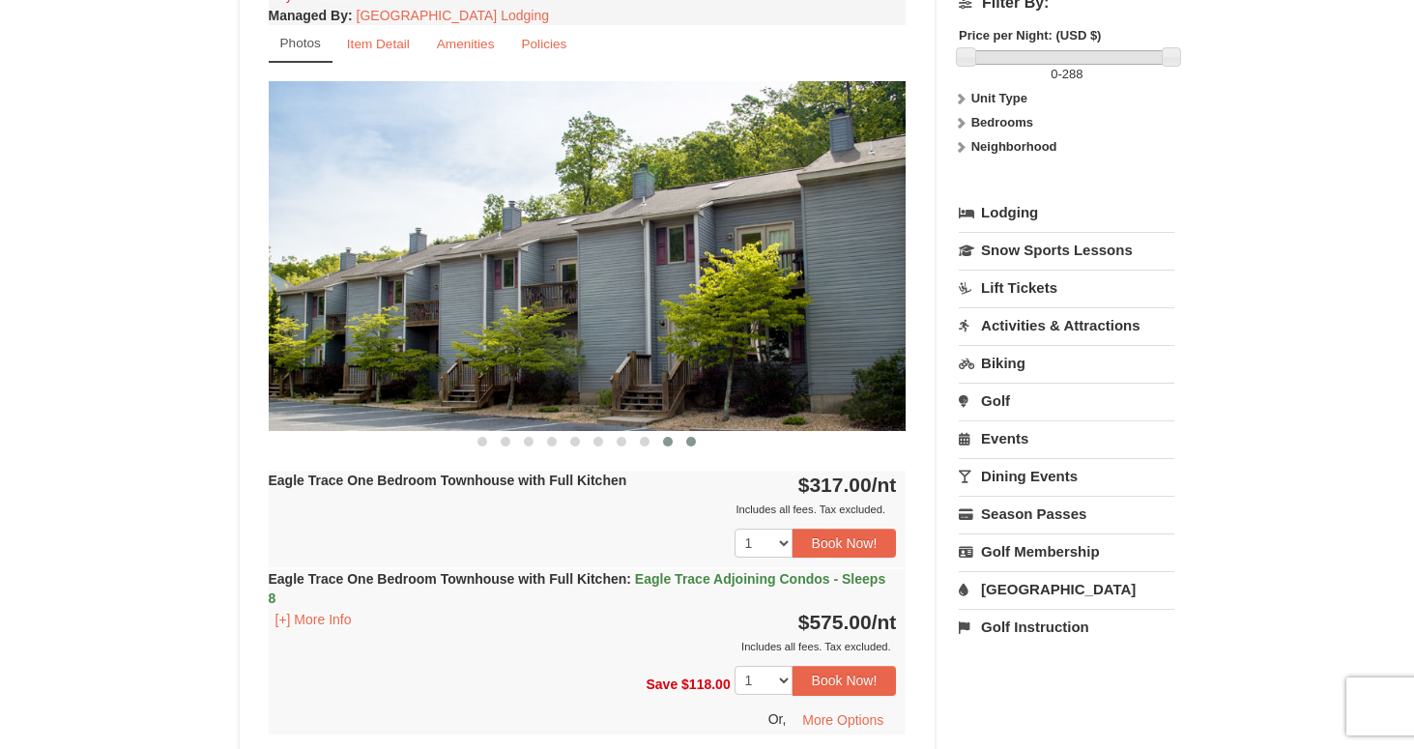
click at [665, 443] on span at bounding box center [668, 442] width 10 height 10
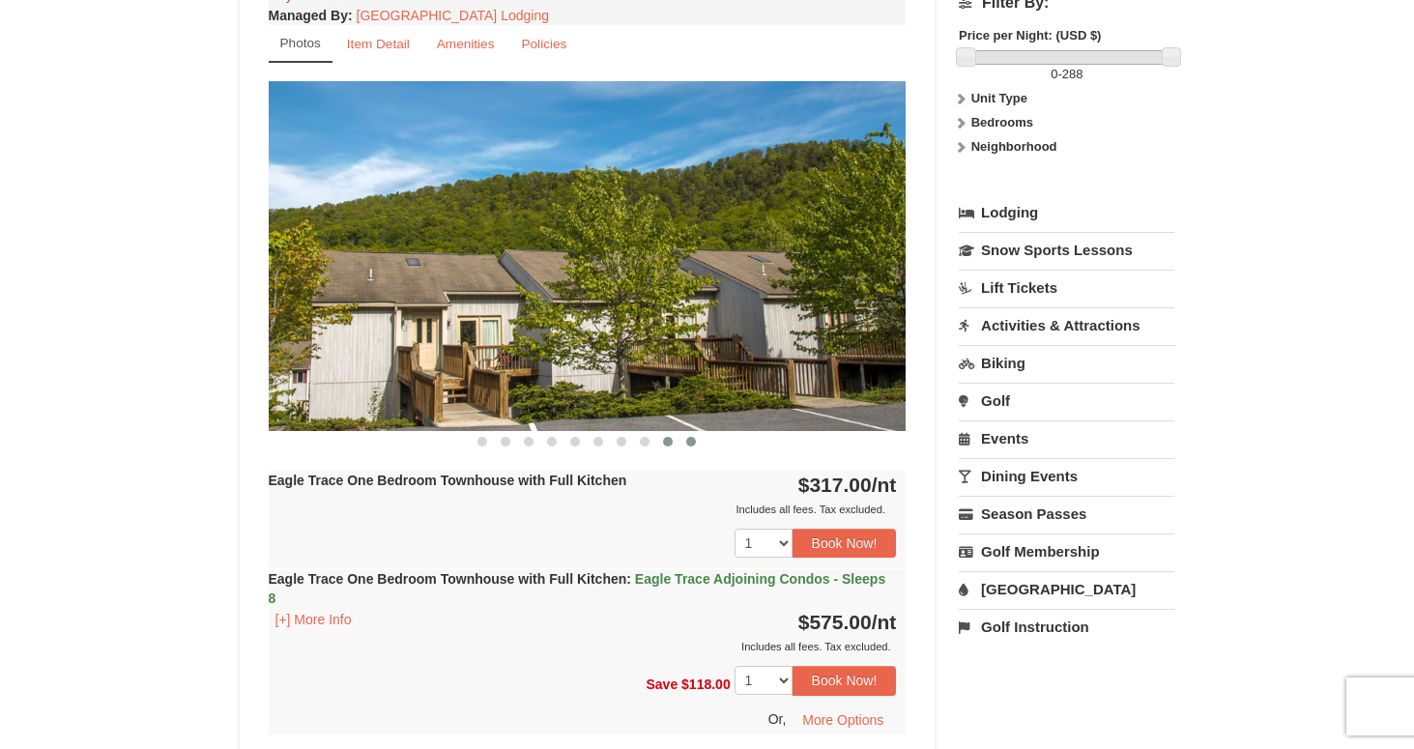
click at [690, 444] on span at bounding box center [691, 442] width 10 height 10
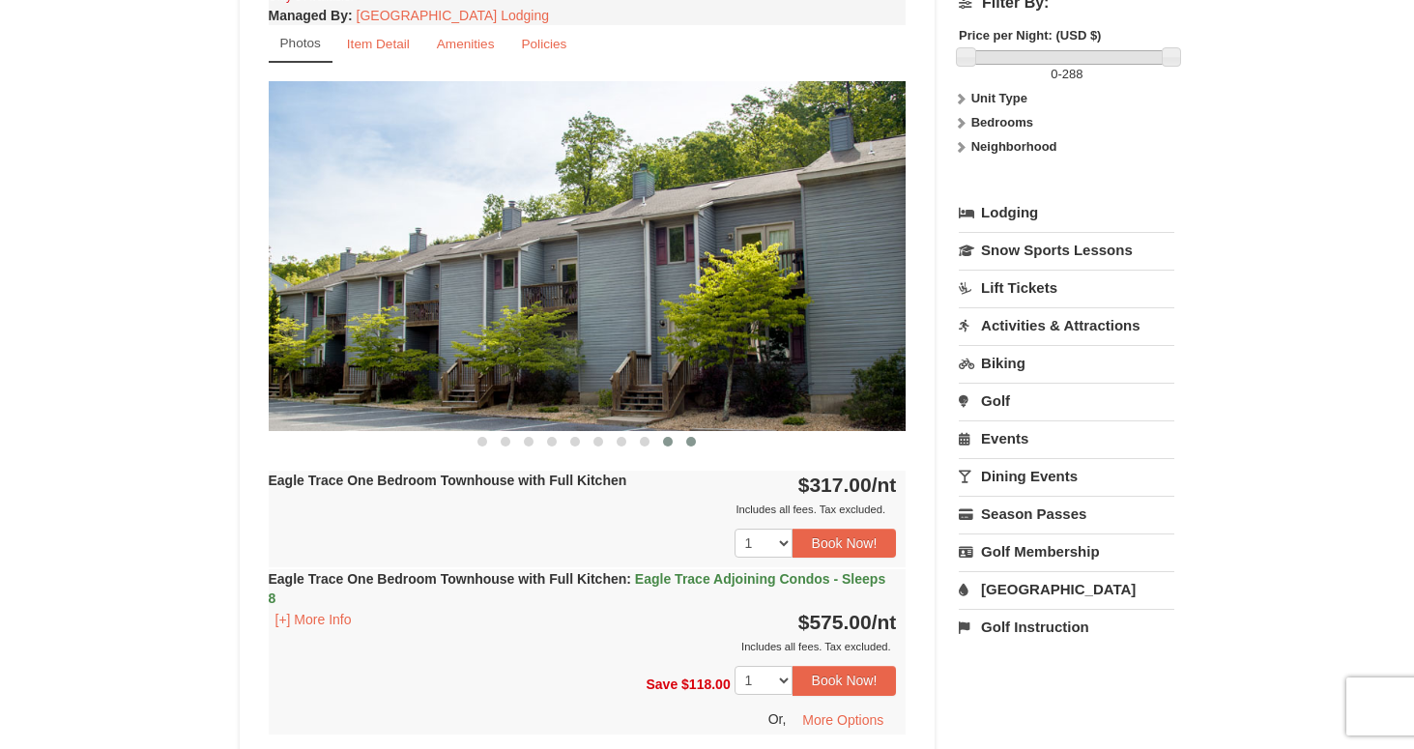
click at [669, 444] on span at bounding box center [668, 442] width 10 height 10
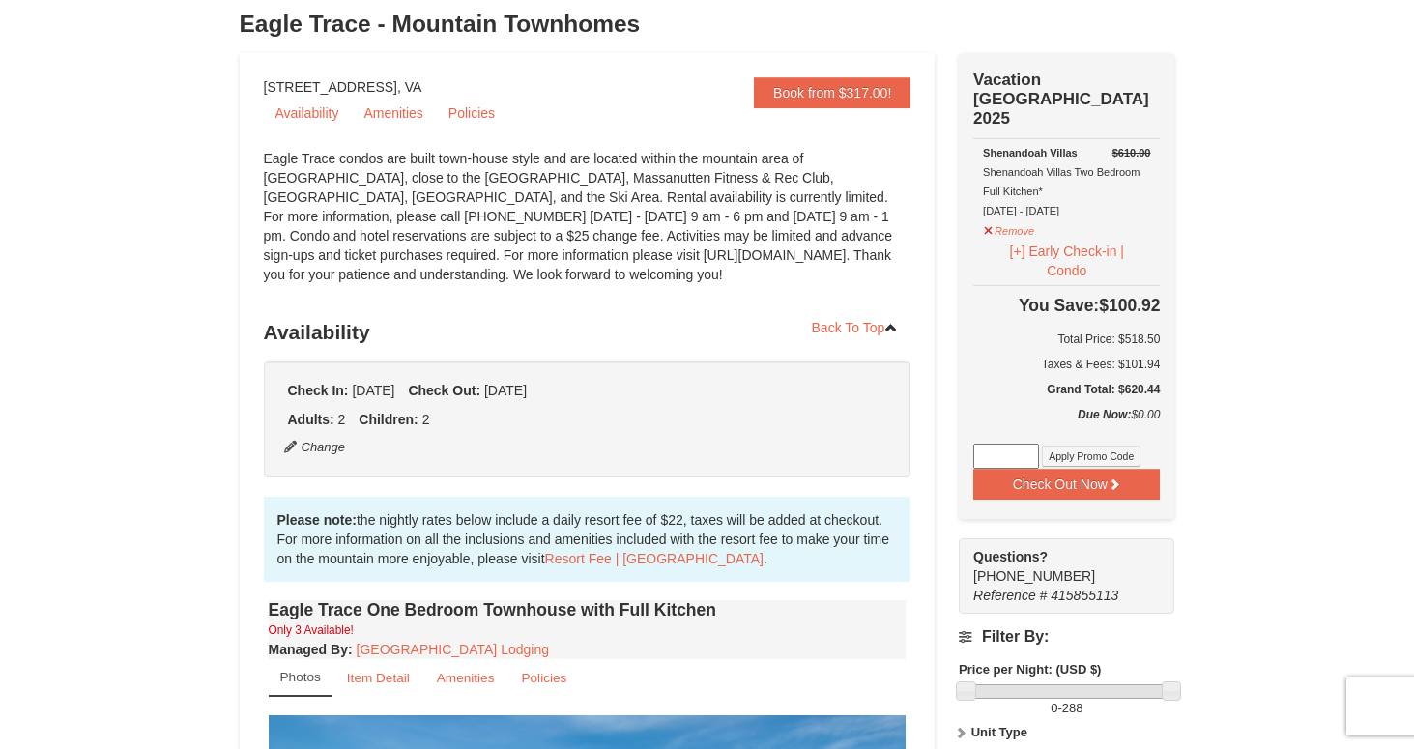
scroll to position [0, 0]
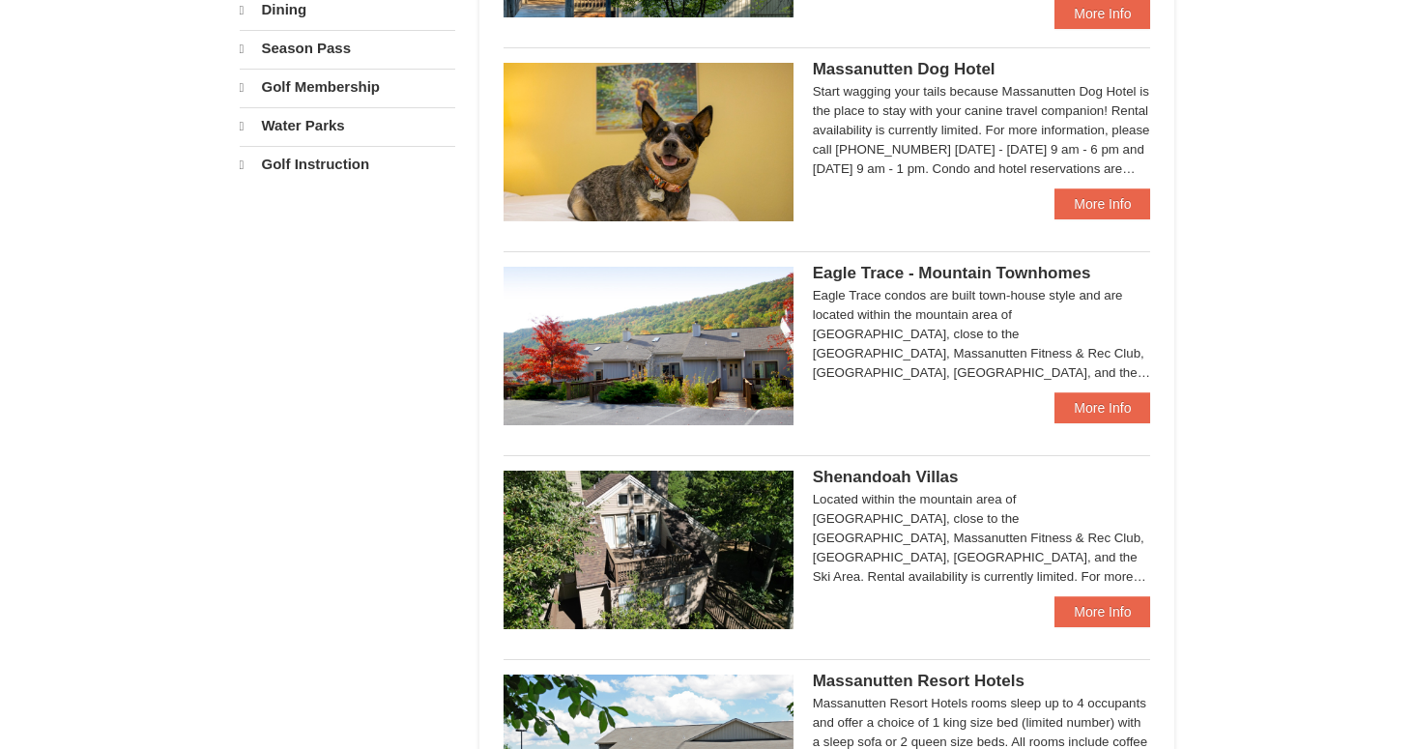
select select "9"
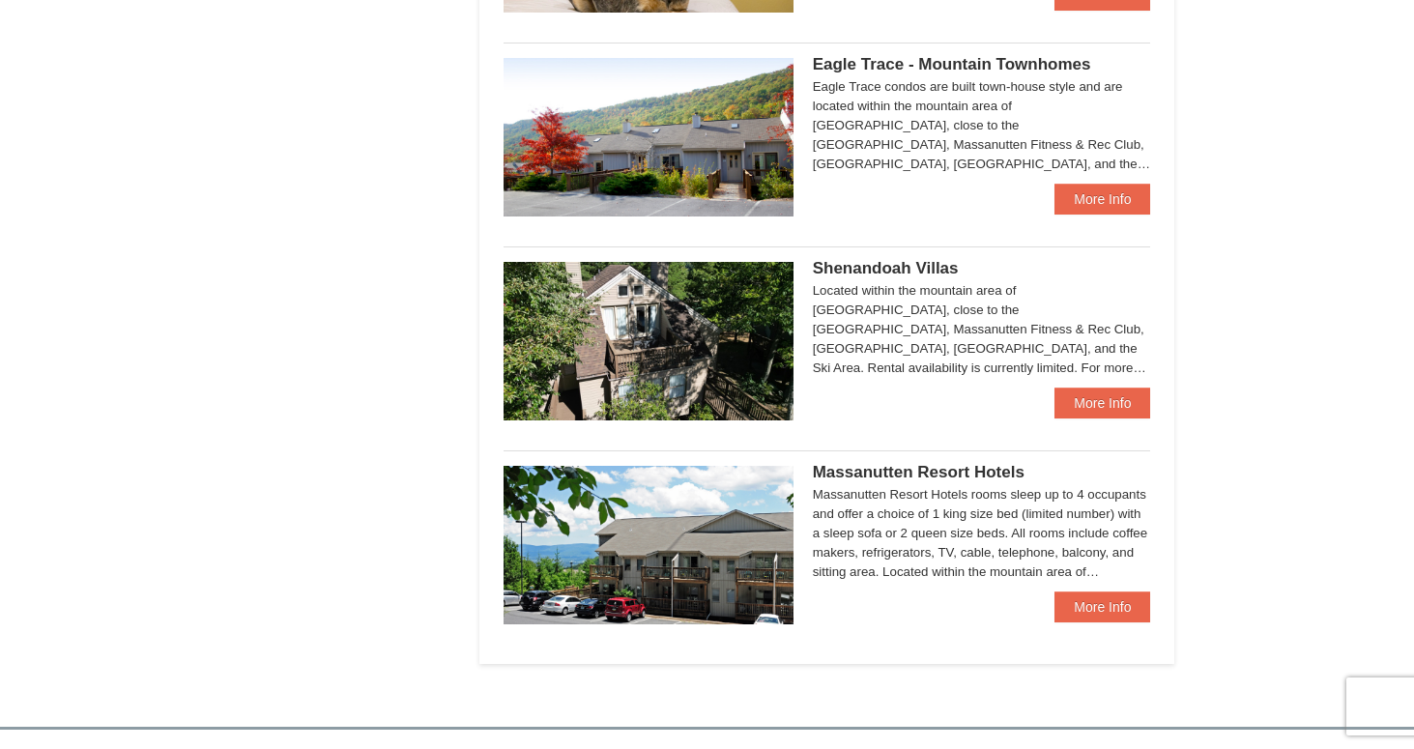
scroll to position [1070, 0]
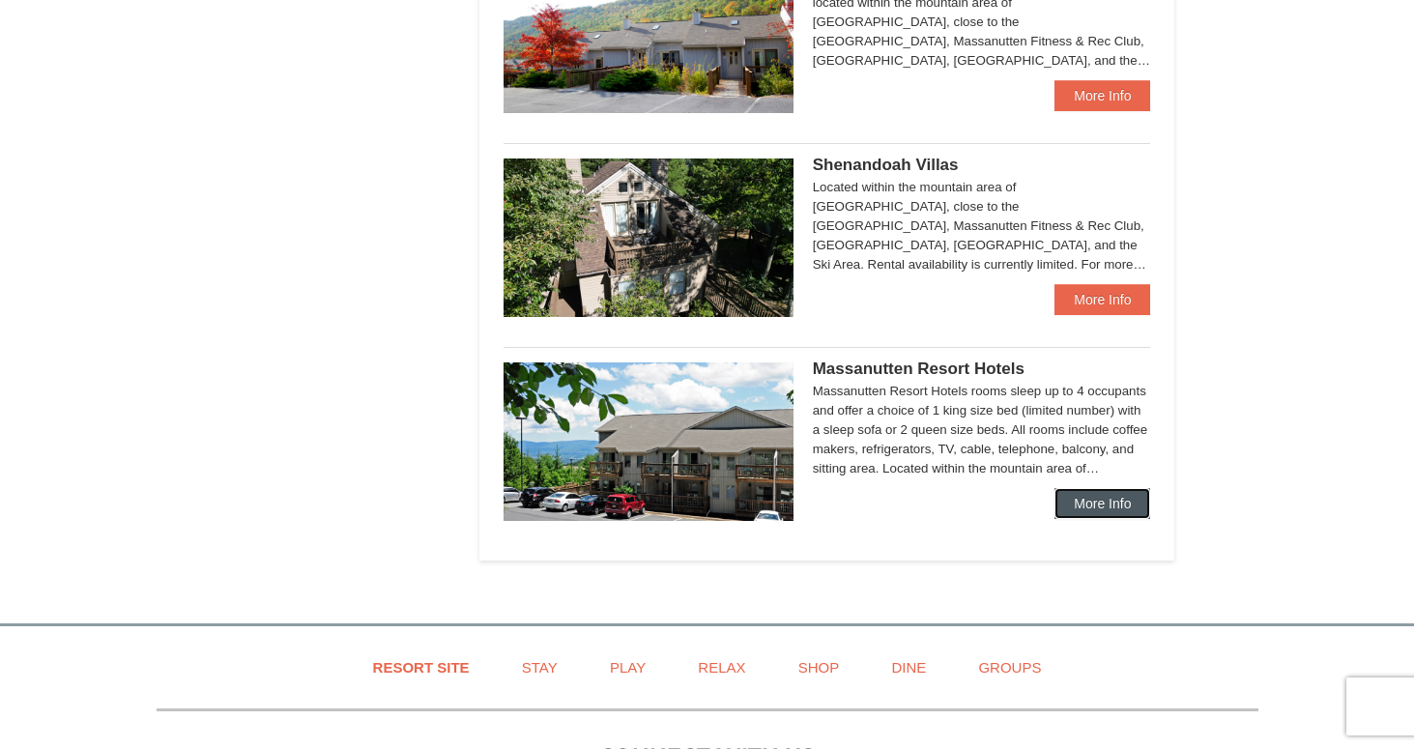
click at [1106, 510] on link "More Info" at bounding box center [1102, 503] width 96 height 31
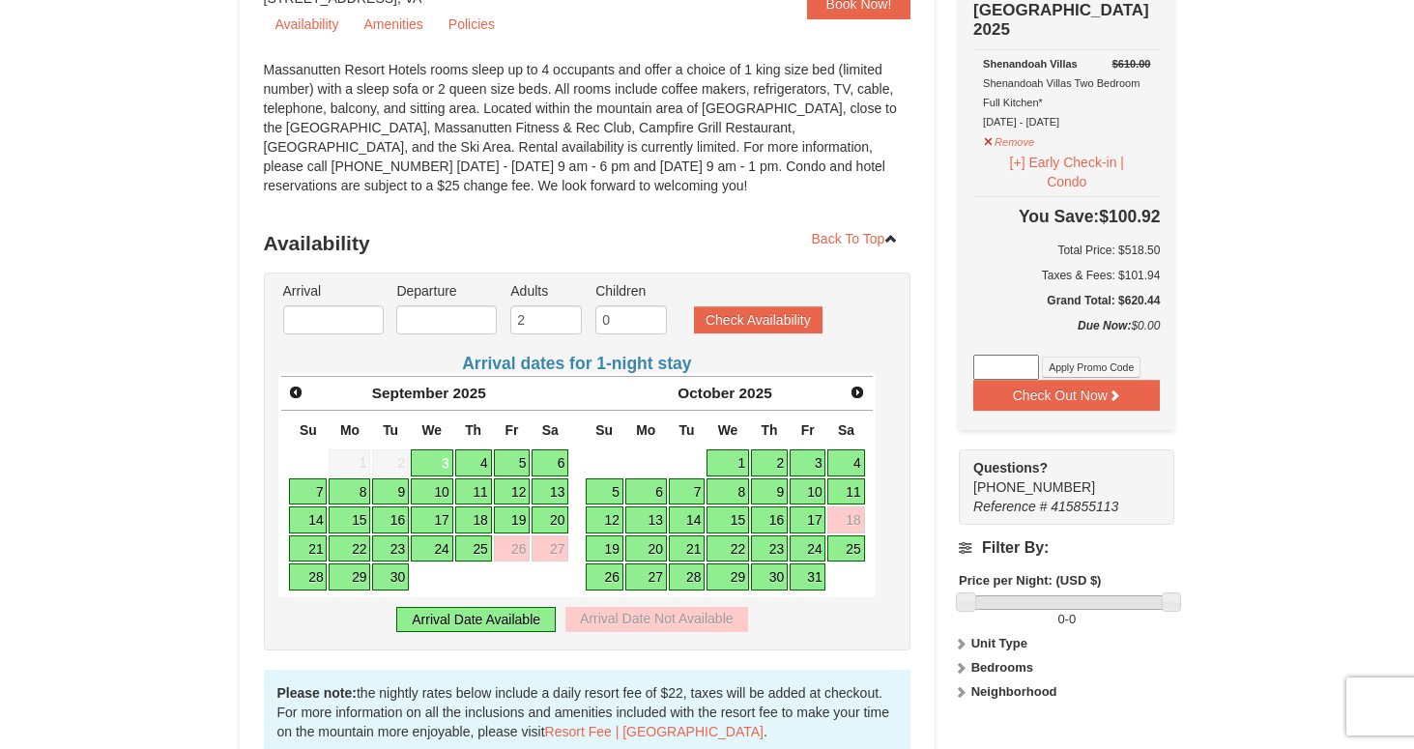
scroll to position [298, 0]
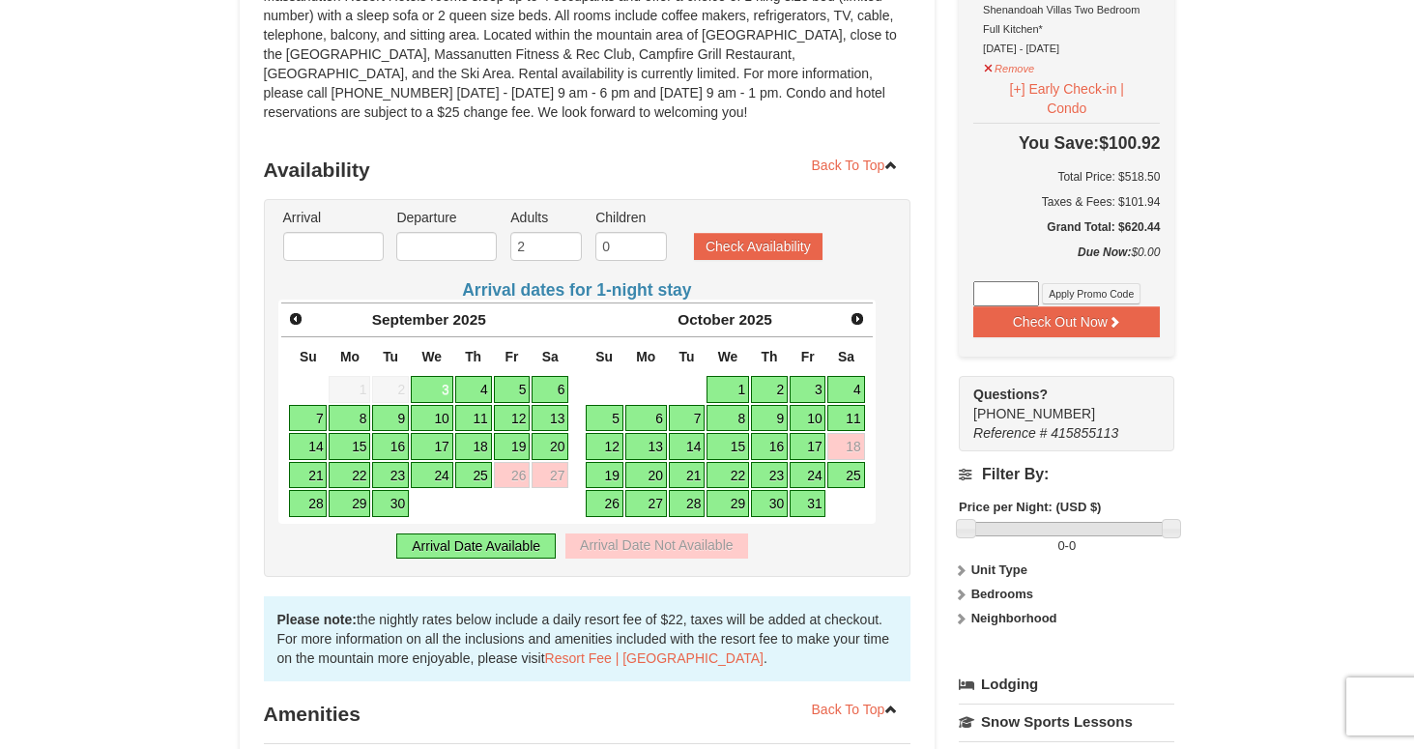
click at [814, 473] on link "24" at bounding box center [807, 475] width 37 height 27
type input "[DATE]"
click at [616, 500] on link "26" at bounding box center [605, 503] width 38 height 27
type input "[DATE]"
click at [552, 248] on input "2" at bounding box center [546, 246] width 72 height 29
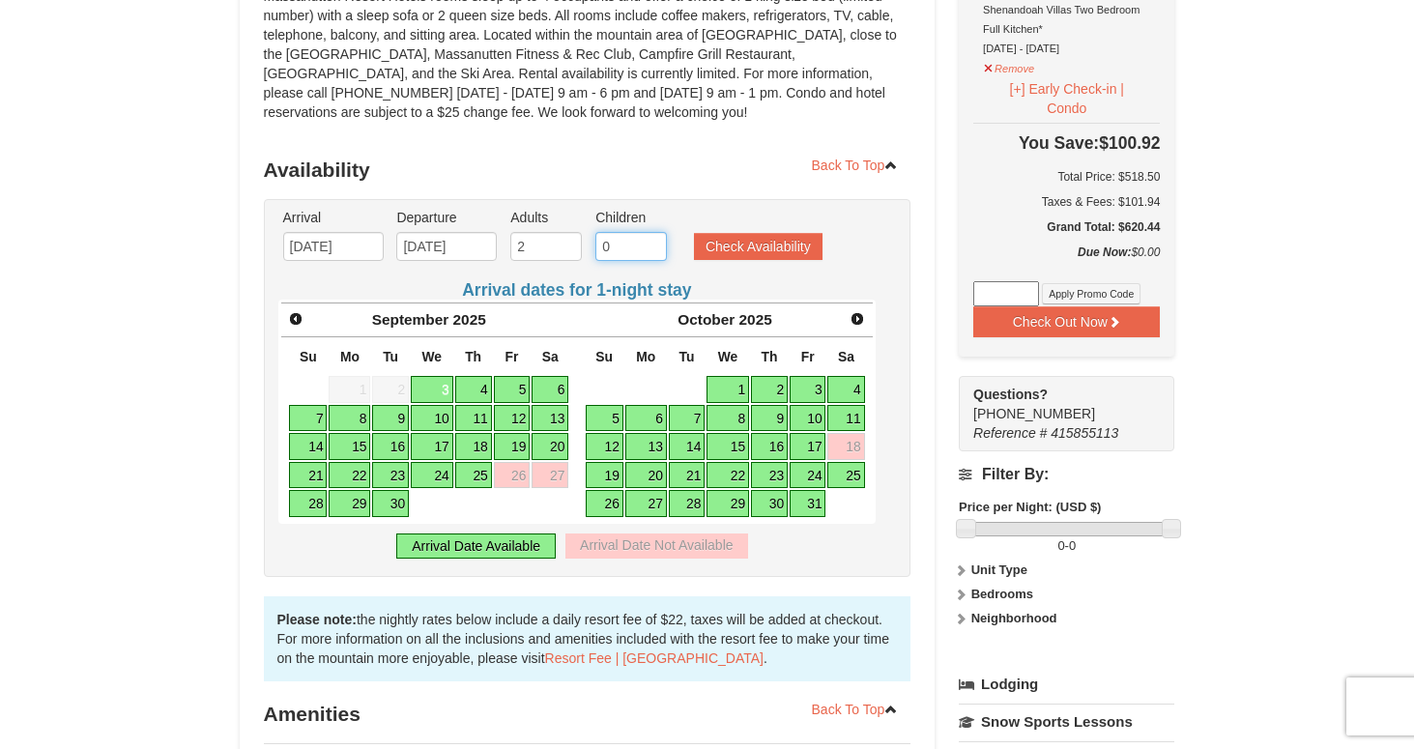
click at [628, 244] on input "0" at bounding box center [631, 246] width 72 height 29
click at [656, 243] on input "1" at bounding box center [631, 246] width 72 height 29
type input "2"
click at [656, 243] on input "2" at bounding box center [631, 246] width 72 height 29
click at [741, 247] on button "Check Availability" at bounding box center [758, 246] width 129 height 27
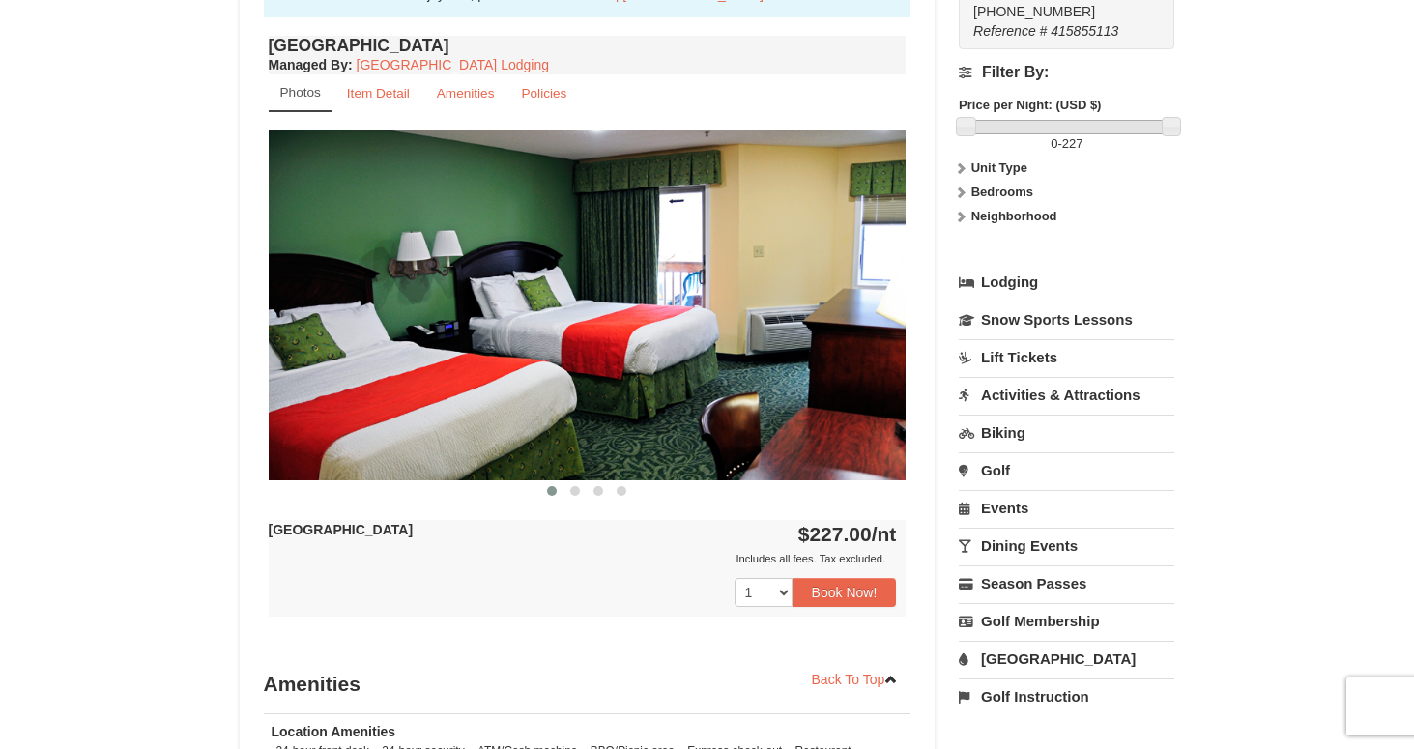
scroll to position [761, 0]
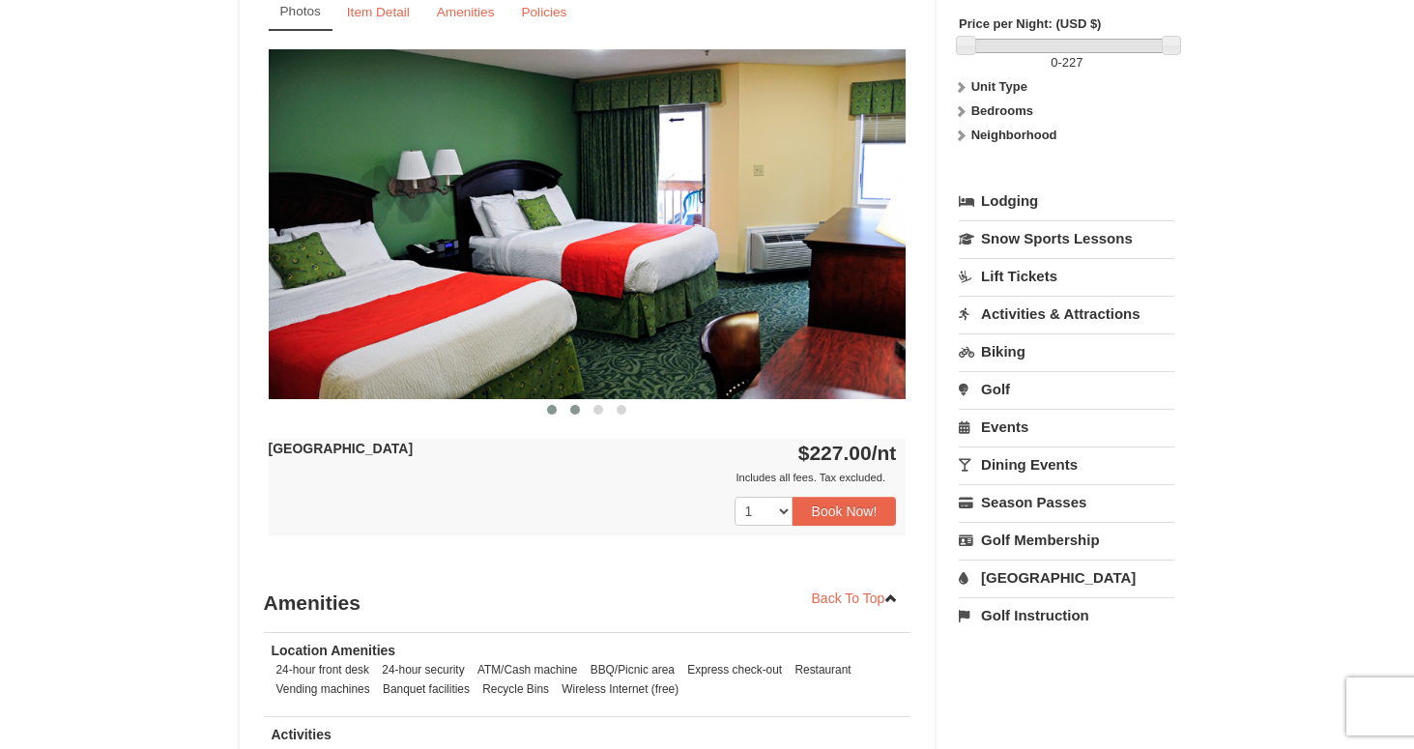
click at [578, 409] on span at bounding box center [575, 410] width 10 height 10
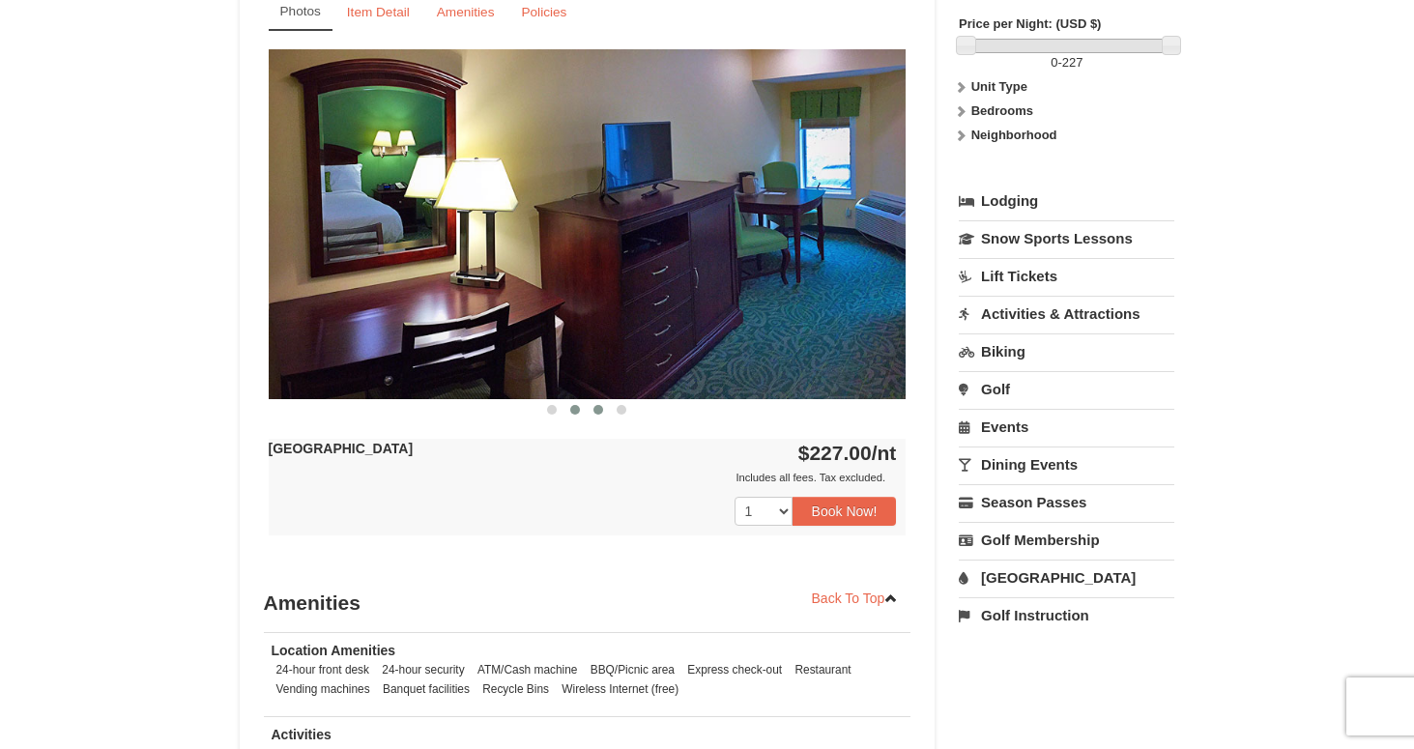
click at [594, 409] on span at bounding box center [598, 410] width 10 height 10
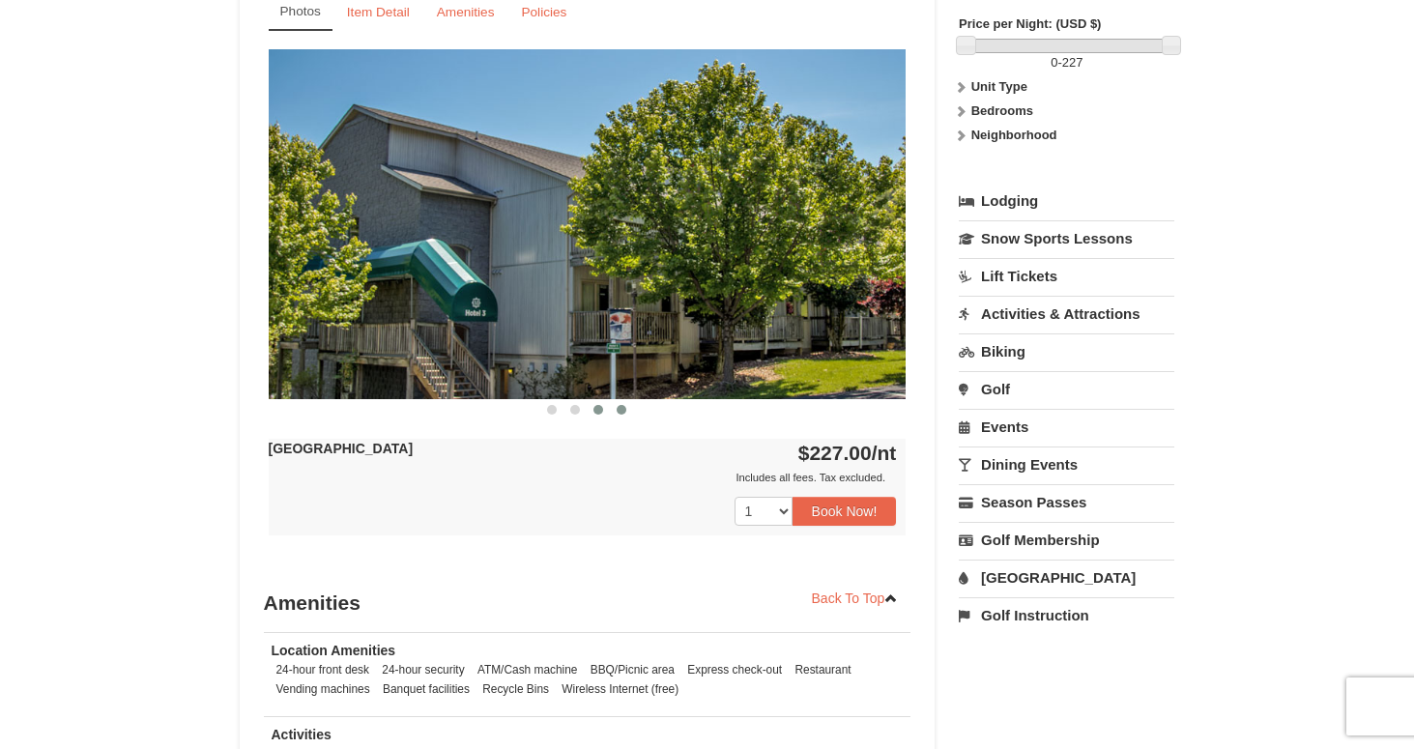
click at [620, 410] on span at bounding box center [621, 410] width 10 height 10
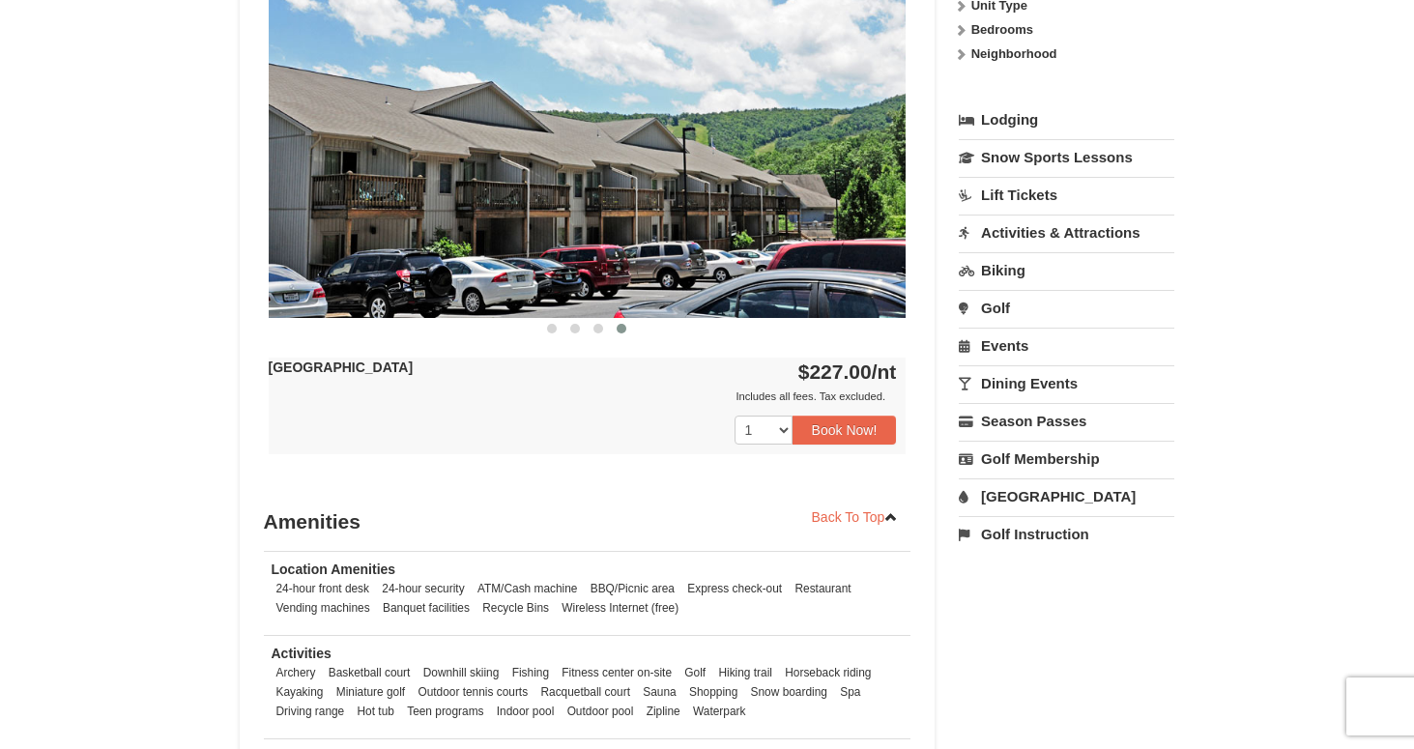
scroll to position [676, 0]
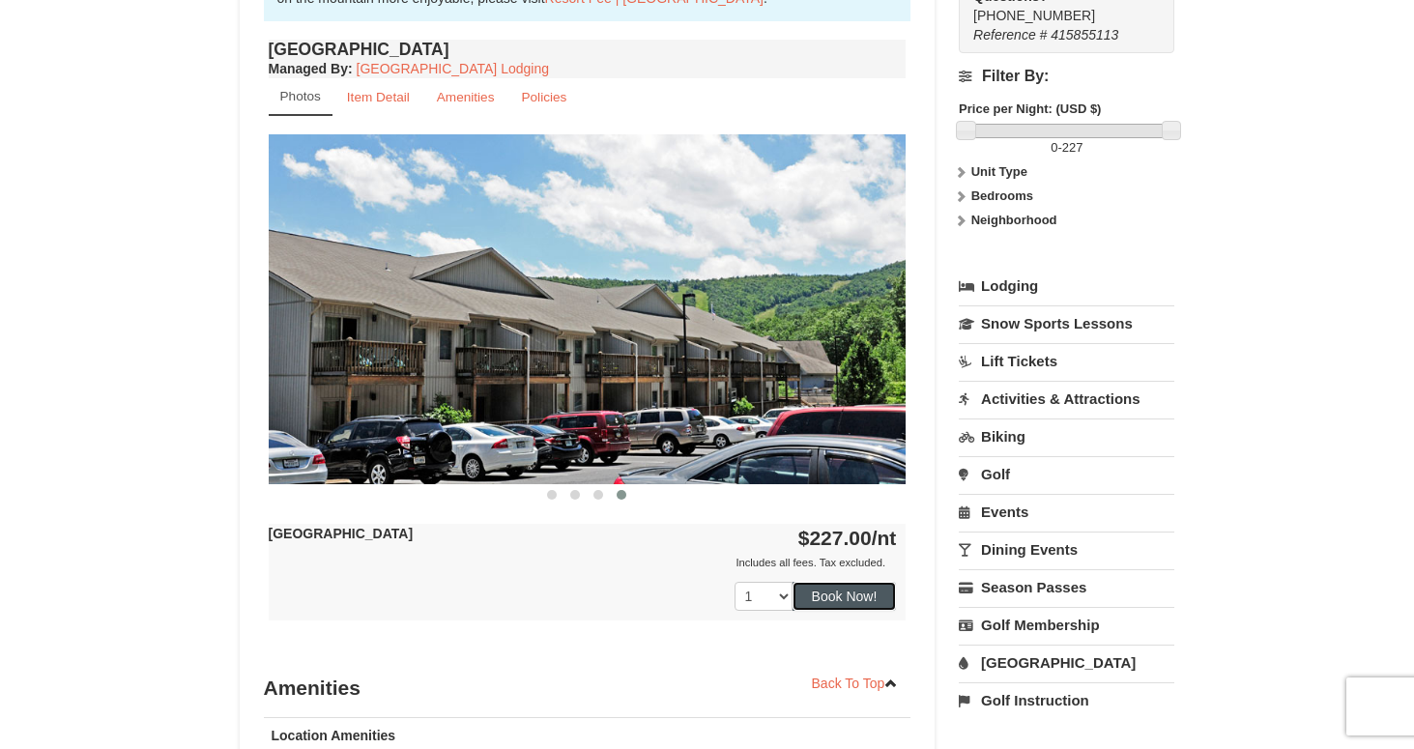
click at [850, 601] on button "Book Now!" at bounding box center [844, 596] width 104 height 29
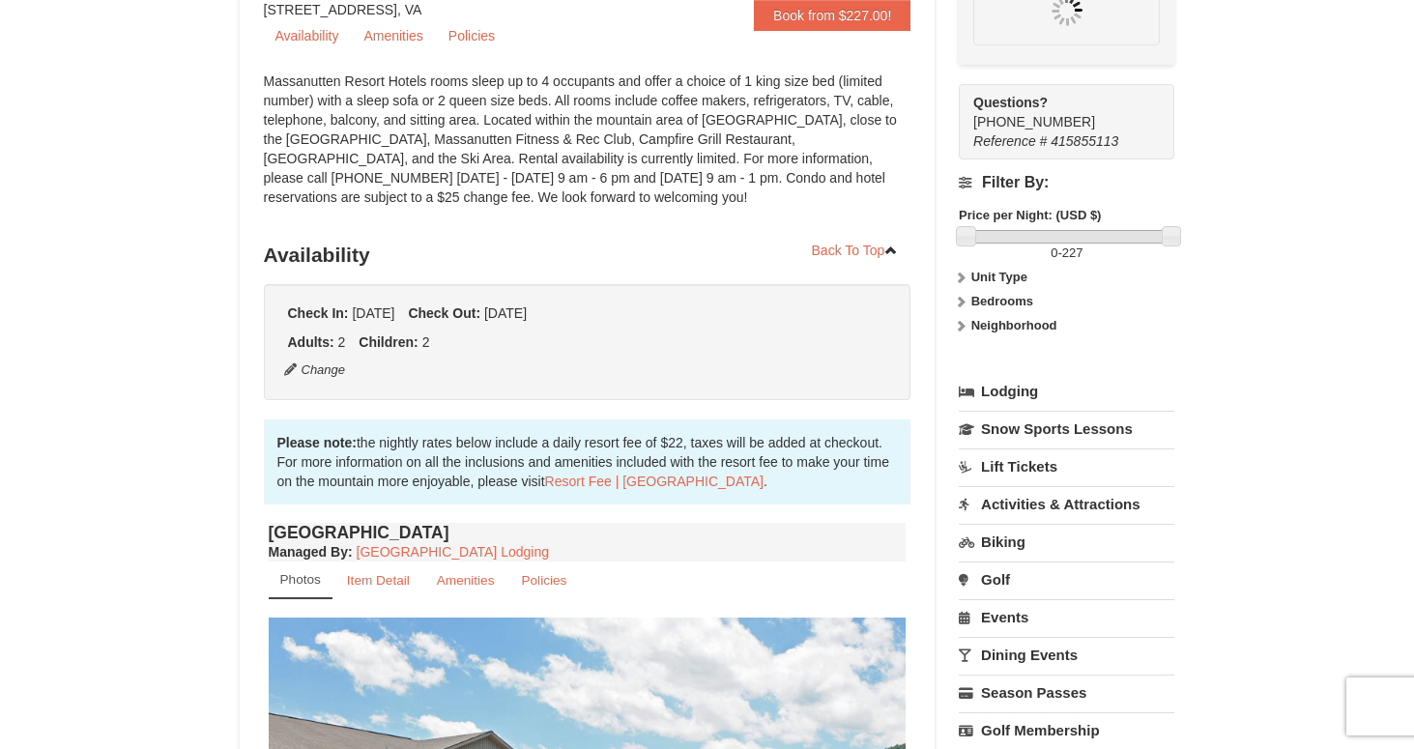
scroll to position [169, 0]
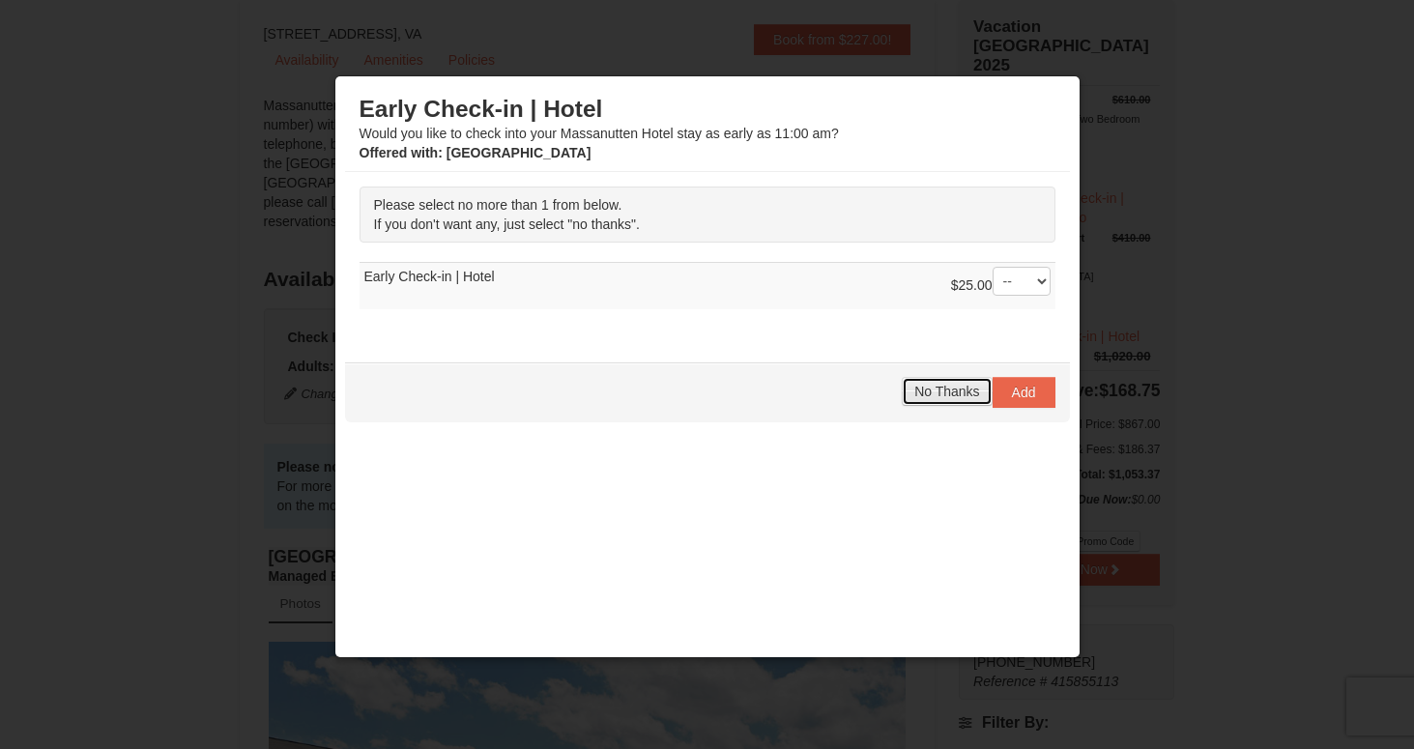
click at [947, 389] on span "No Thanks" at bounding box center [946, 391] width 65 height 15
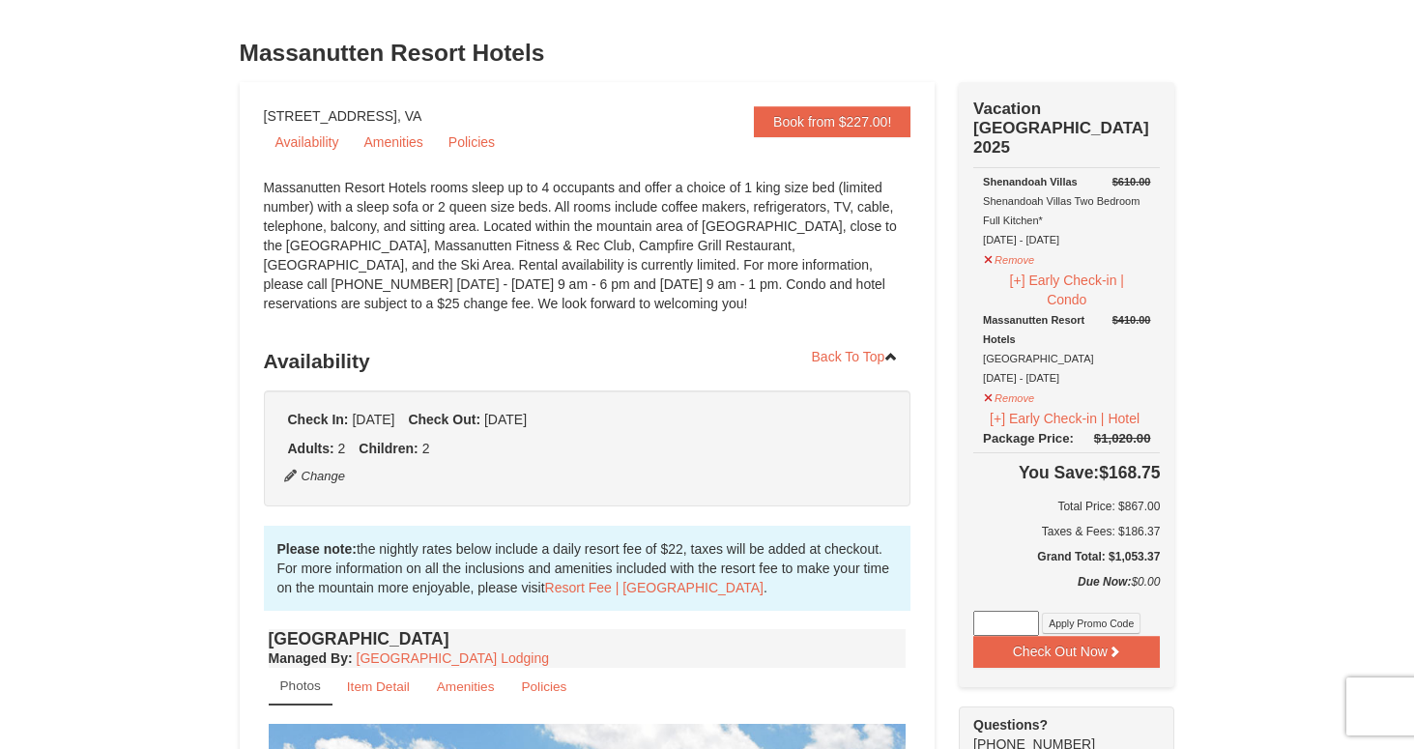
scroll to position [86, 0]
click at [990, 246] on button "Remove" at bounding box center [1009, 258] width 52 height 24
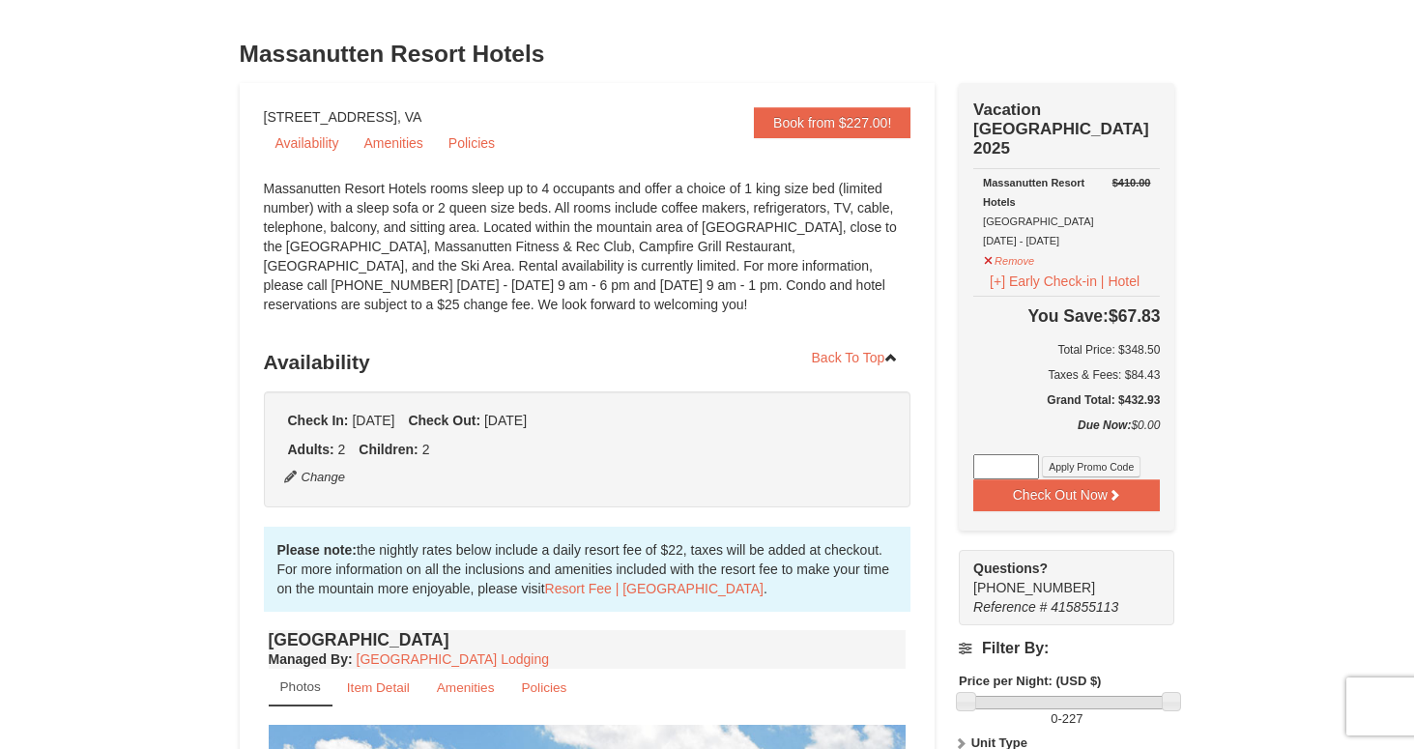
click at [1007, 454] on input at bounding box center [1006, 466] width 66 height 25
type input "TwoTimesin25"
click at [1079, 456] on button "Apply Promo Code" at bounding box center [1091, 466] width 99 height 21
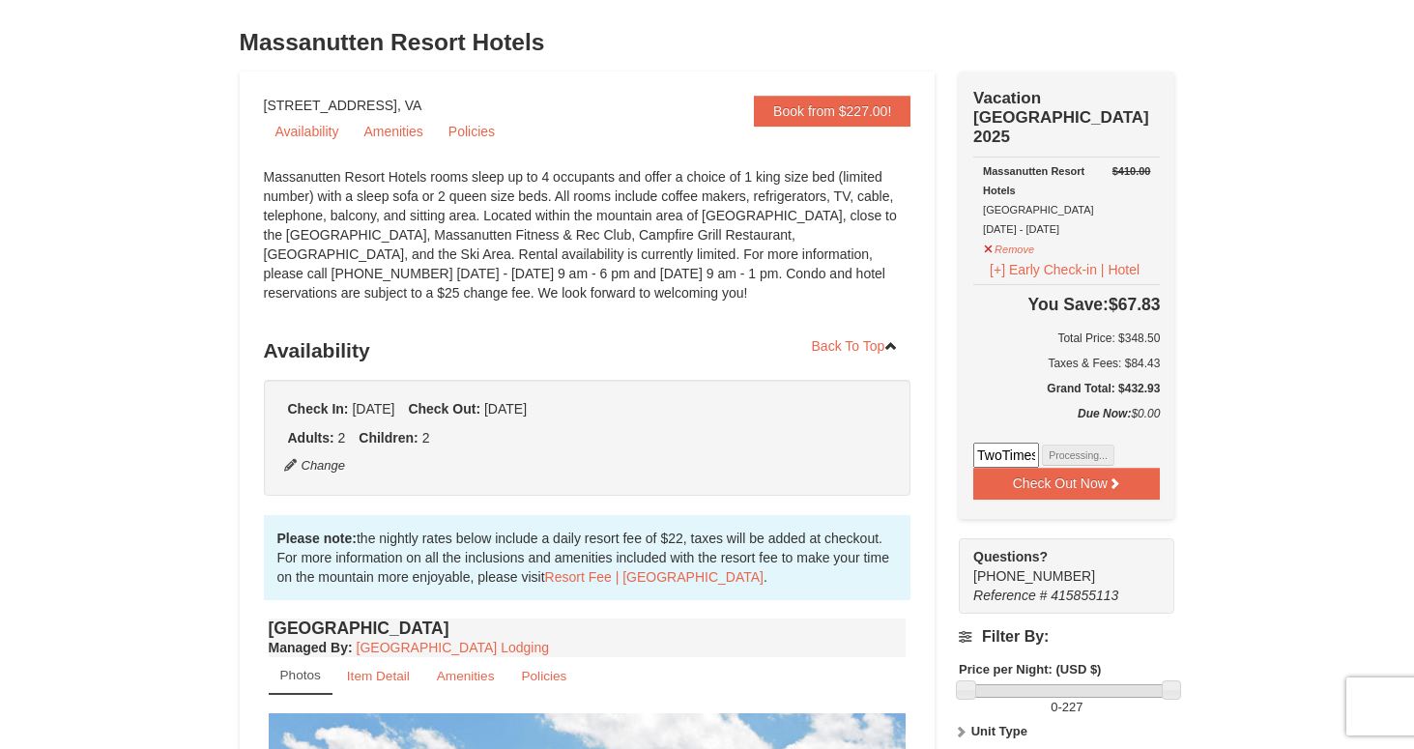
scroll to position [69, 0]
